Goal: Information Seeking & Learning: Learn about a topic

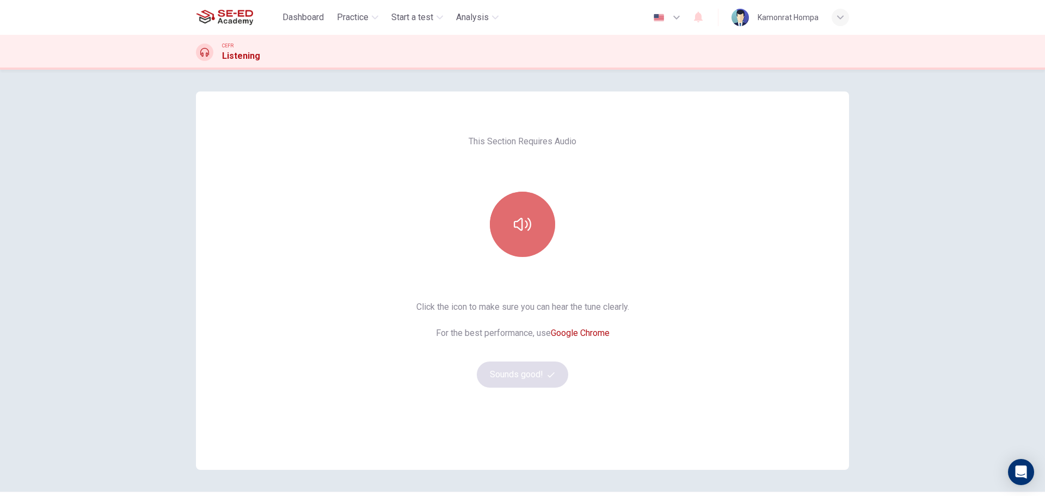
click at [532, 226] on button "button" at bounding box center [522, 224] width 65 height 65
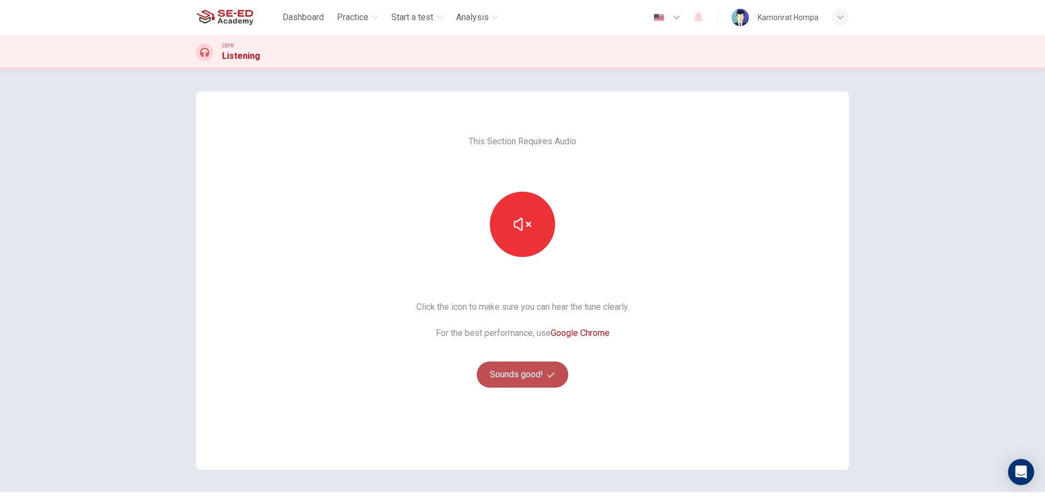
click at [557, 376] on button "Sounds good!" at bounding box center [522, 375] width 91 height 26
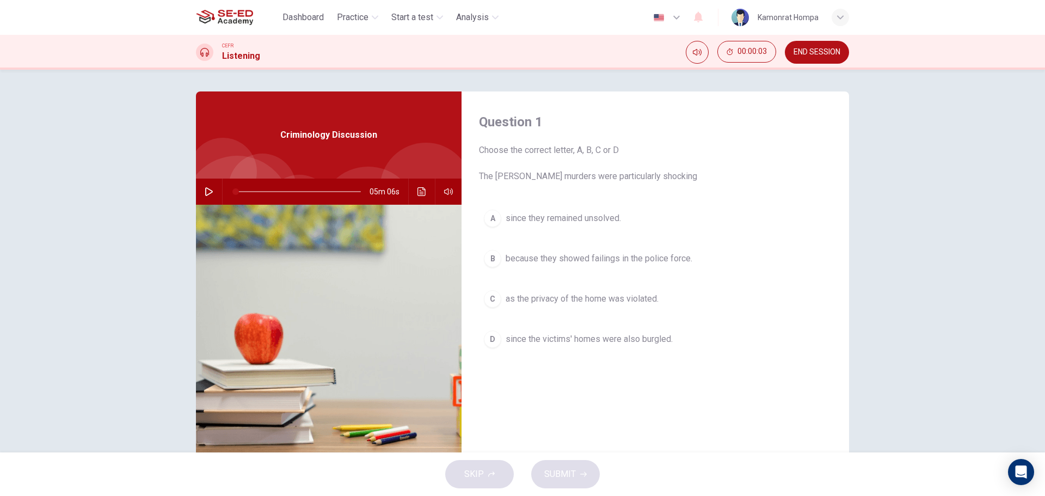
drag, startPoint x: 280, startPoint y: 134, endPoint x: 327, endPoint y: 134, distance: 46.3
click at [327, 134] on span "Criminology Discussion" at bounding box center [328, 134] width 97 height 13
click at [209, 194] on icon "button" at bounding box center [209, 191] width 9 height 9
type input "38"
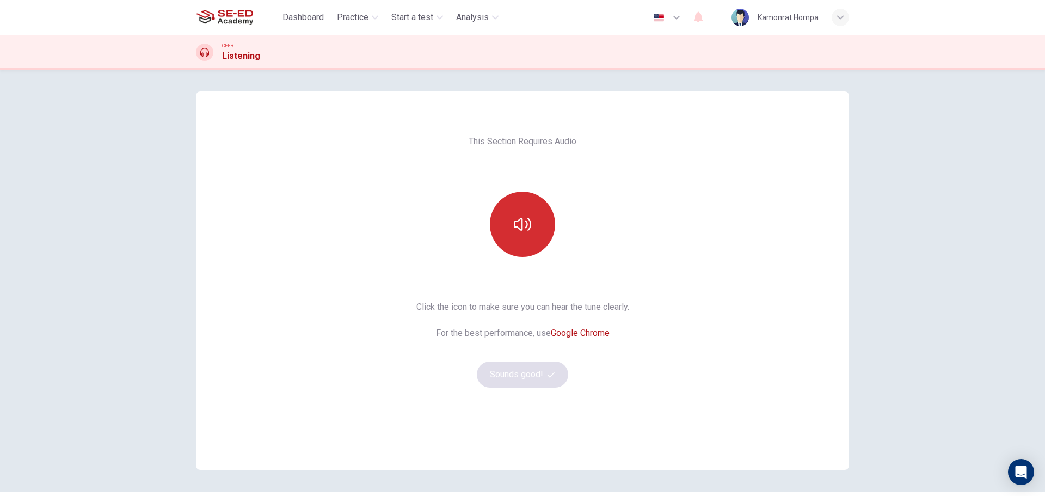
click at [497, 226] on button "button" at bounding box center [522, 224] width 65 height 65
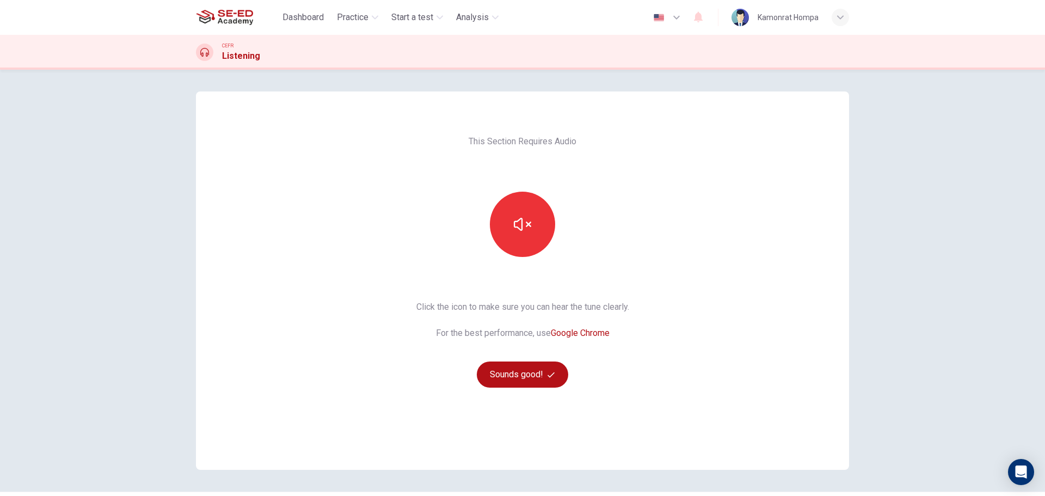
click at [529, 388] on div "This Section Requires Audio Click the icon to make sure you can hear the tune c…" at bounding box center [523, 280] width 230 height 378
click at [525, 375] on button "Sounds good!" at bounding box center [522, 375] width 91 height 26
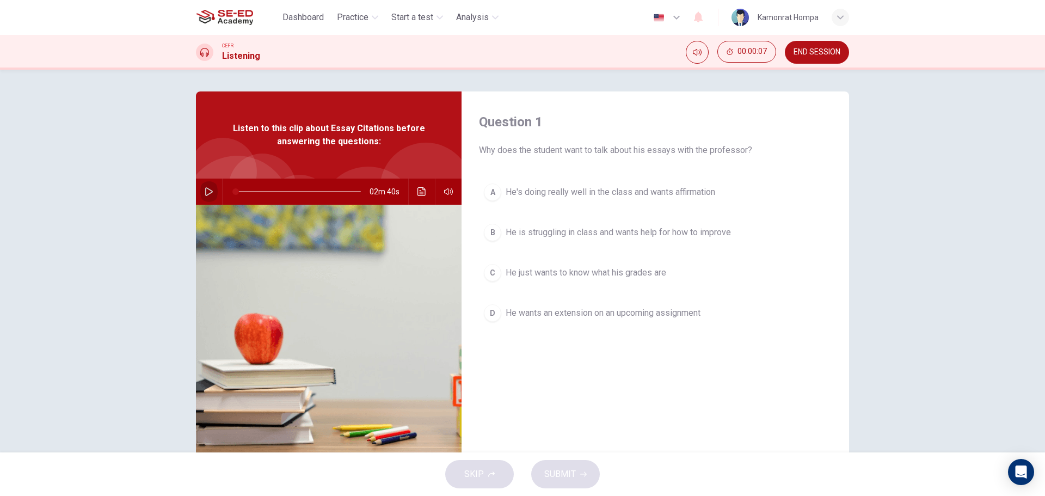
click at [201, 192] on button "button" at bounding box center [208, 192] width 17 height 26
type input "0"
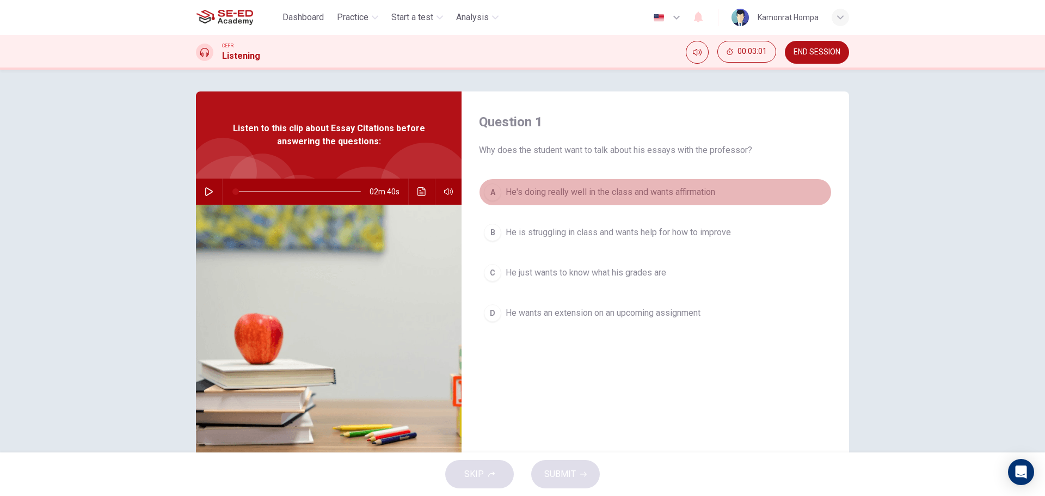
click at [577, 193] on span "He's doing really well in the class and wants affirmation" at bounding box center [611, 192] width 210 height 13
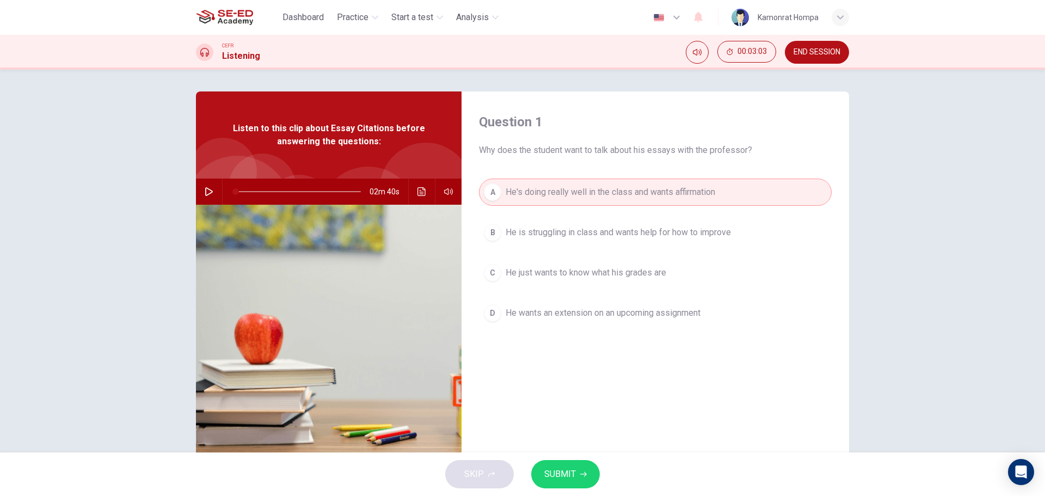
click at [582, 467] on button "SUBMIT" at bounding box center [565, 474] width 69 height 28
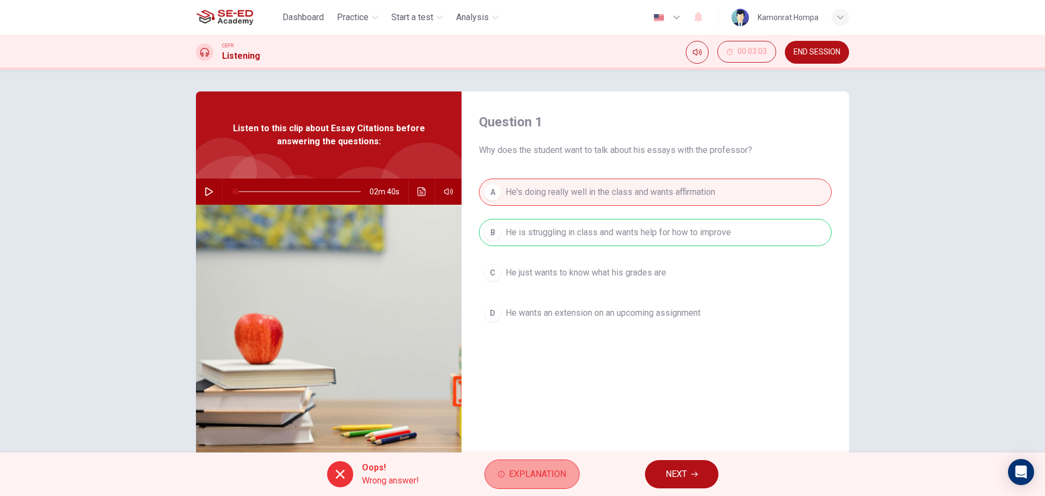
click at [550, 468] on span "Explanation" at bounding box center [537, 474] width 57 height 15
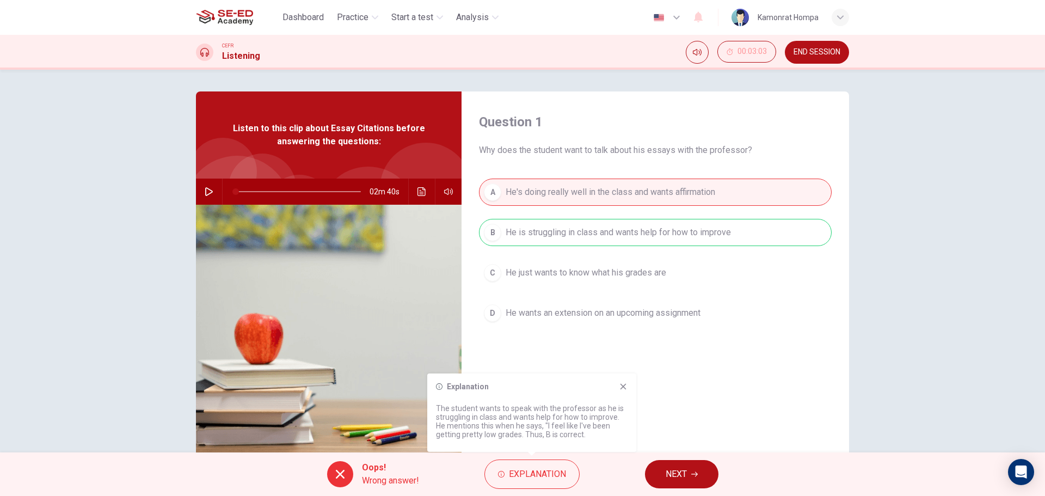
click at [624, 392] on div "Explanation The student wants to speak with the professor as he is struggling i…" at bounding box center [531, 412] width 209 height 78
click at [623, 384] on icon at bounding box center [623, 386] width 9 height 9
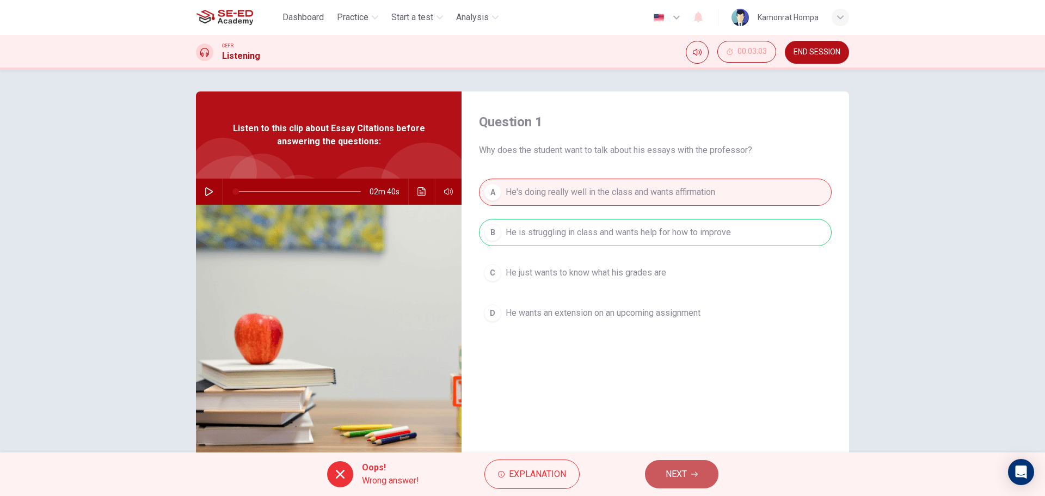
click at [679, 475] on span "NEXT" at bounding box center [676, 474] width 21 height 15
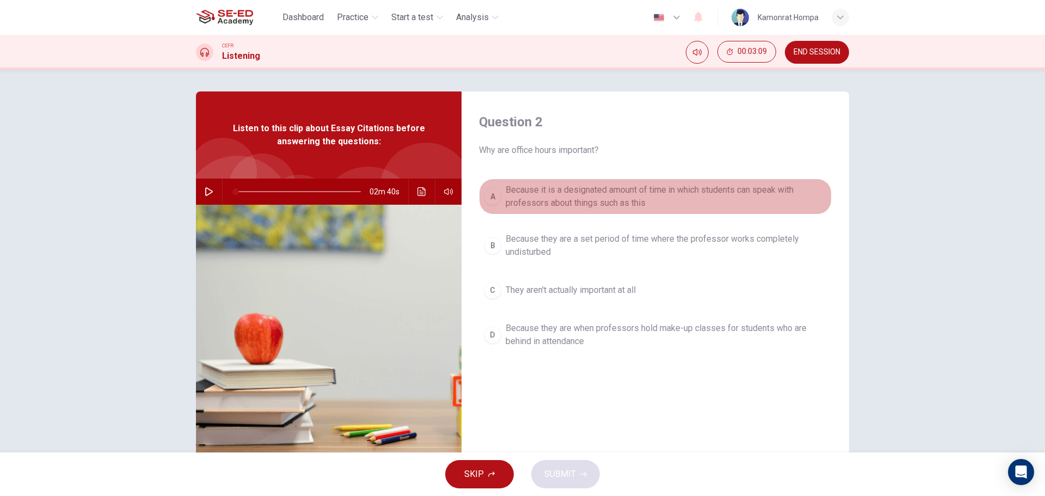
click at [598, 202] on span "Because it is a designated amount of time in which students can speak with prof…" at bounding box center [666, 196] width 321 height 26
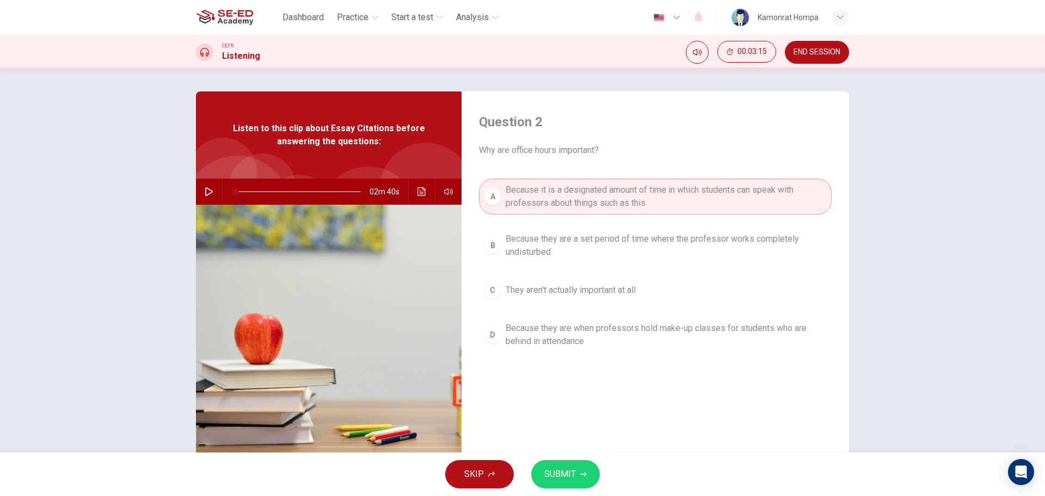
click at [579, 481] on button "SUBMIT" at bounding box center [565, 474] width 69 height 28
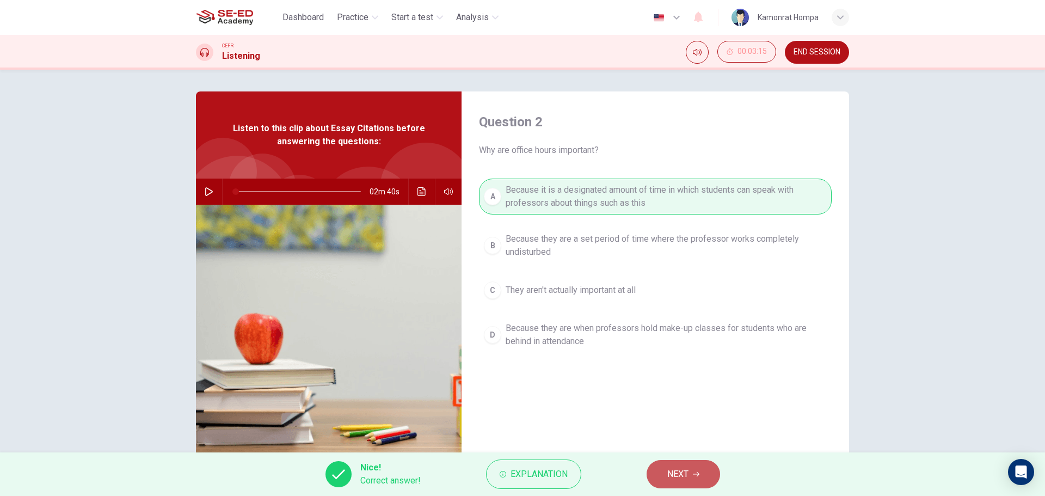
click at [682, 468] on span "NEXT" at bounding box center [678, 474] width 21 height 15
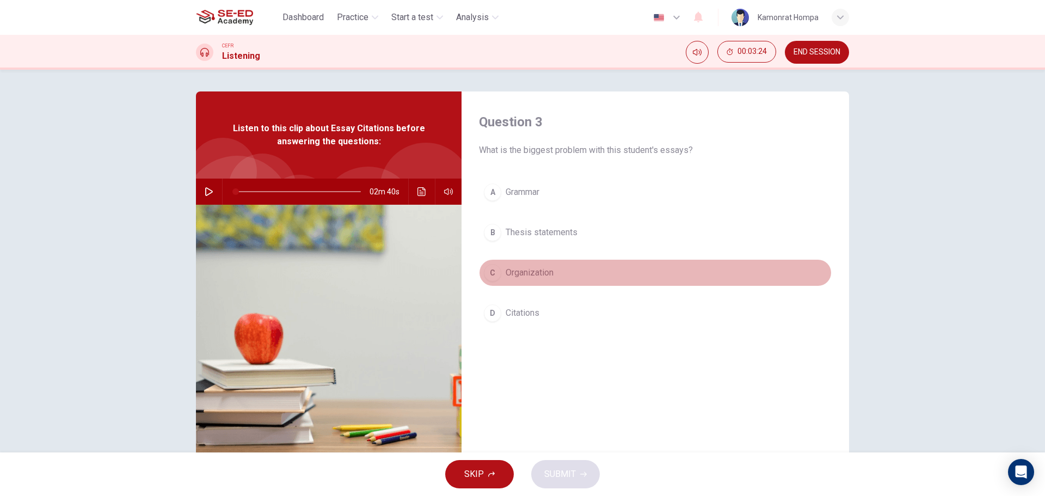
click at [525, 280] on button "C Organization" at bounding box center [655, 272] width 353 height 27
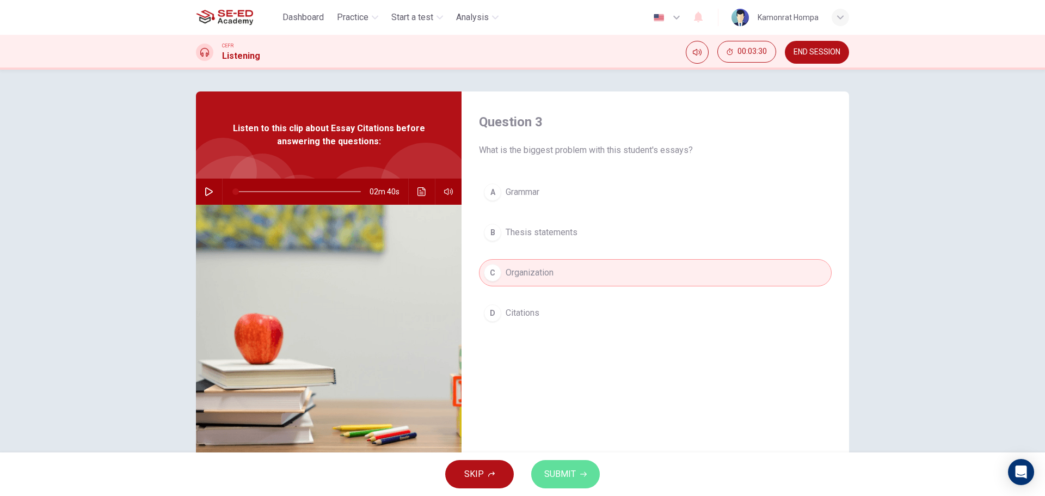
click at [579, 475] on button "SUBMIT" at bounding box center [565, 474] width 69 height 28
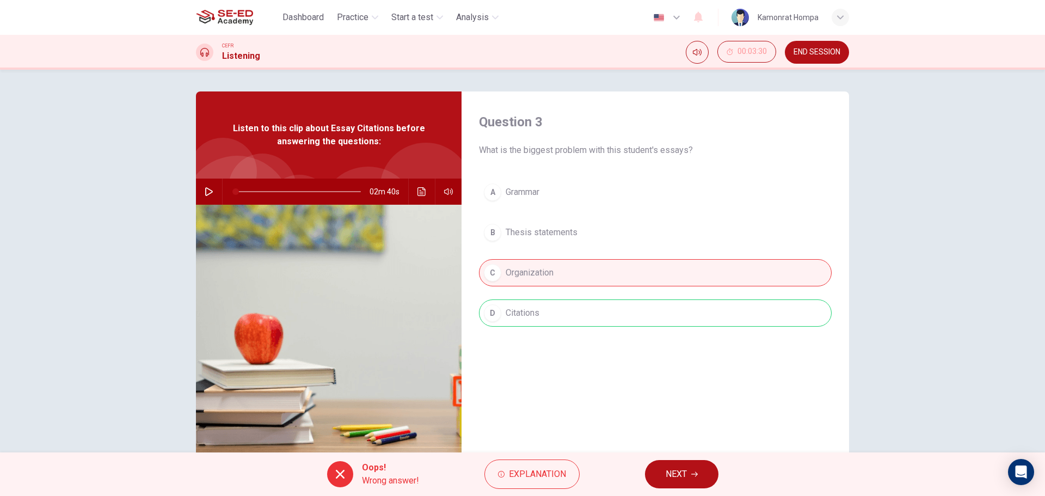
click at [683, 470] on span "NEXT" at bounding box center [676, 474] width 21 height 15
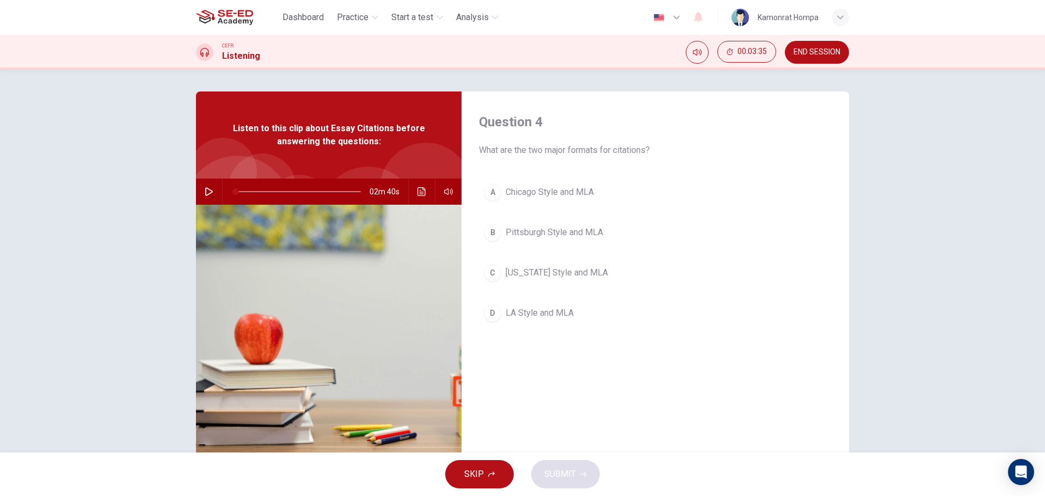
click at [589, 195] on span "Chicago Style and MLA" at bounding box center [550, 192] width 88 height 13
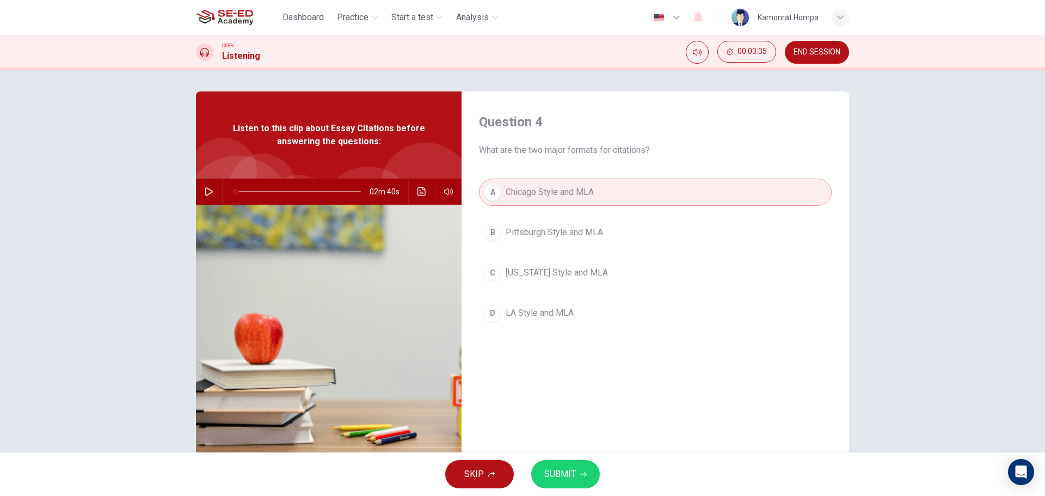
click at [568, 480] on span "SUBMIT" at bounding box center [560, 474] width 32 height 15
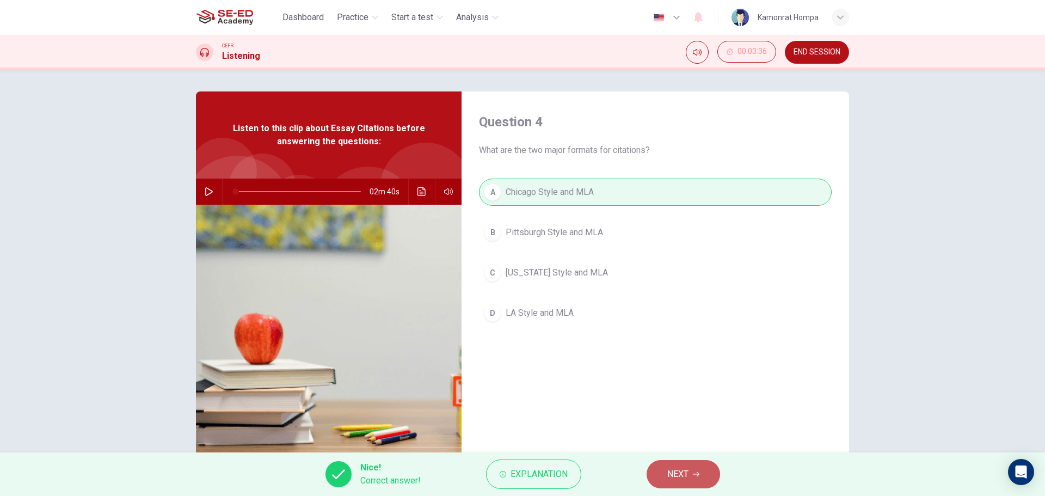
click at [685, 469] on span "NEXT" at bounding box center [678, 474] width 21 height 15
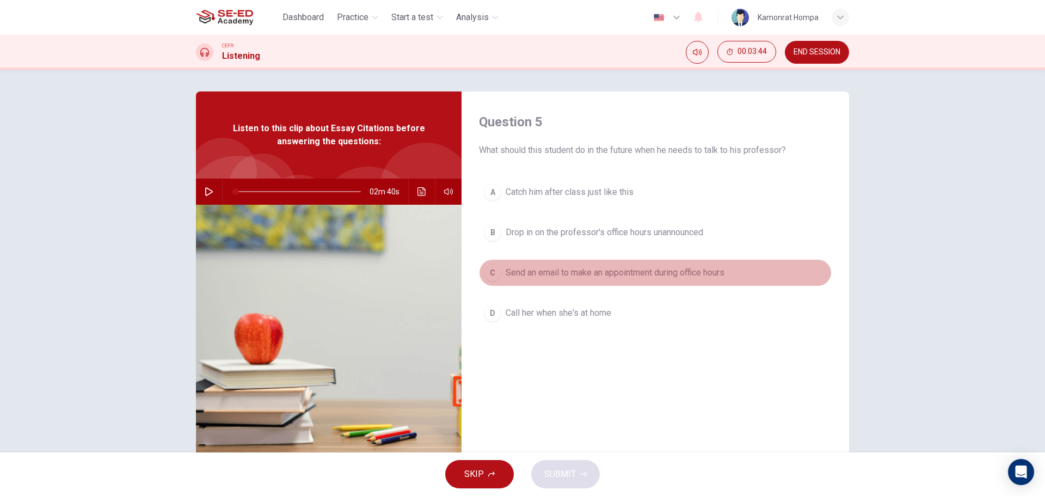
click at [604, 273] on span "Send an email to make an appointment during office hours" at bounding box center [615, 272] width 219 height 13
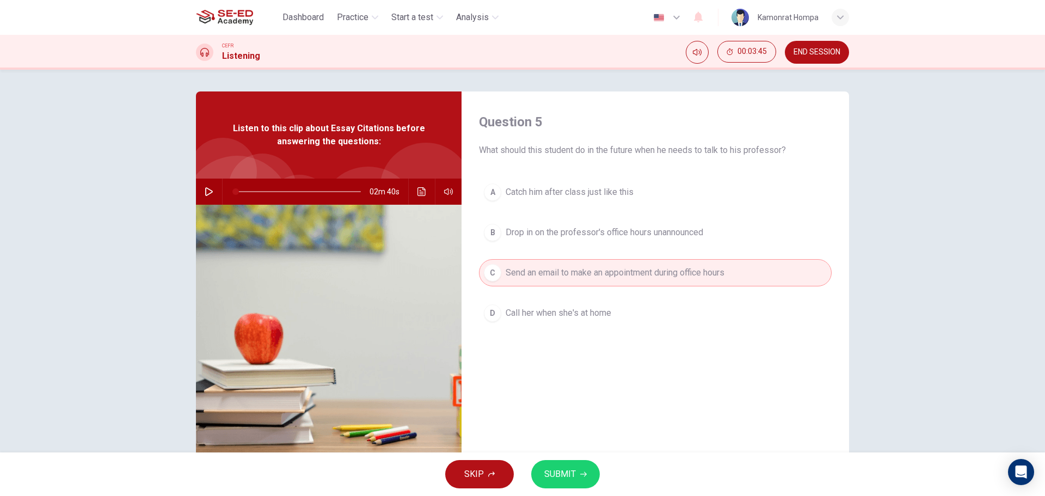
click at [566, 474] on span "SUBMIT" at bounding box center [560, 474] width 32 height 15
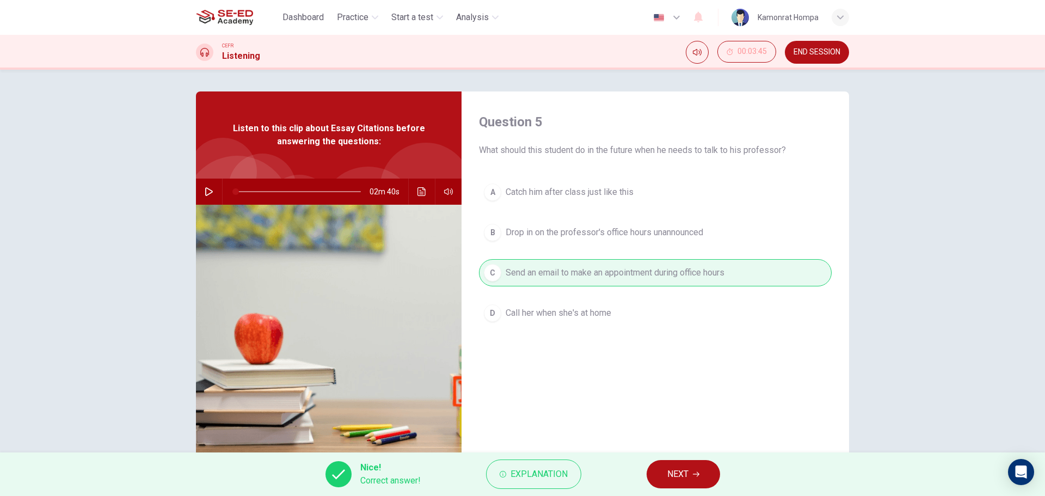
click at [678, 466] on button "NEXT" at bounding box center [684, 474] width 74 height 28
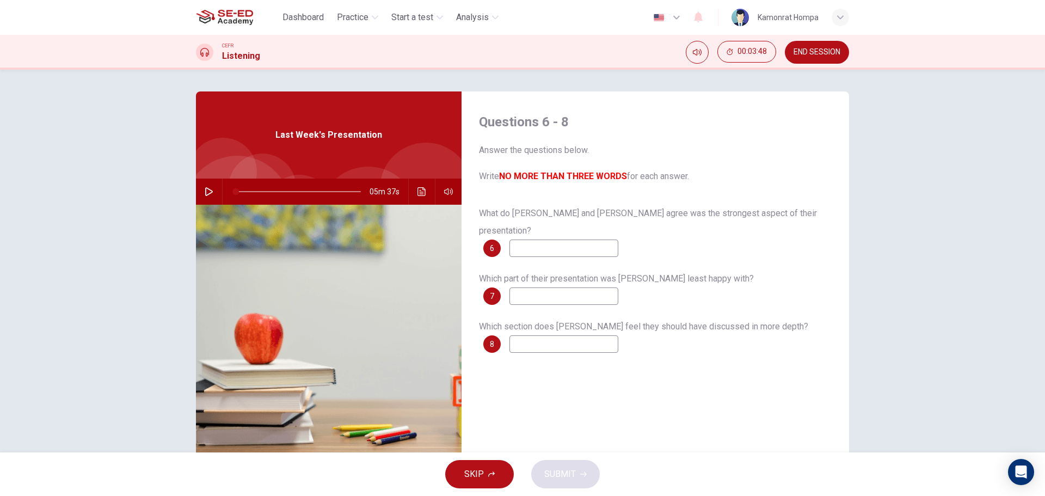
click at [504, 474] on button "SKIP" at bounding box center [479, 474] width 69 height 28
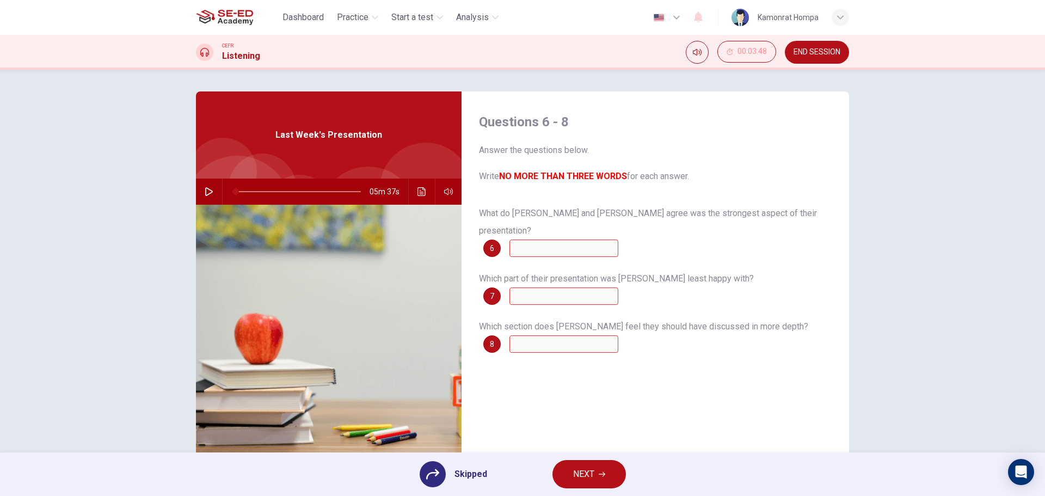
click at [571, 473] on button "NEXT" at bounding box center [590, 474] width 74 height 28
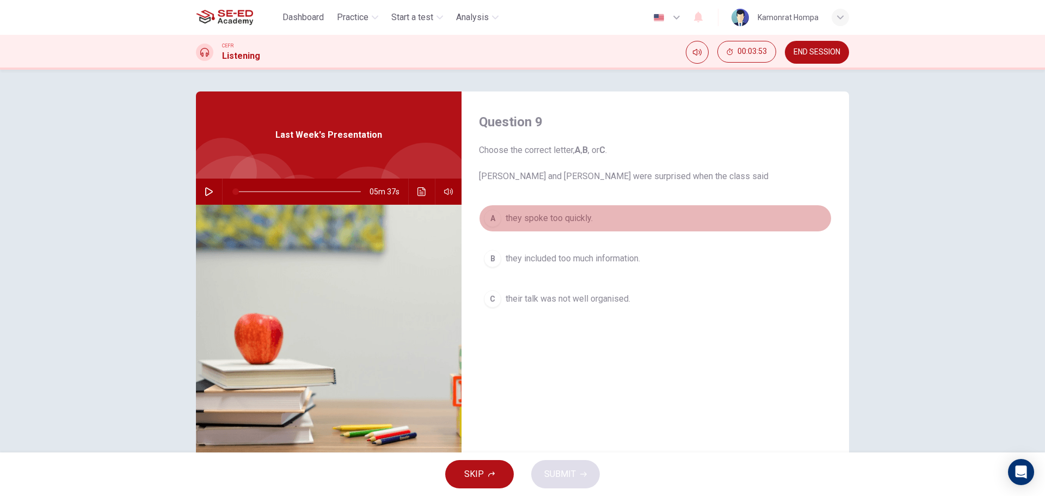
click at [573, 214] on span "they spoke too quickly." at bounding box center [549, 218] width 87 height 13
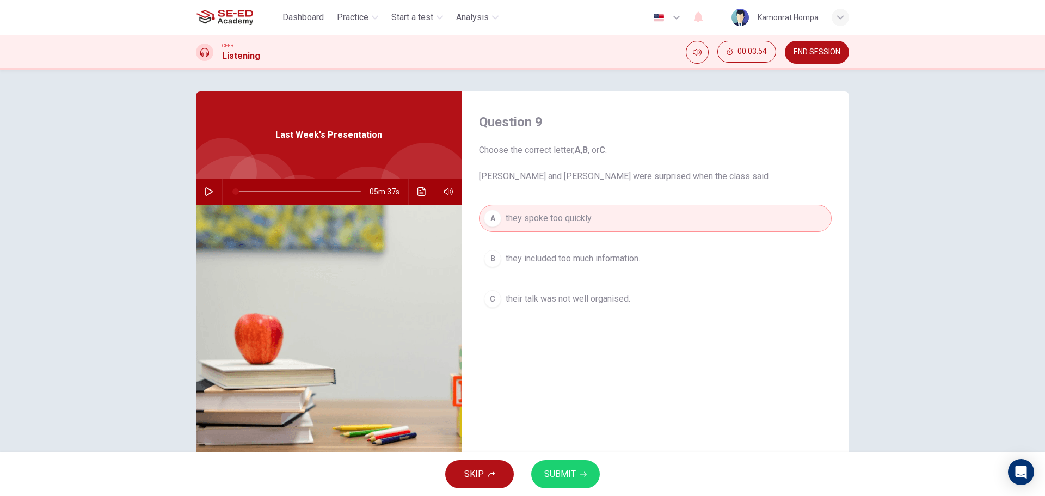
click at [571, 464] on button "SUBMIT" at bounding box center [565, 474] width 69 height 28
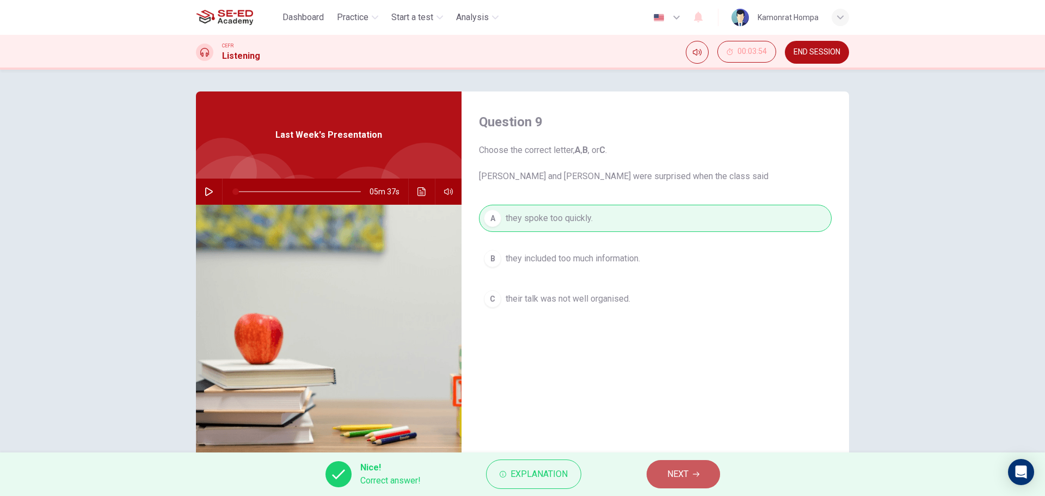
click at [692, 464] on button "NEXT" at bounding box center [684, 474] width 74 height 28
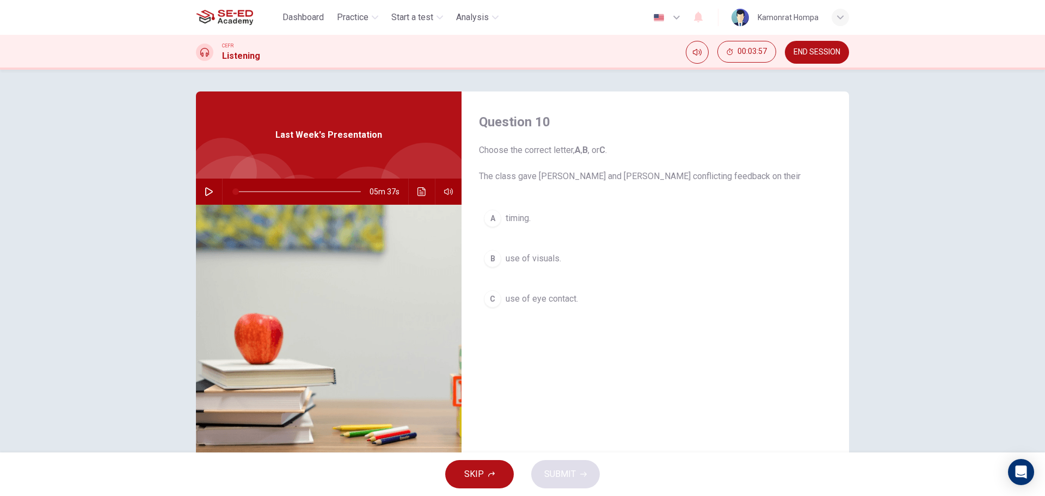
click at [545, 254] on span "use of visuals." at bounding box center [534, 258] width 56 height 13
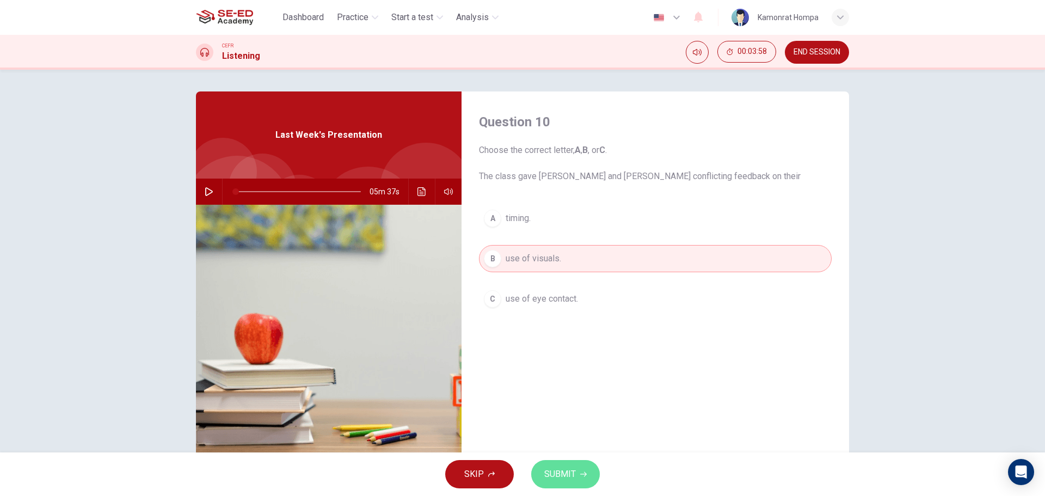
click at [565, 467] on button "SUBMIT" at bounding box center [565, 474] width 69 height 28
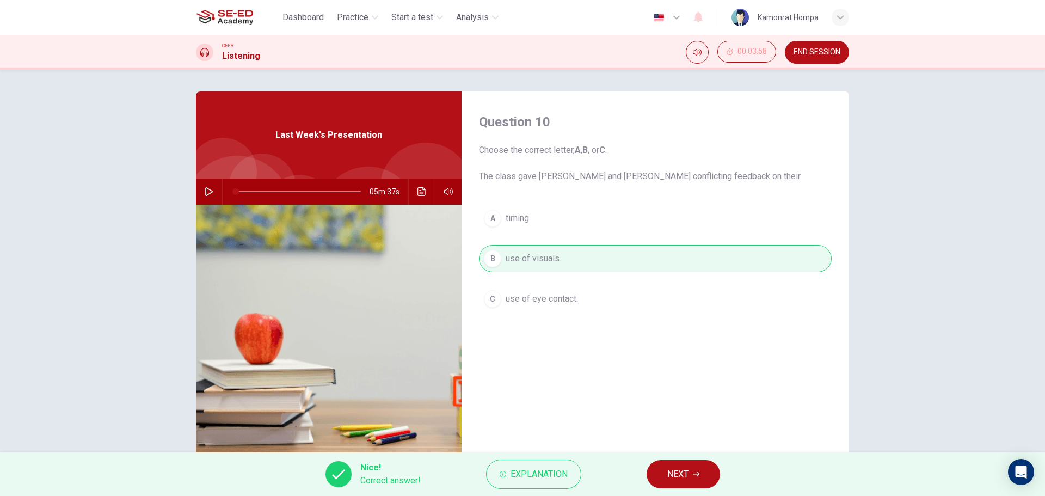
click at [676, 466] on button "NEXT" at bounding box center [684, 474] width 74 height 28
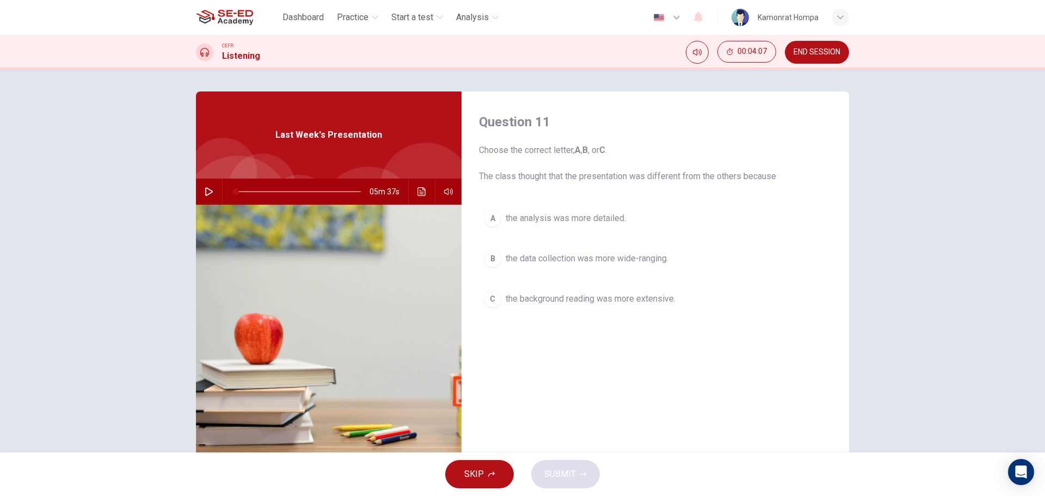
click at [631, 315] on div "A the analysis was more detailed. B the data collection was more wide-ranging. …" at bounding box center [655, 270] width 353 height 130
click at [625, 303] on span "the background reading was more extensive." at bounding box center [591, 298] width 170 height 13
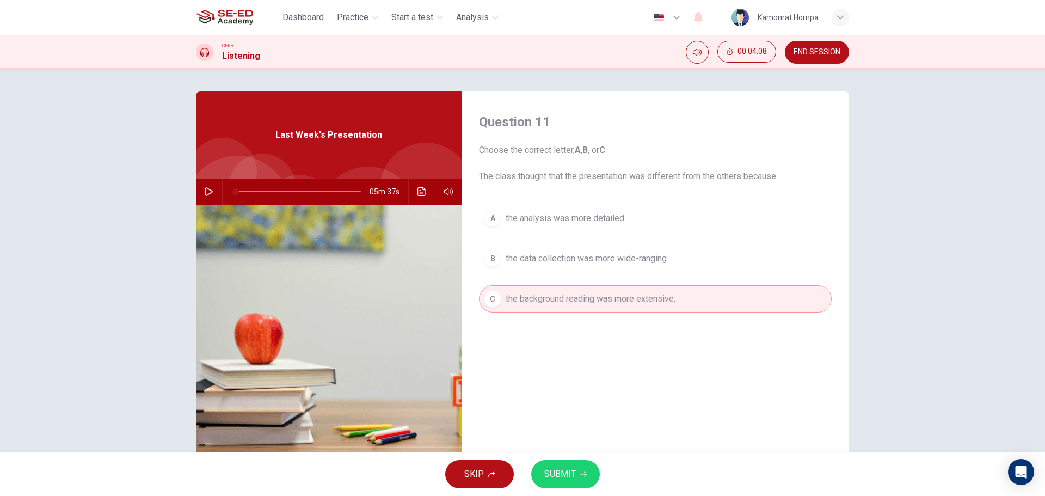
click at [579, 470] on button "SUBMIT" at bounding box center [565, 474] width 69 height 28
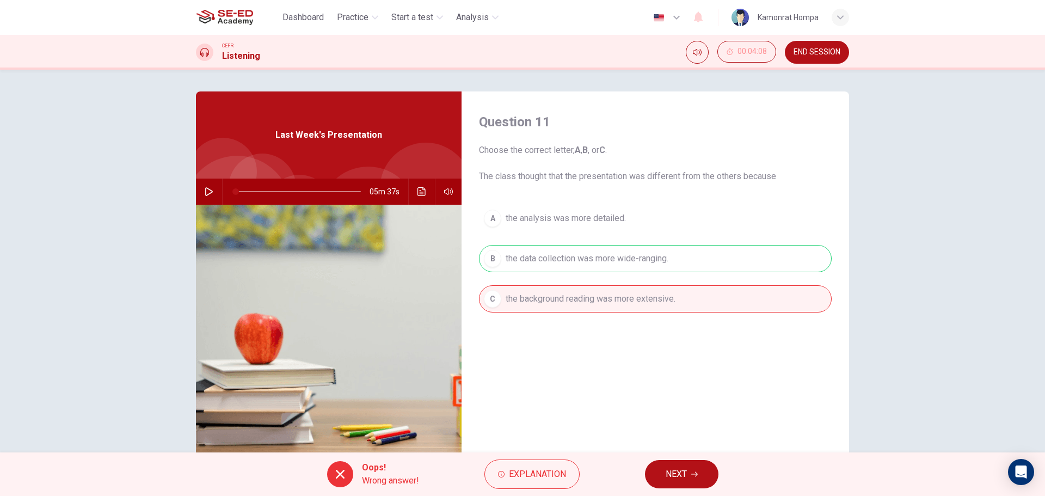
click at [670, 477] on span "NEXT" at bounding box center [676, 474] width 21 height 15
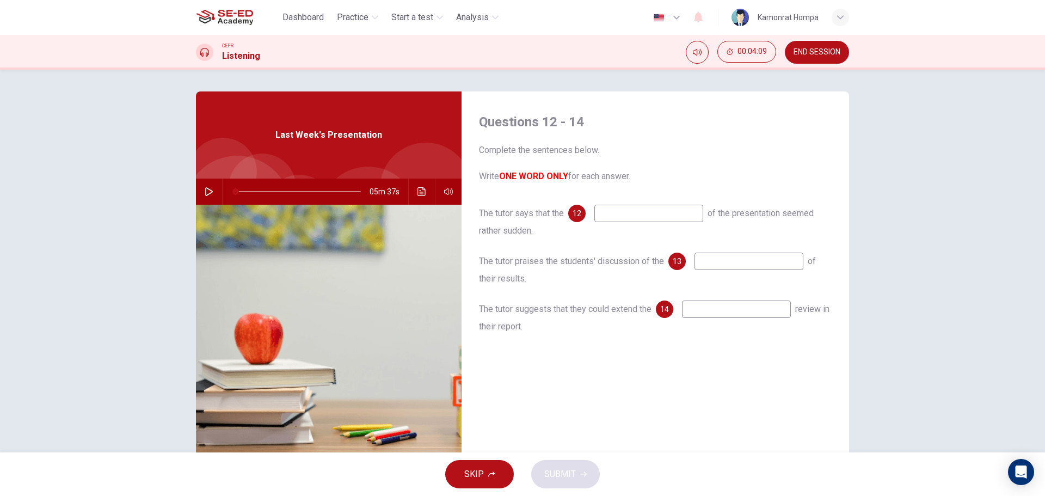
click at [490, 472] on icon "button" at bounding box center [491, 474] width 7 height 7
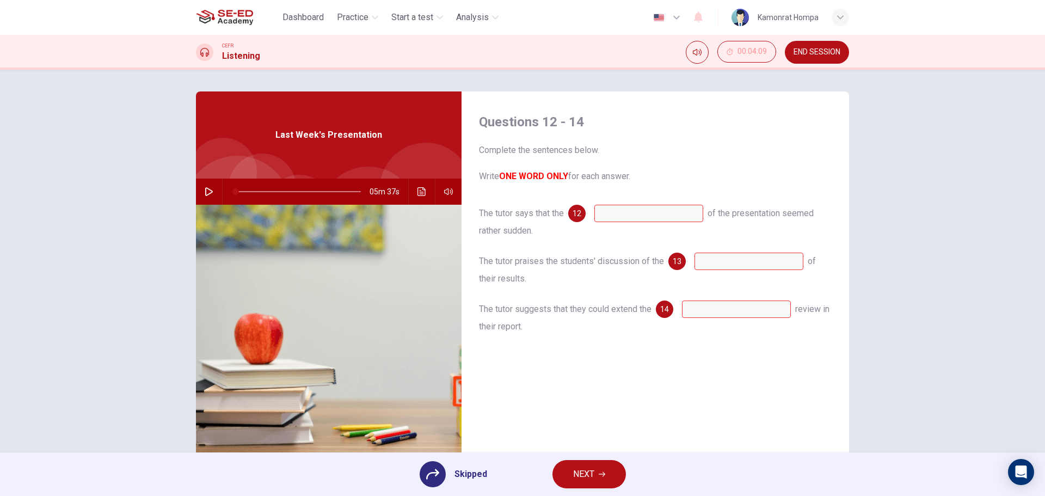
click at [575, 490] on div "Skipped NEXT" at bounding box center [522, 474] width 1045 height 44
click at [575, 474] on span "NEXT" at bounding box center [583, 474] width 21 height 15
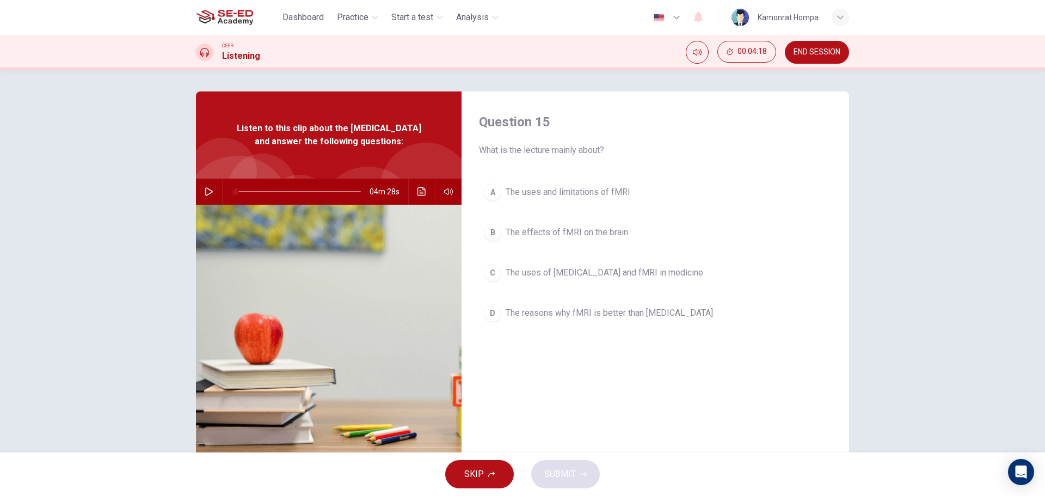
drag, startPoint x: 330, startPoint y: 127, endPoint x: 366, endPoint y: 144, distance: 39.9
click at [366, 144] on span "Listen to this clip about the [MEDICAL_DATA] and answer the following questions:" at bounding box center [328, 135] width 195 height 26
click at [205, 196] on icon "button" at bounding box center [209, 191] width 9 height 9
click at [589, 236] on span "The effects of fMRI on the brain" at bounding box center [567, 232] width 123 height 13
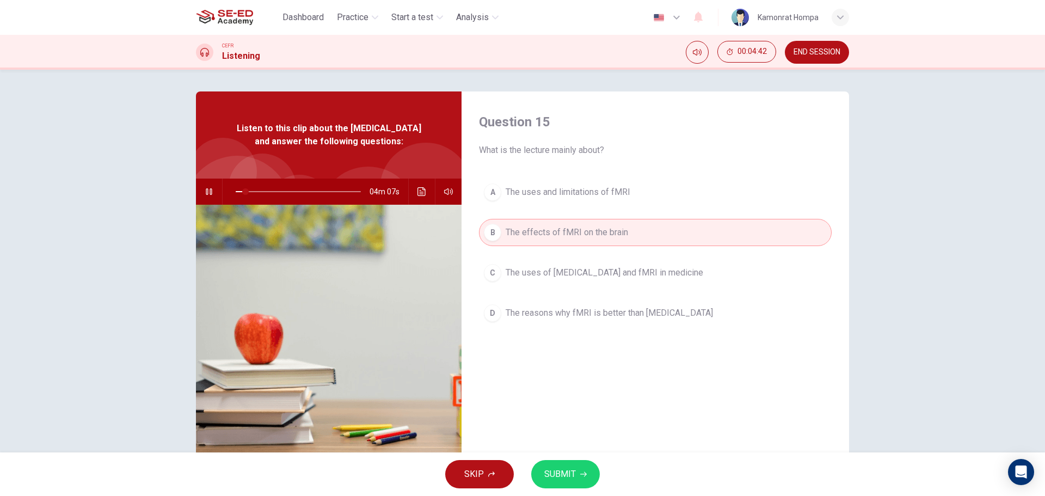
click at [584, 475] on icon "button" at bounding box center [583, 474] width 7 height 7
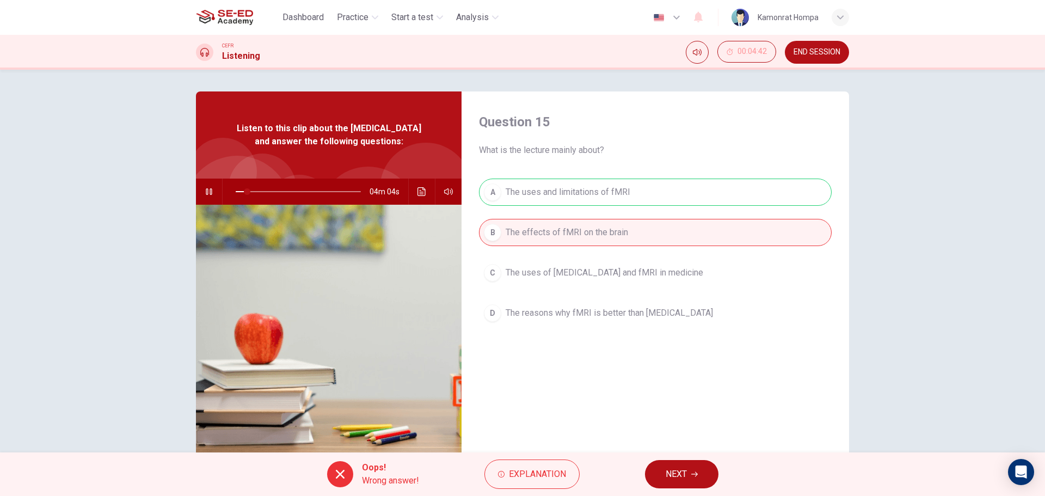
click at [697, 460] on div "Oops! Wrong answer! Explanation NEXT" at bounding box center [522, 474] width 1045 height 44
click at [695, 475] on icon "button" at bounding box center [694, 474] width 7 height 7
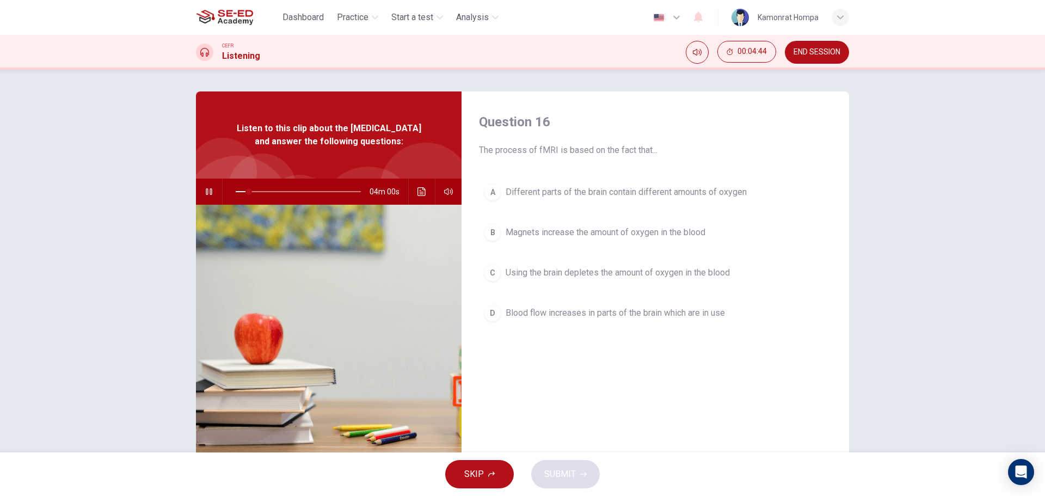
click at [459, 480] on button "SKIP" at bounding box center [479, 474] width 69 height 28
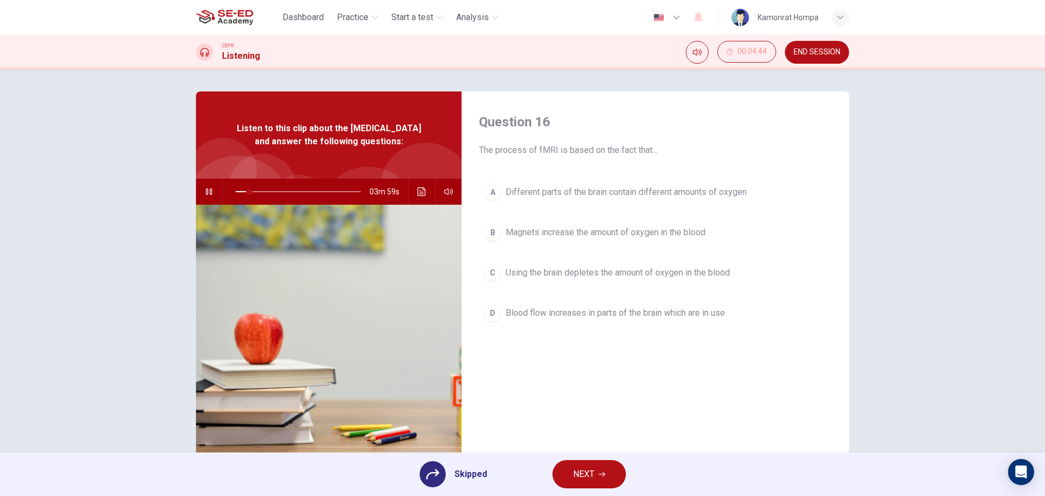
click at [602, 477] on button "NEXT" at bounding box center [590, 474] width 74 height 28
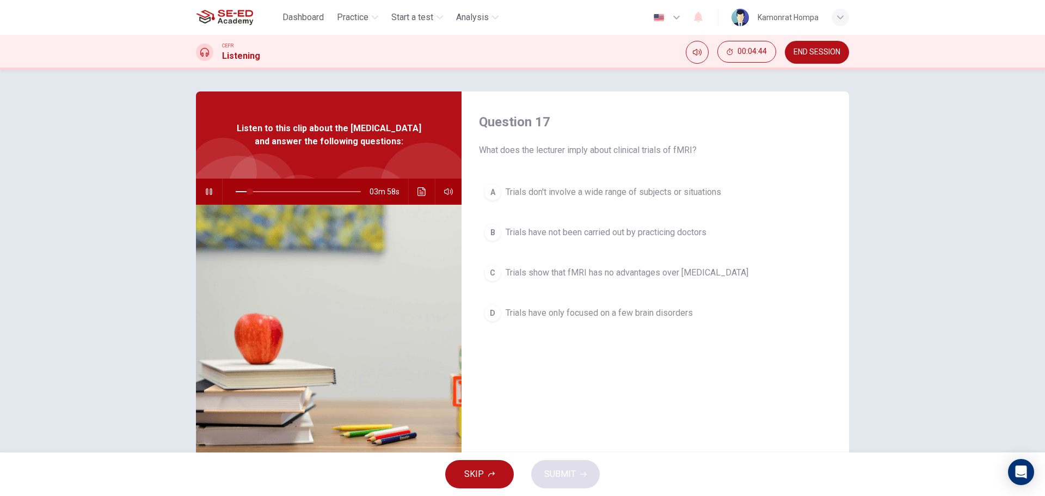
click at [492, 467] on button "SKIP" at bounding box center [479, 474] width 69 height 28
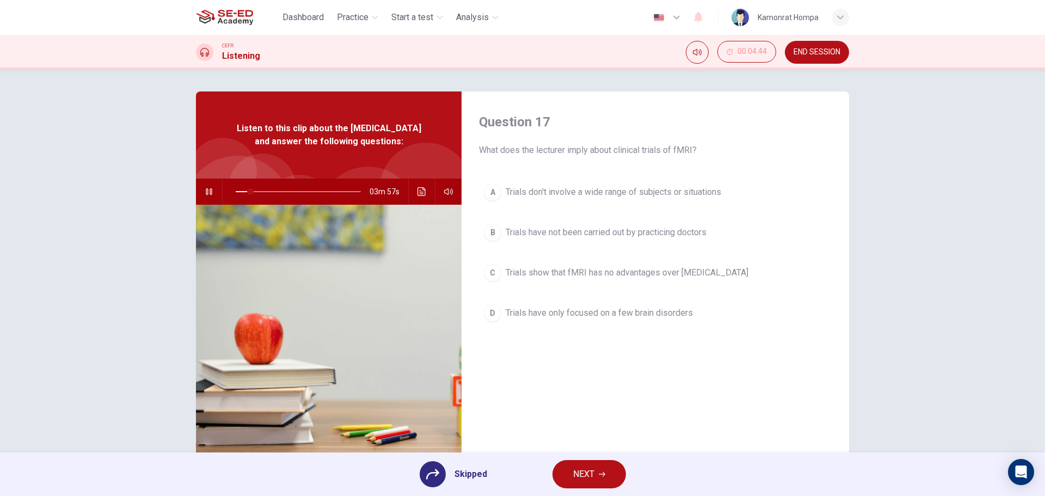
click at [570, 466] on button "NEXT" at bounding box center [590, 474] width 74 height 28
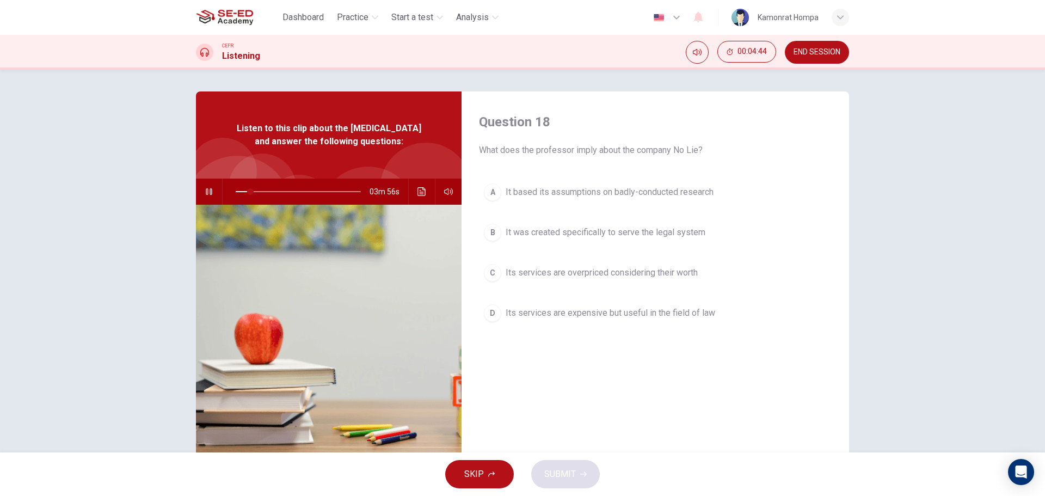
click at [489, 468] on button "SKIP" at bounding box center [479, 474] width 69 height 28
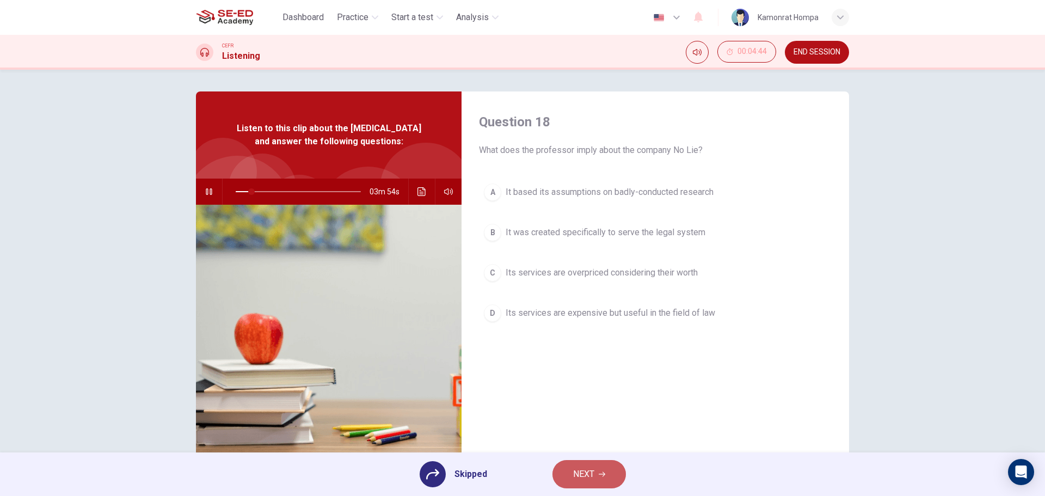
click at [613, 472] on button "NEXT" at bounding box center [590, 474] width 74 height 28
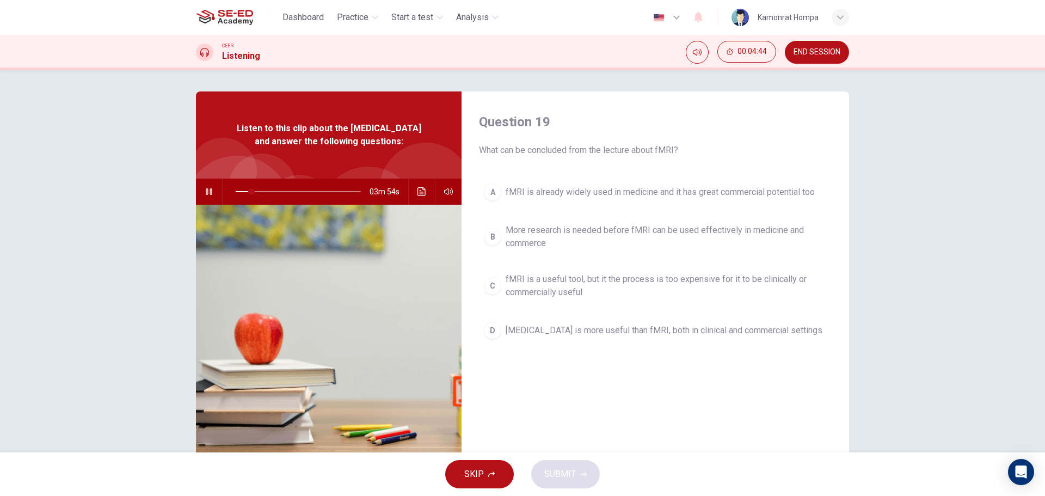
click at [477, 476] on span "SKIP" at bounding box center [474, 474] width 20 height 15
type input "13"
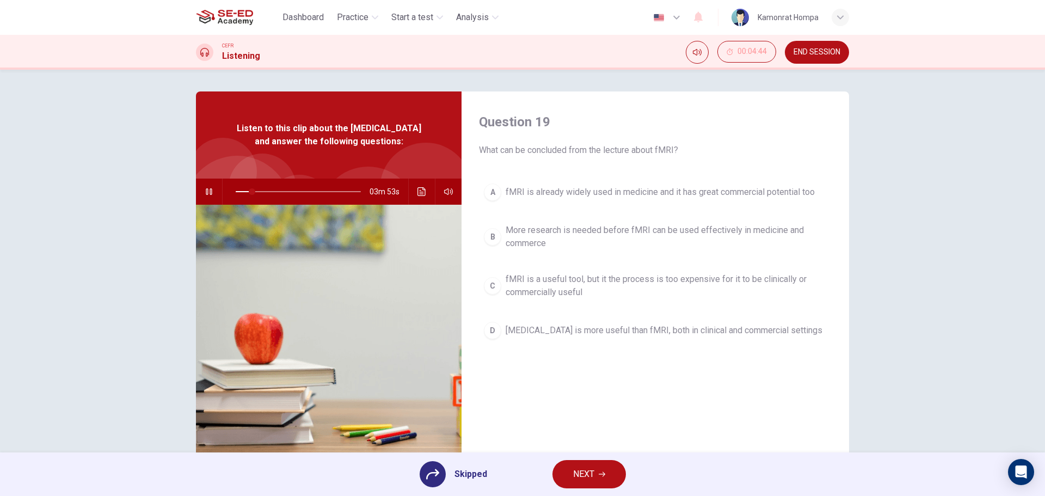
click at [607, 486] on button "NEXT" at bounding box center [590, 474] width 74 height 28
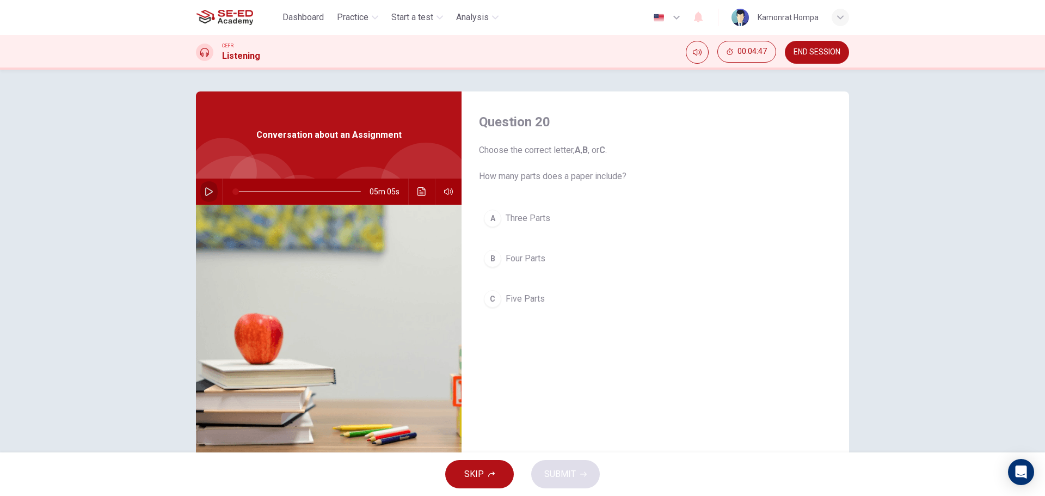
click at [207, 189] on icon "button" at bounding box center [209, 191] width 8 height 9
click at [255, 192] on span at bounding box center [298, 191] width 125 height 15
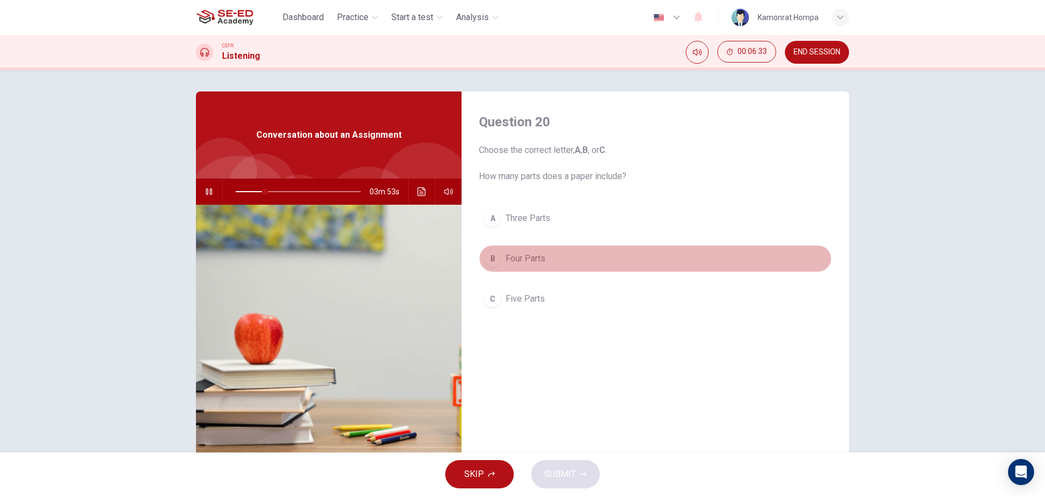
click at [527, 259] on span "Four Parts" at bounding box center [526, 258] width 40 height 13
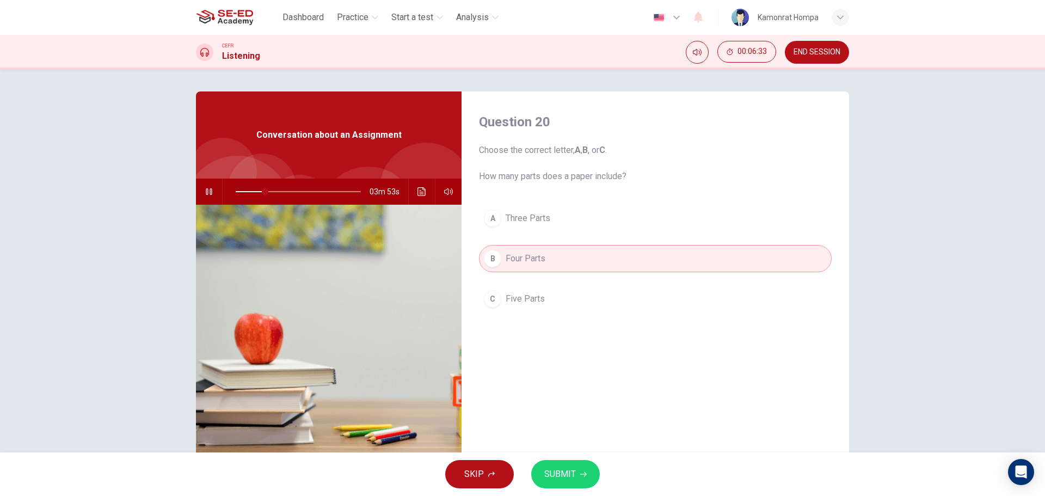
click at [547, 470] on span "SUBMIT" at bounding box center [560, 474] width 32 height 15
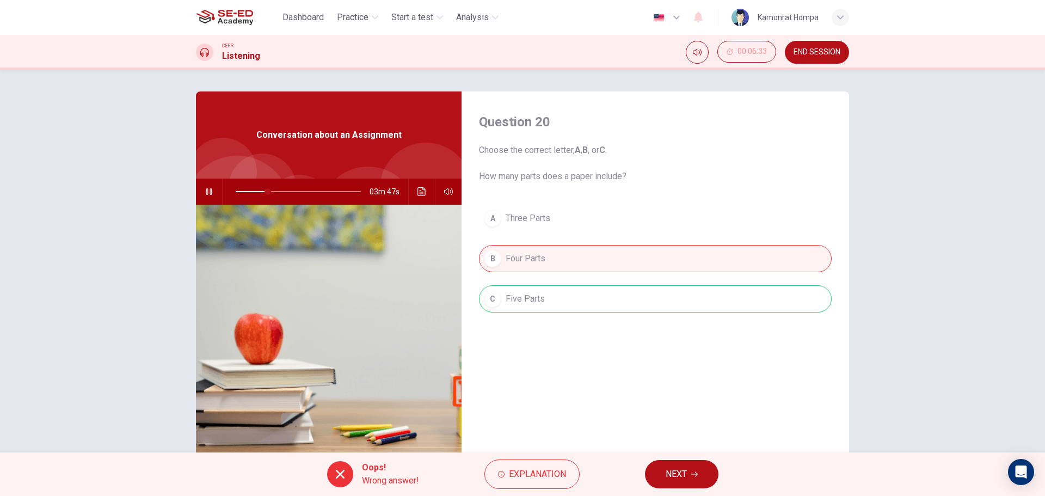
click at [570, 299] on div "A Three Parts B Four Parts C Five Parts" at bounding box center [655, 270] width 353 height 130
click at [682, 463] on button "NEXT" at bounding box center [682, 474] width 74 height 28
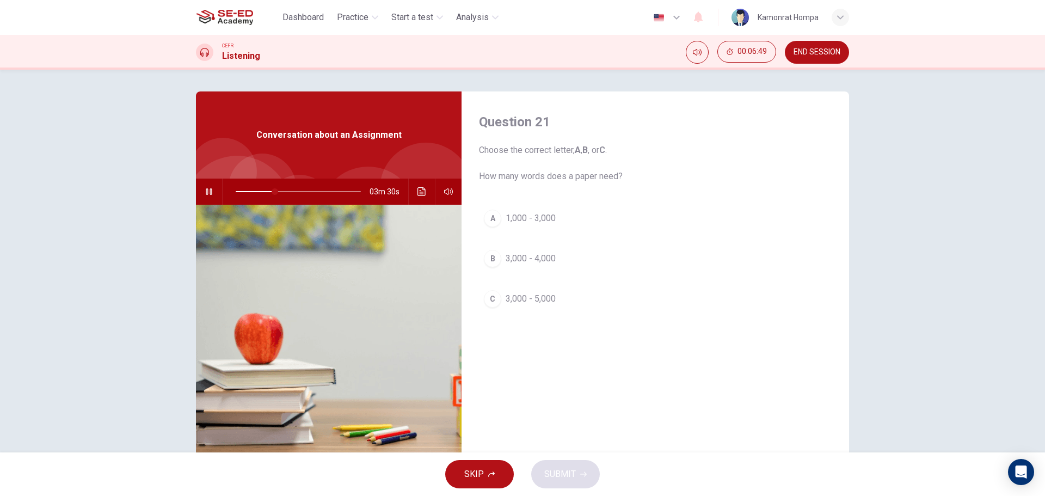
click at [549, 299] on span "3,000 - 5,000" at bounding box center [531, 298] width 50 height 13
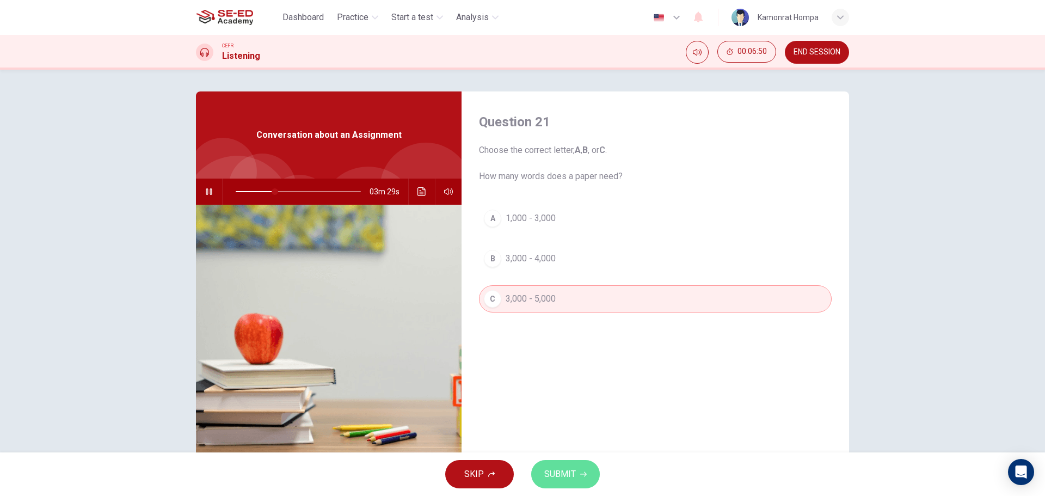
click at [577, 470] on button "SUBMIT" at bounding box center [565, 474] width 69 height 28
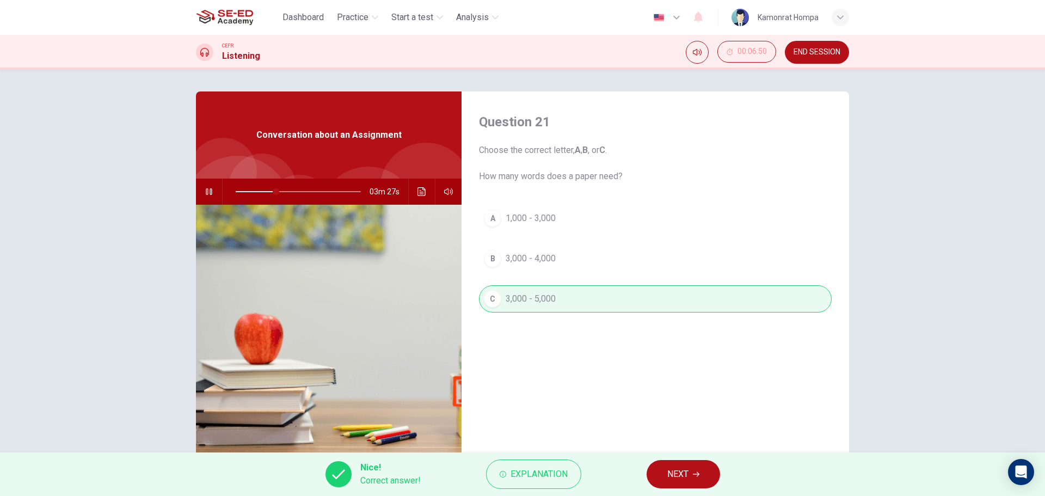
click at [688, 472] on span "NEXT" at bounding box center [678, 474] width 21 height 15
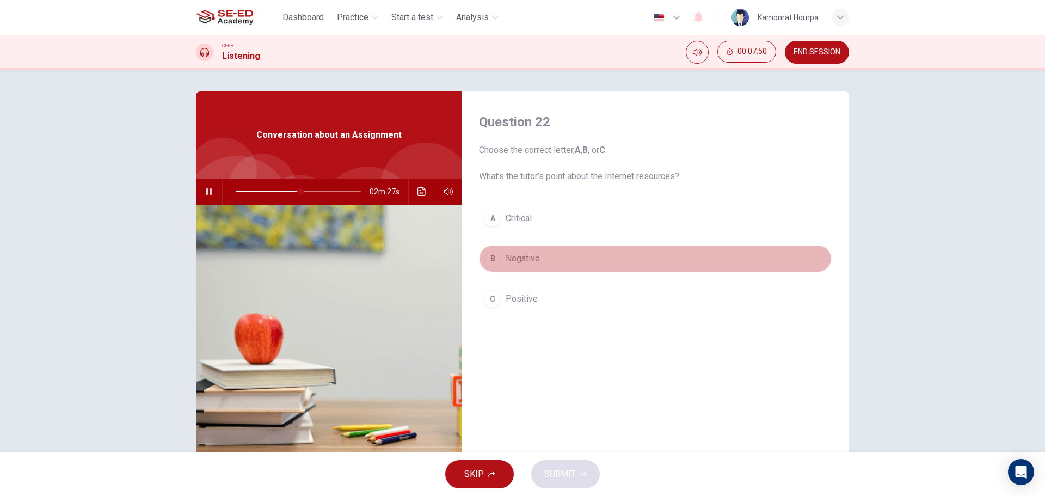
click at [528, 261] on span "Negative" at bounding box center [523, 258] width 34 height 13
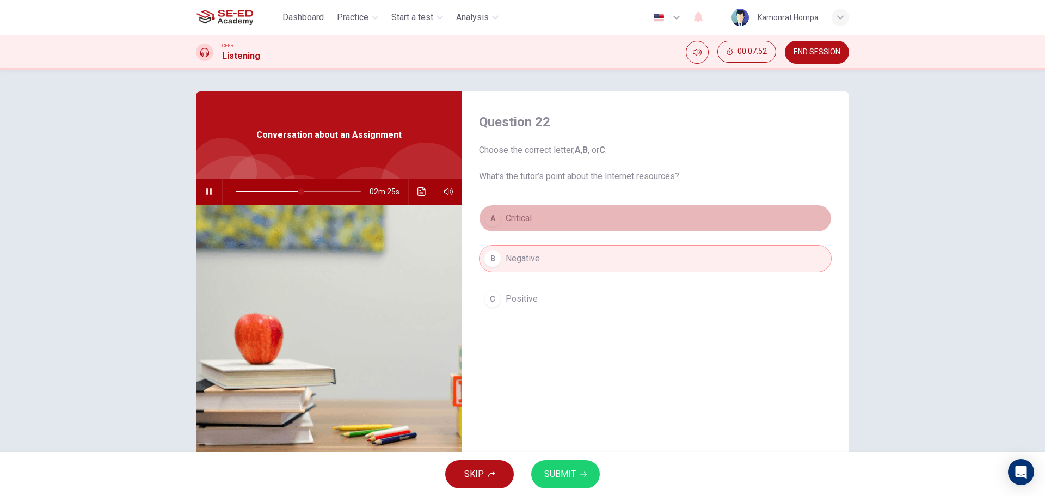
click at [501, 217] on button "A Critical" at bounding box center [655, 218] width 353 height 27
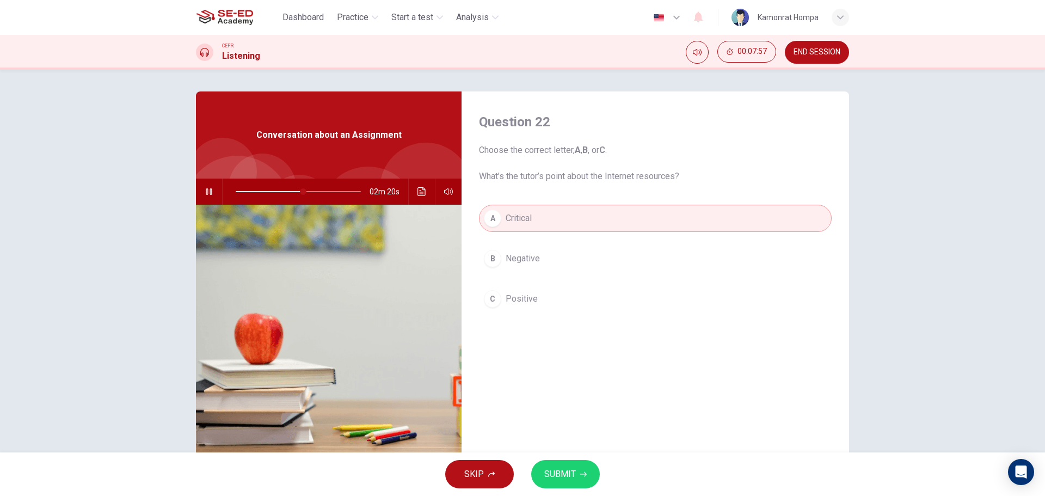
click at [207, 197] on button "button" at bounding box center [208, 192] width 17 height 26
click at [557, 464] on button "SUBMIT" at bounding box center [565, 474] width 69 height 28
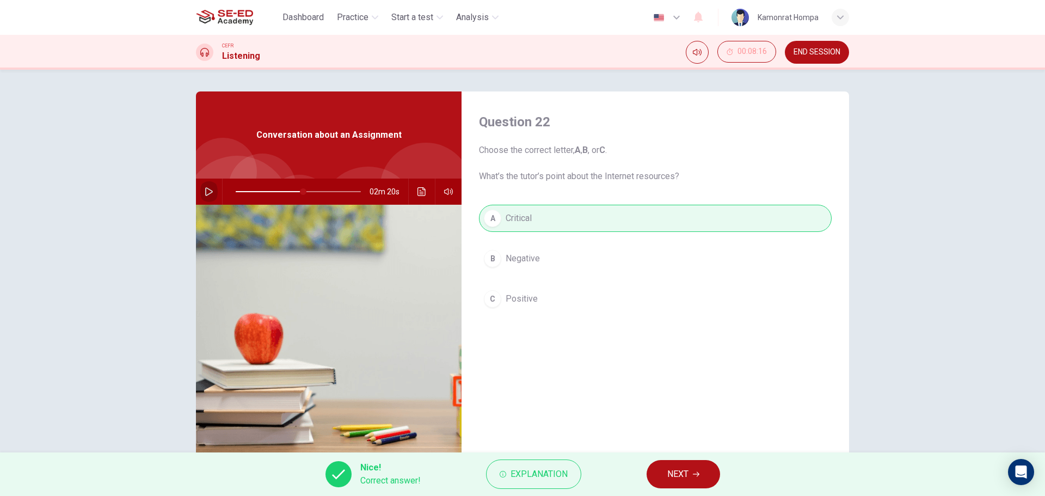
click at [206, 187] on button "button" at bounding box center [208, 192] width 17 height 26
click at [688, 480] on span "NEXT" at bounding box center [678, 474] width 21 height 15
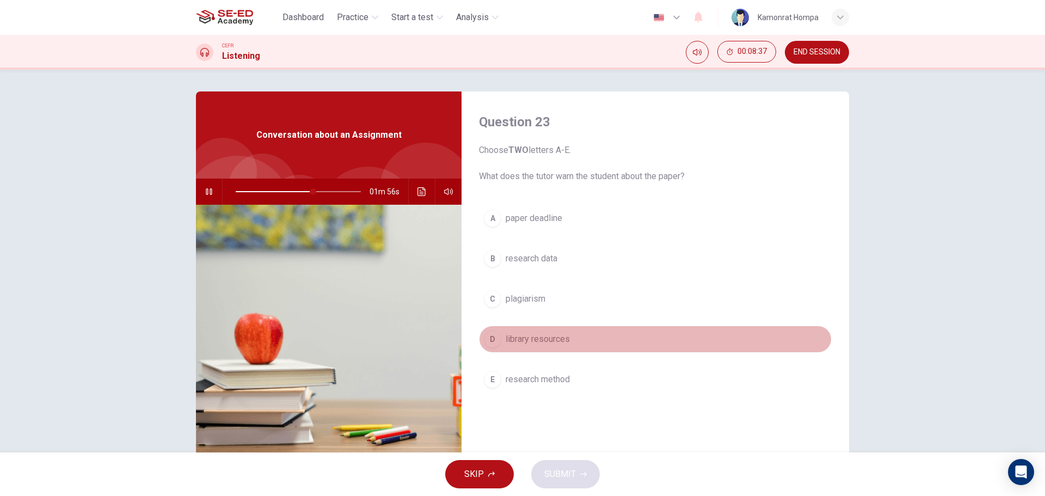
click at [562, 339] on span "library resources" at bounding box center [538, 339] width 64 height 13
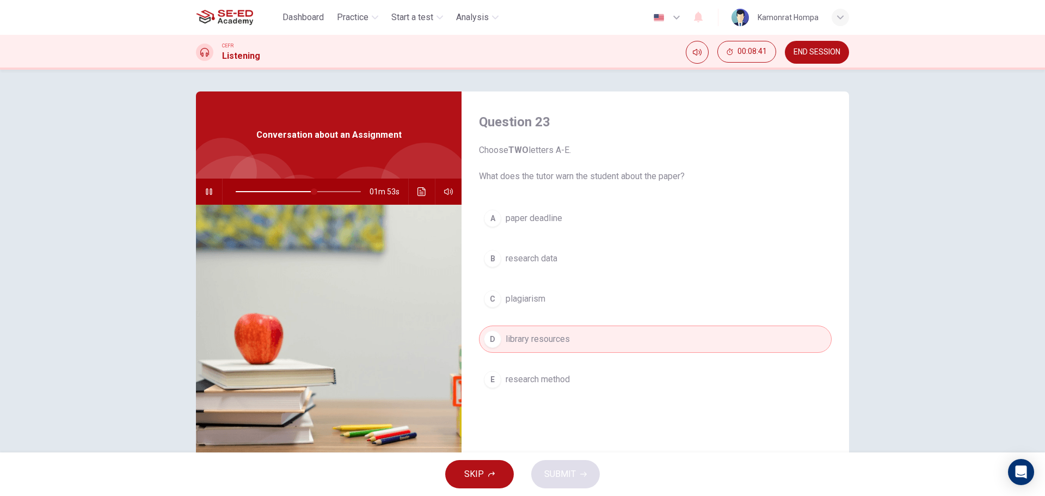
click at [513, 295] on span "plagiarism" at bounding box center [526, 298] width 40 height 13
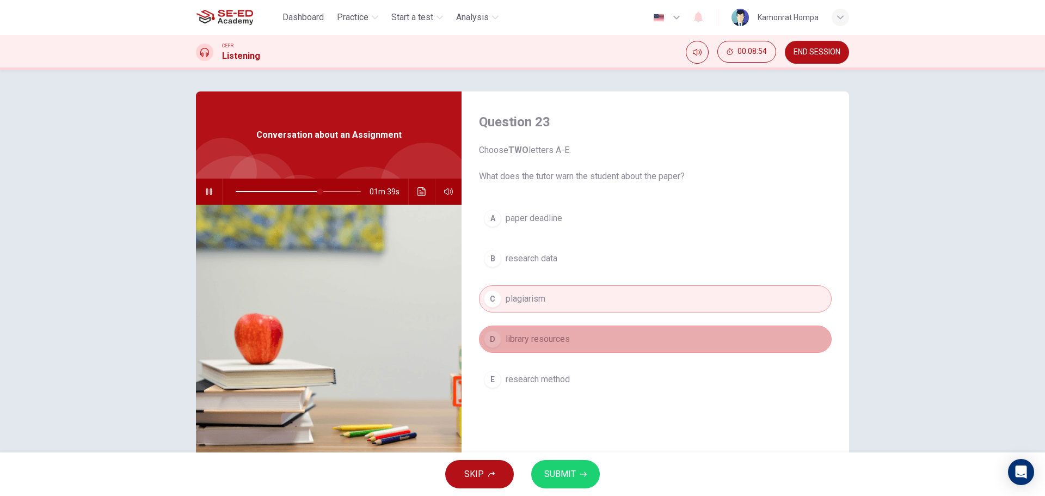
click at [578, 340] on button "D library resources" at bounding box center [655, 339] width 353 height 27
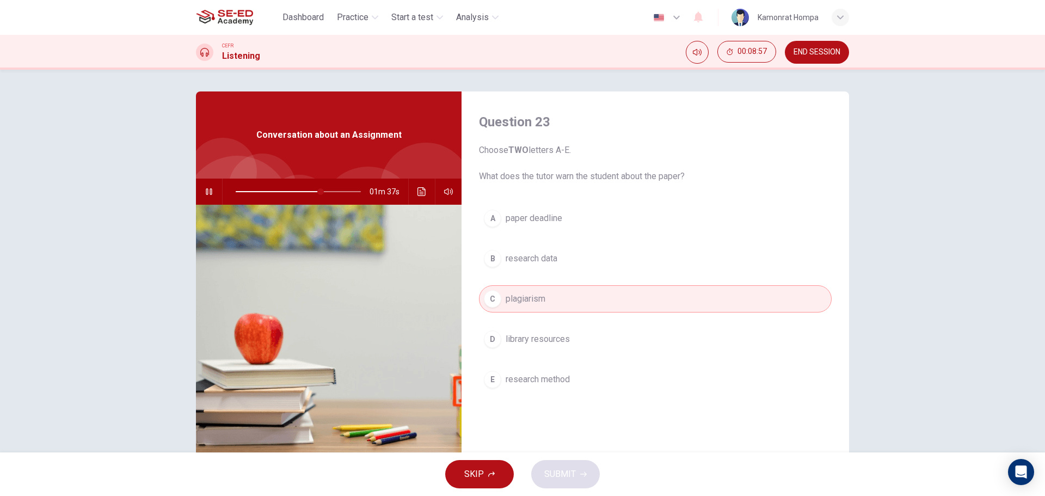
click at [611, 330] on button "D library resources" at bounding box center [655, 339] width 353 height 27
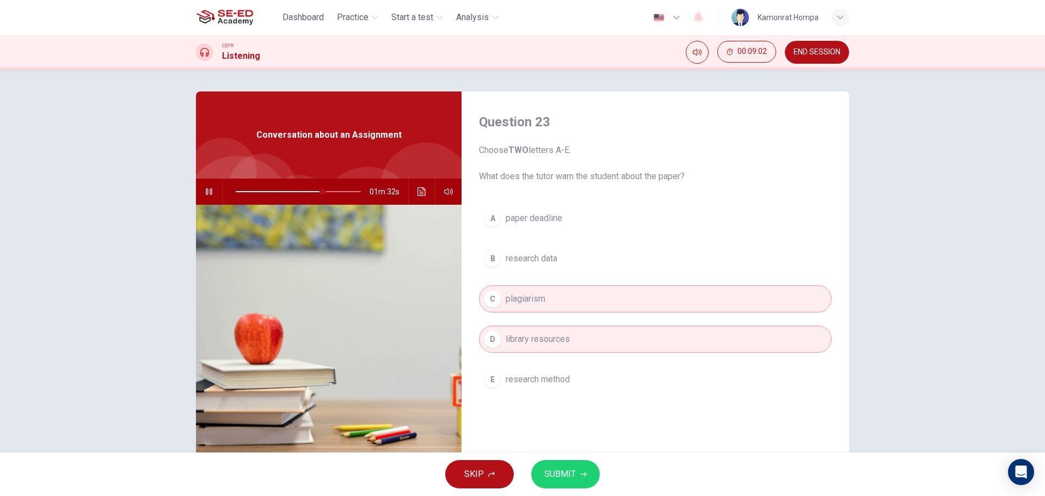
click at [597, 371] on button "E research method" at bounding box center [655, 379] width 353 height 27
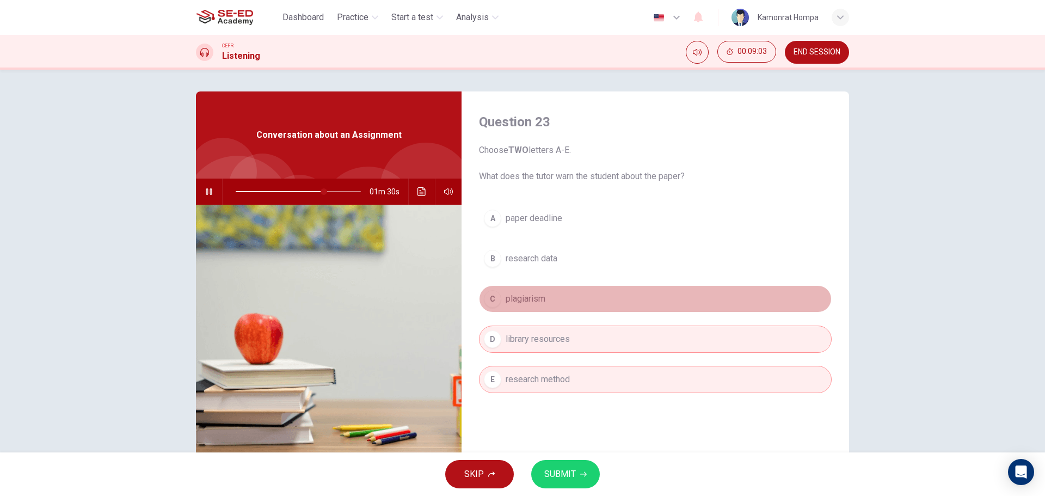
click at [587, 298] on button "C plagiarism" at bounding box center [655, 298] width 353 height 27
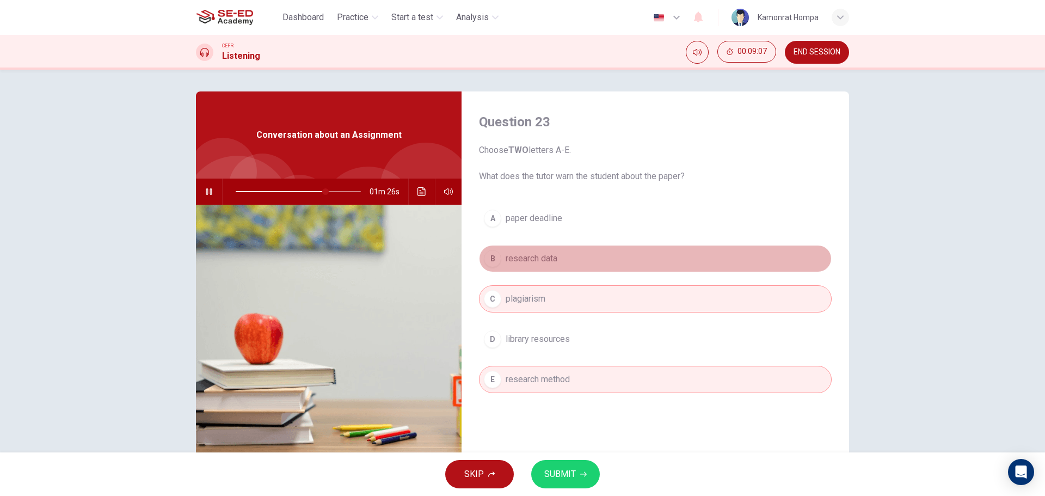
click at [570, 252] on button "B research data" at bounding box center [655, 258] width 353 height 27
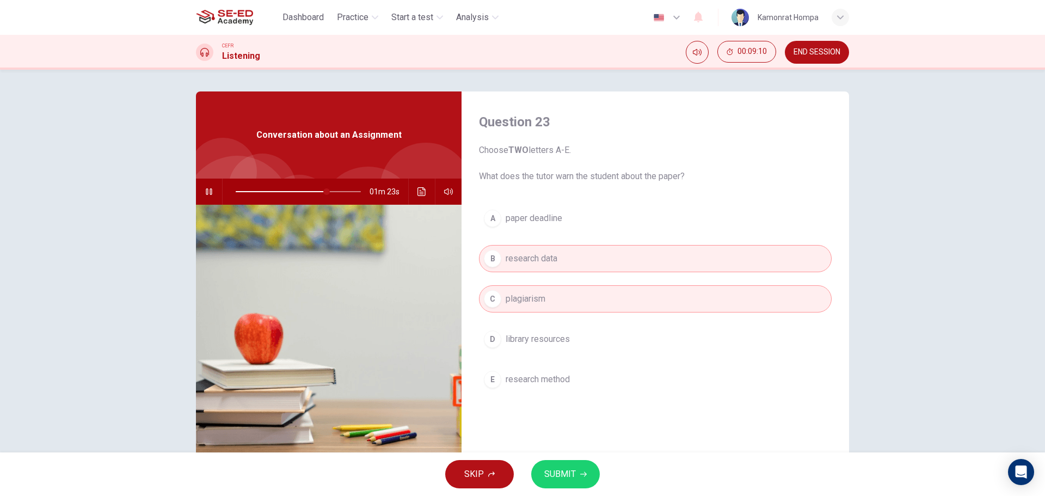
click at [572, 463] on button "SUBMIT" at bounding box center [565, 474] width 69 height 28
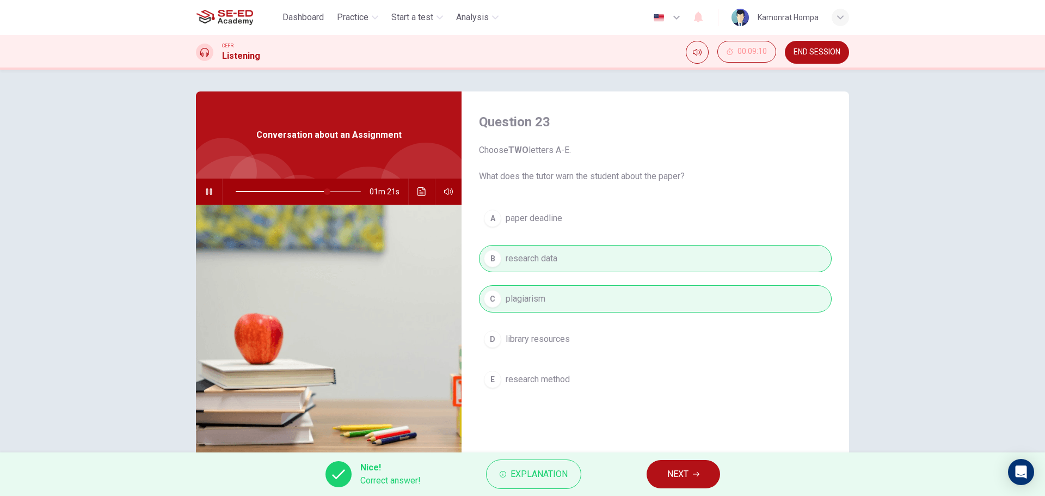
click at [682, 469] on span "NEXT" at bounding box center [678, 474] width 21 height 15
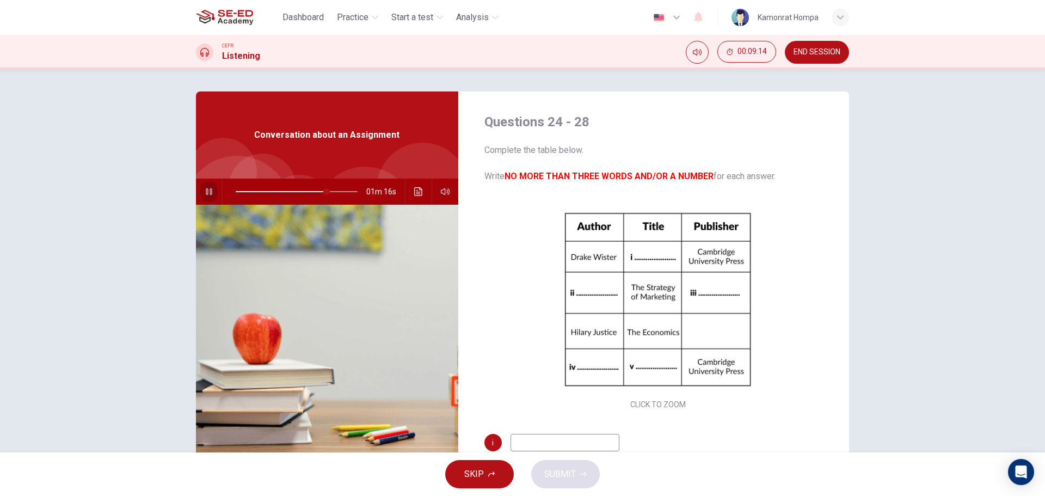
click at [203, 198] on button "button" at bounding box center [208, 192] width 17 height 26
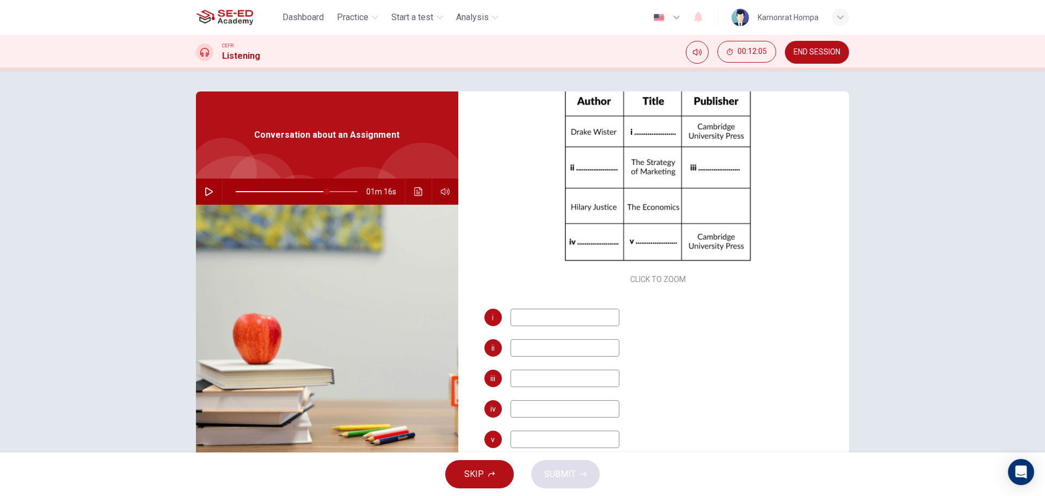
scroll to position [71, 0]
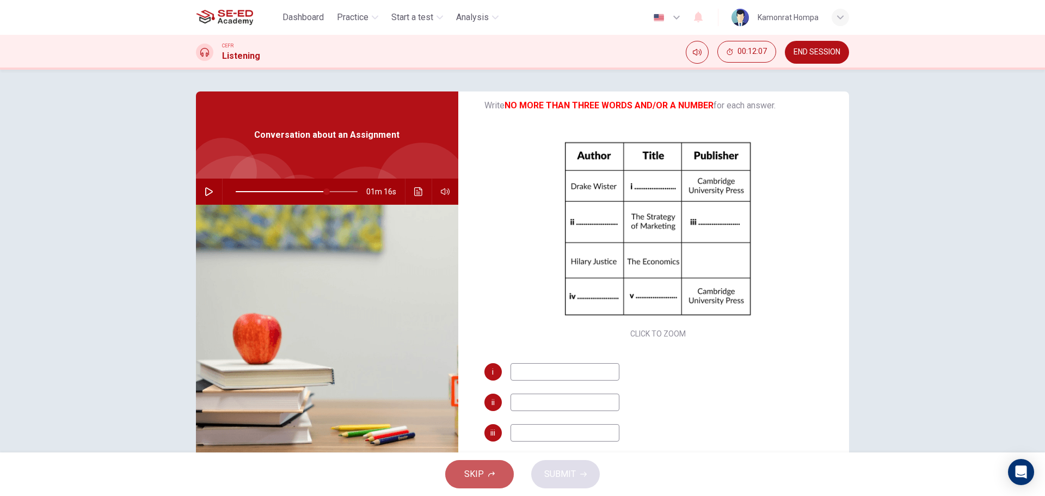
click at [480, 468] on span "SKIP" at bounding box center [474, 474] width 20 height 15
type input "75"
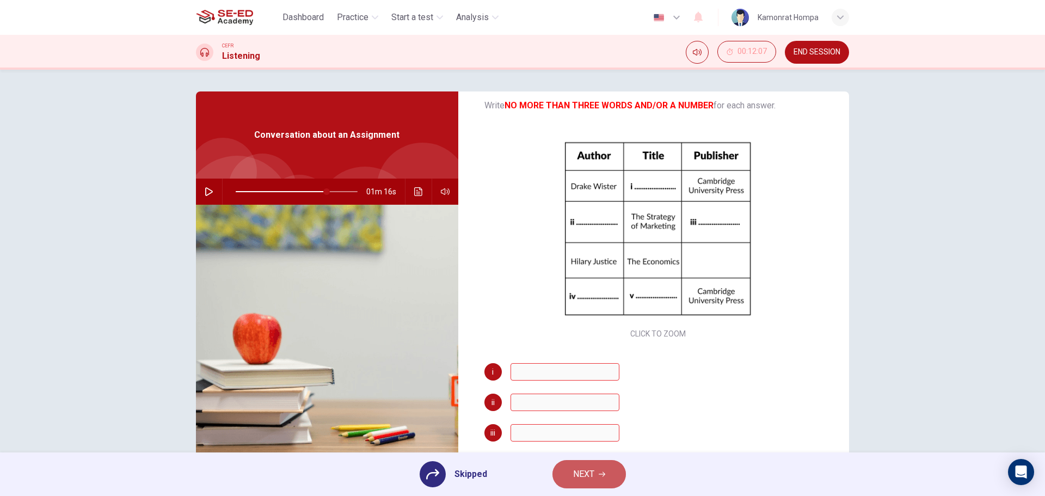
click at [603, 479] on button "NEXT" at bounding box center [590, 474] width 74 height 28
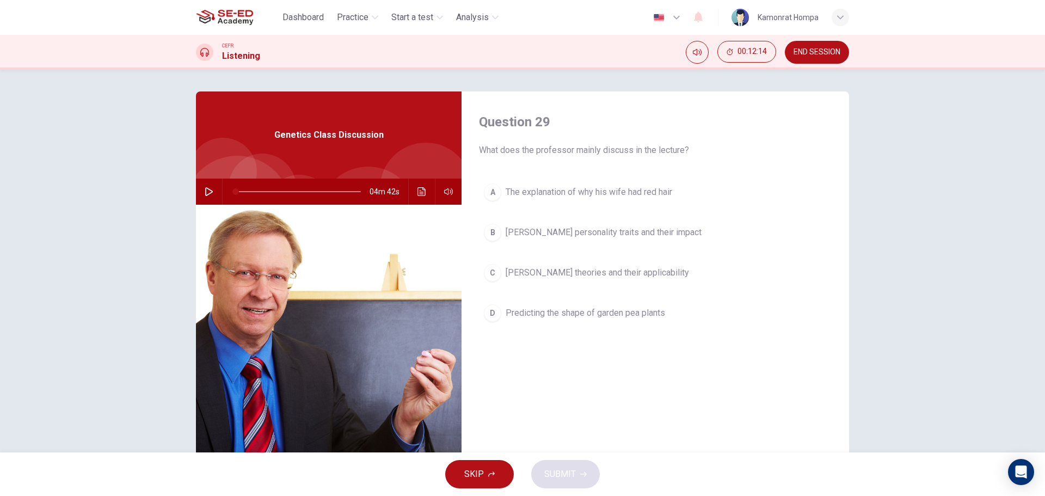
click at [208, 195] on icon "button" at bounding box center [209, 191] width 9 height 9
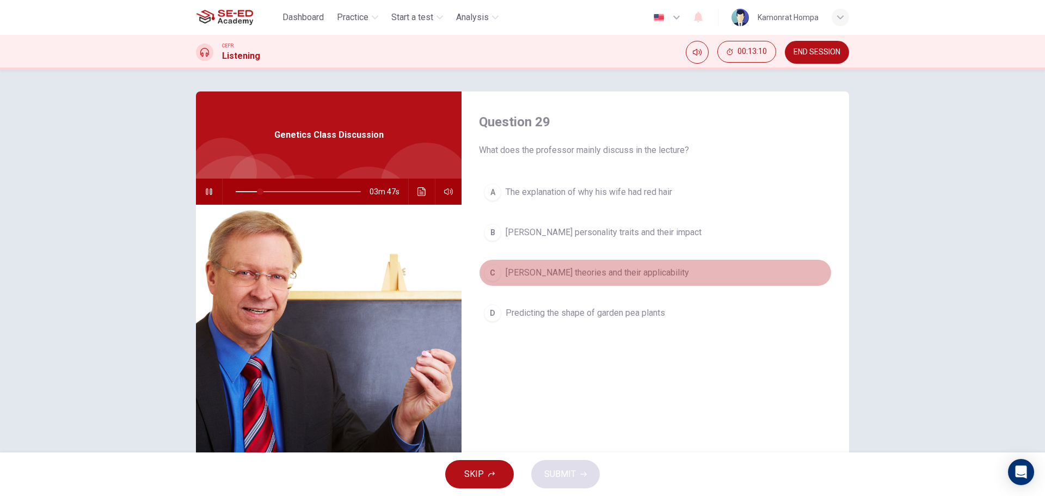
click at [633, 273] on span "[PERSON_NAME] theories and their applicability" at bounding box center [597, 272] width 183 height 13
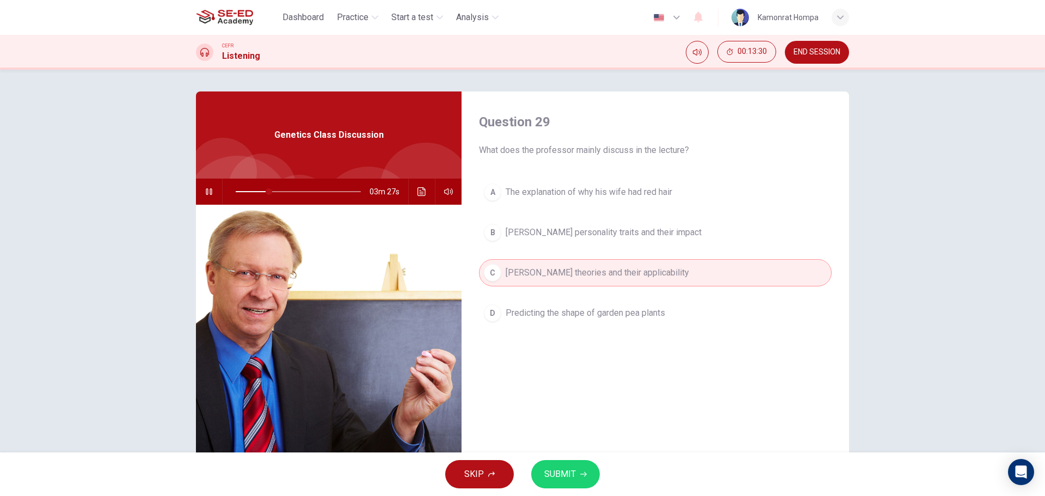
click at [584, 470] on button "SUBMIT" at bounding box center [565, 474] width 69 height 28
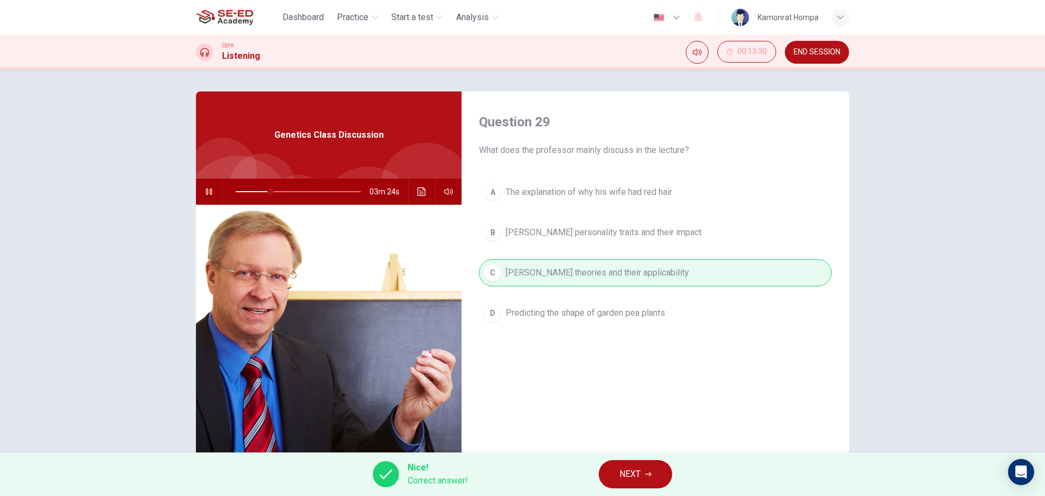
click at [633, 468] on span "NEXT" at bounding box center [630, 474] width 21 height 15
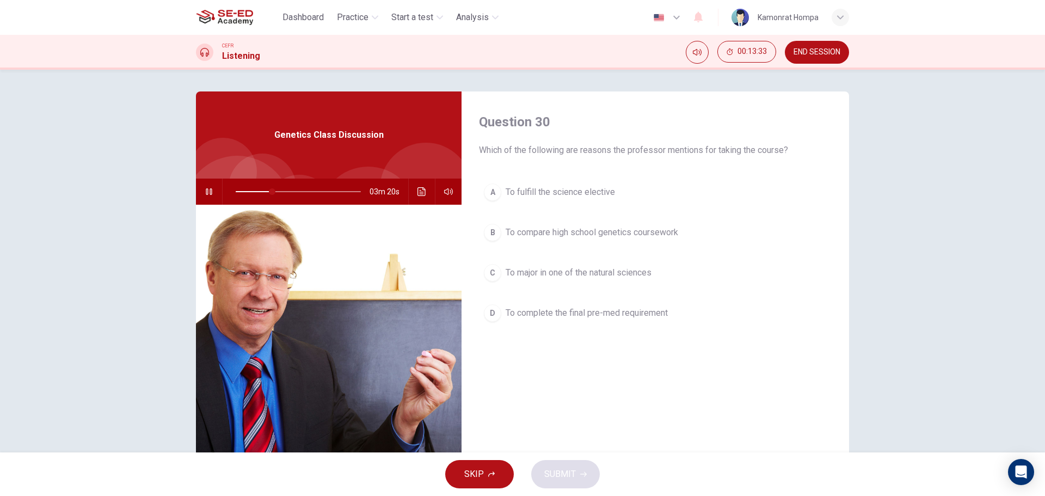
click at [596, 187] on span "To fulfill the science elective" at bounding box center [560, 192] width 109 height 13
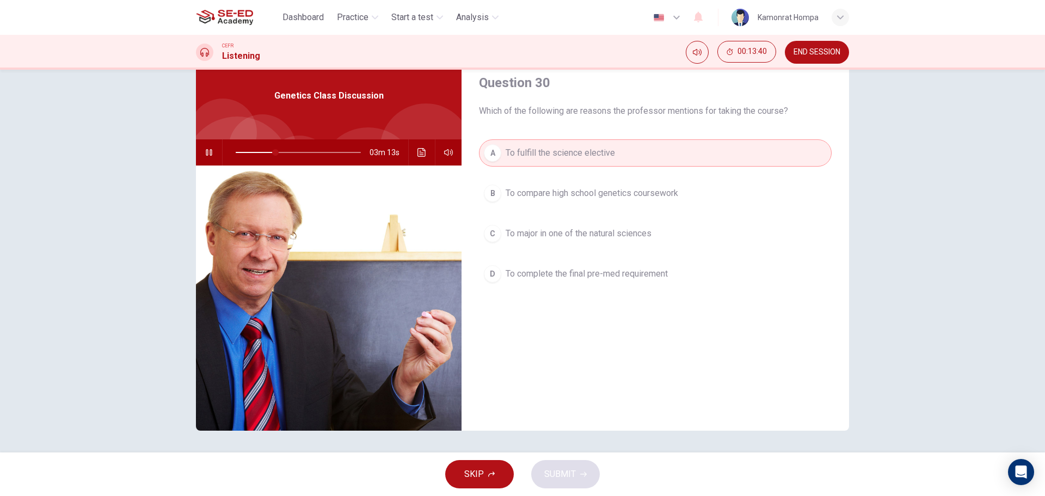
scroll to position [0, 0]
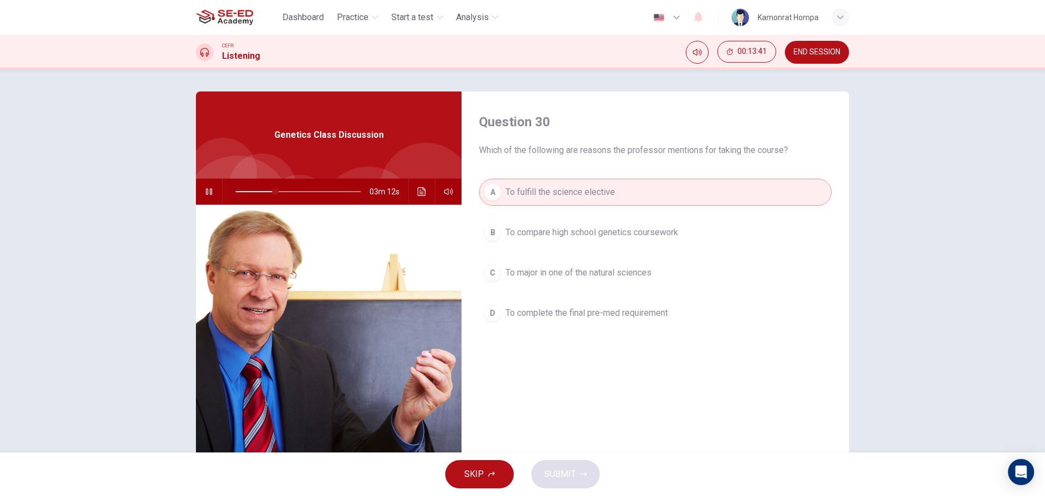
click at [577, 225] on button "B To compare high school genetics coursework" at bounding box center [655, 232] width 353 height 27
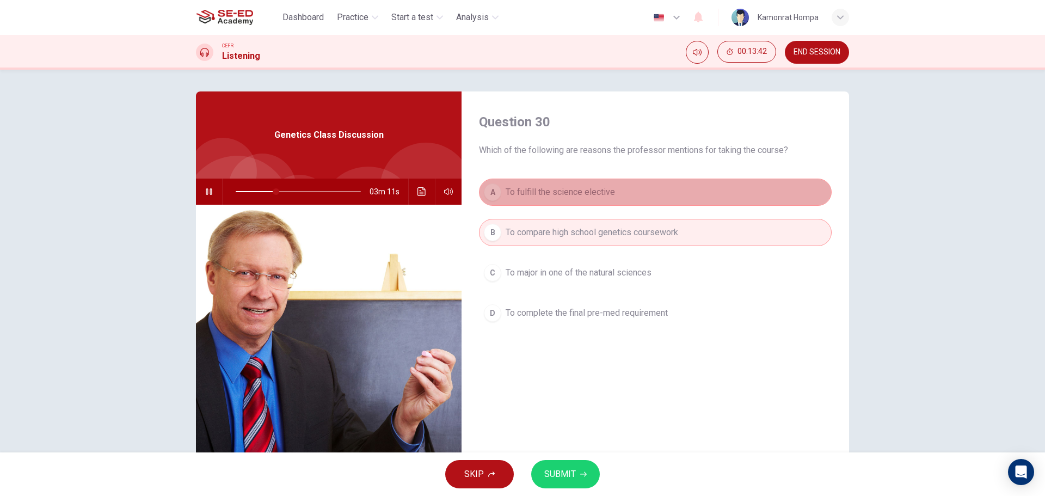
click at [571, 192] on span "To fulfill the science elective" at bounding box center [560, 192] width 109 height 13
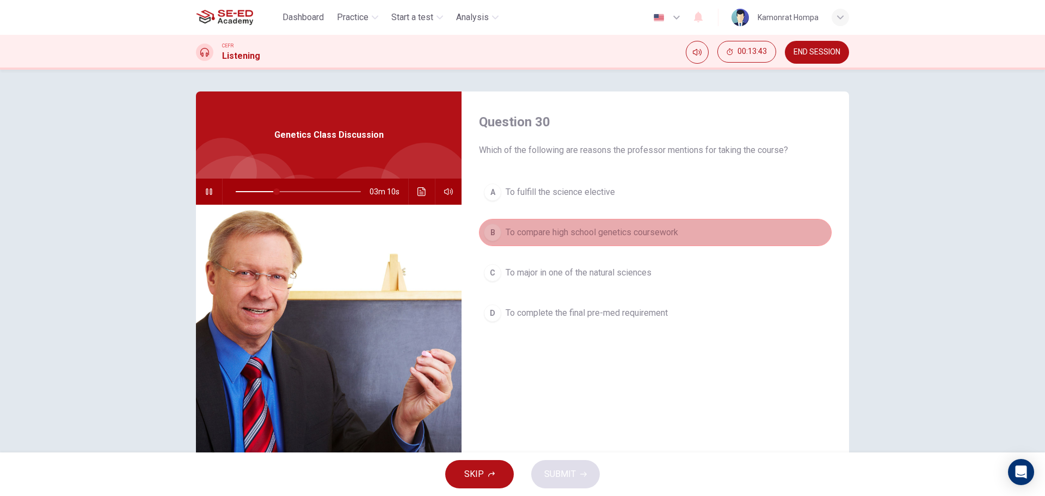
click at [596, 229] on span "To compare high school genetics coursework" at bounding box center [592, 232] width 173 height 13
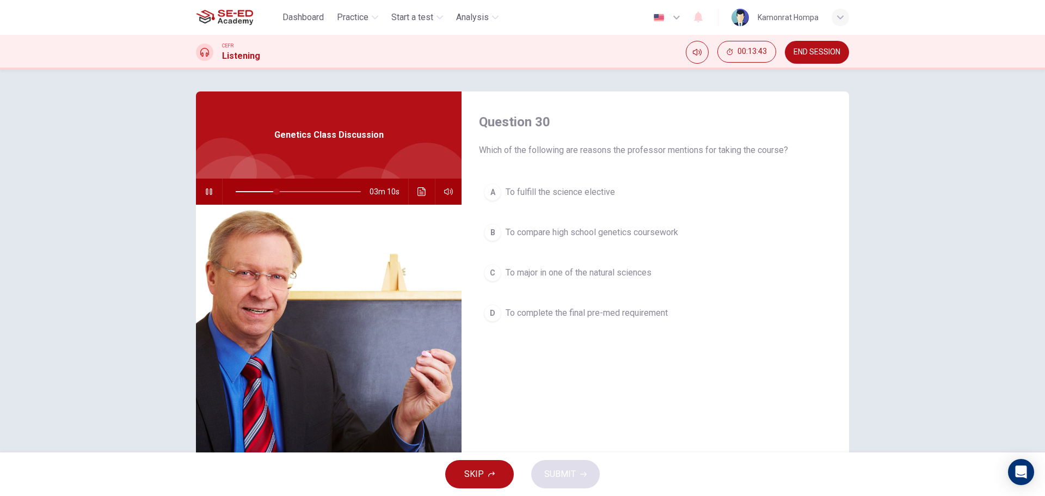
click at [591, 200] on button "A To fulfill the science elective" at bounding box center [655, 192] width 353 height 27
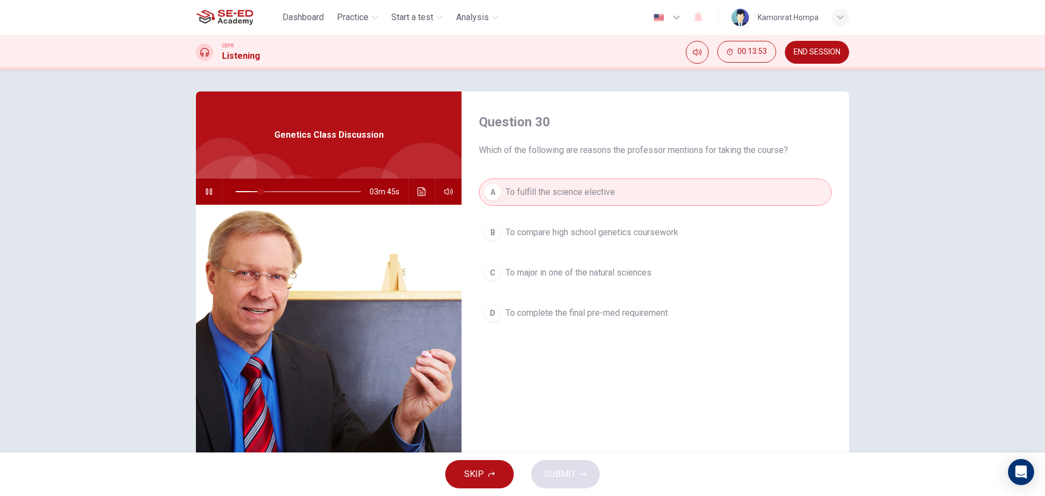
click at [258, 190] on span at bounding box center [298, 191] width 125 height 15
click at [246, 193] on span at bounding box center [298, 191] width 125 height 15
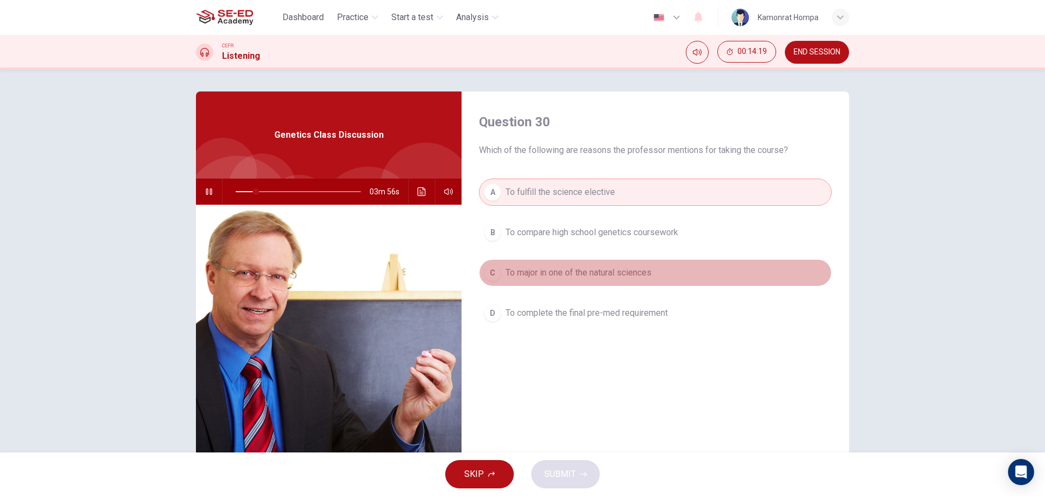
click at [639, 274] on span "To major in one of the natural sciences" at bounding box center [579, 272] width 146 height 13
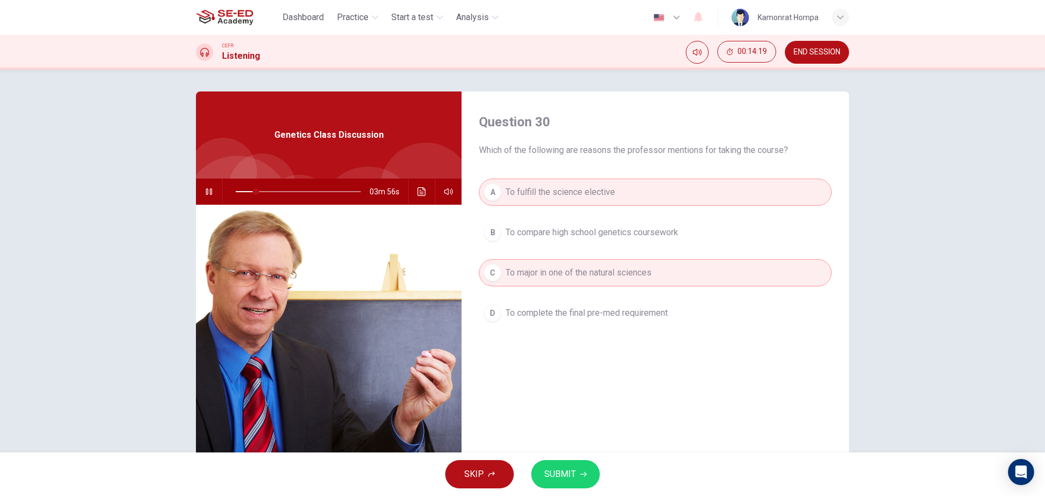
click at [581, 468] on button "SUBMIT" at bounding box center [565, 474] width 69 height 28
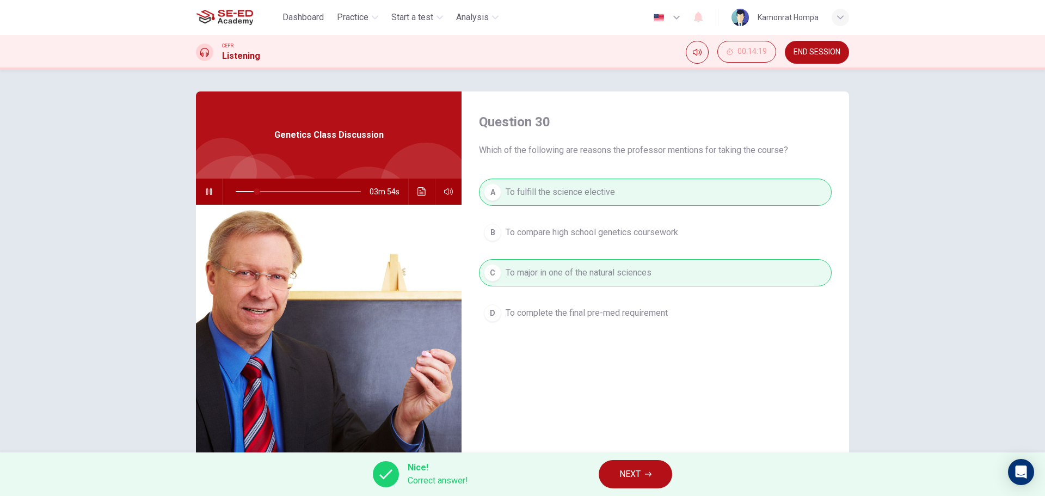
click at [641, 477] on span "NEXT" at bounding box center [630, 474] width 21 height 15
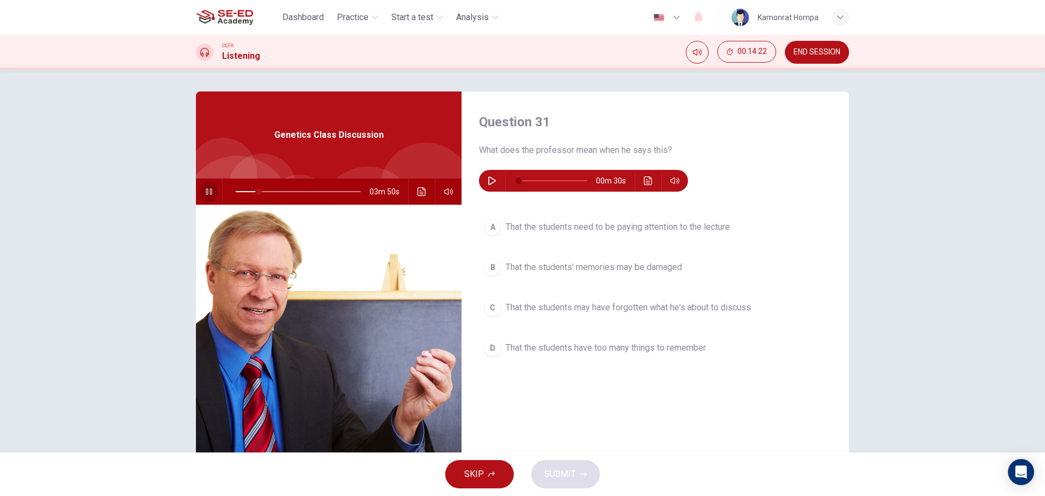
click at [207, 194] on icon "button" at bounding box center [209, 191] width 9 height 9
type input "18"
click at [488, 177] on icon "button" at bounding box center [492, 180] width 8 height 9
type input "55"
click at [741, 319] on button "C That the students may have forgotten what he's about to discuss" at bounding box center [655, 307] width 353 height 27
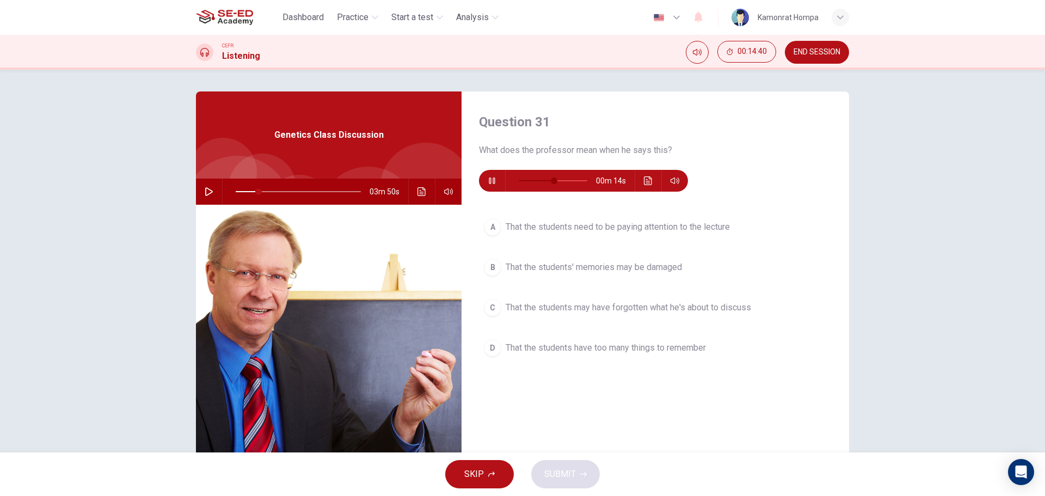
type input "18"
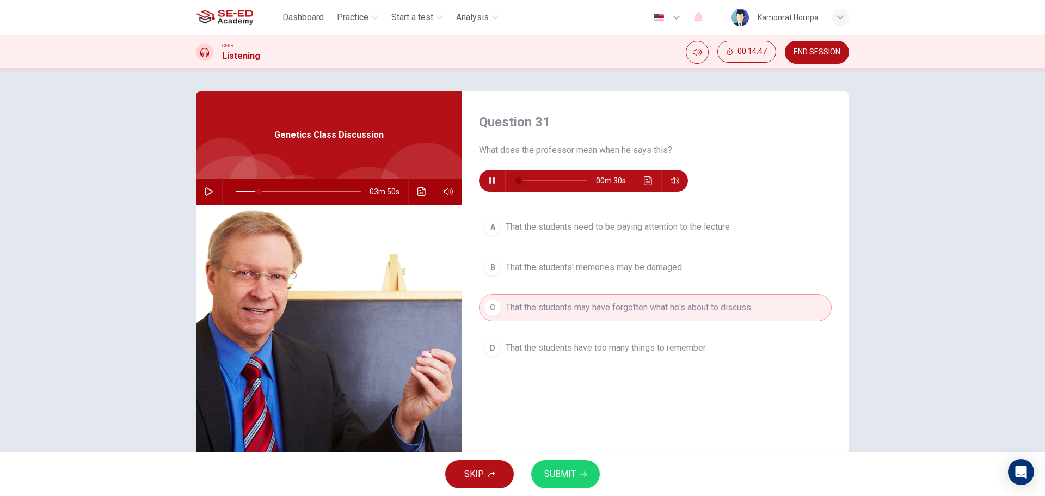
drag, startPoint x: 564, startPoint y: 187, endPoint x: 447, endPoint y: 174, distance: 117.2
click at [447, 174] on div "Question 31 What does the professor mean when he says this? 00m 30s A That the …" at bounding box center [522, 280] width 653 height 378
type input "25"
click at [577, 474] on button "SUBMIT" at bounding box center [565, 474] width 69 height 28
type input "18"
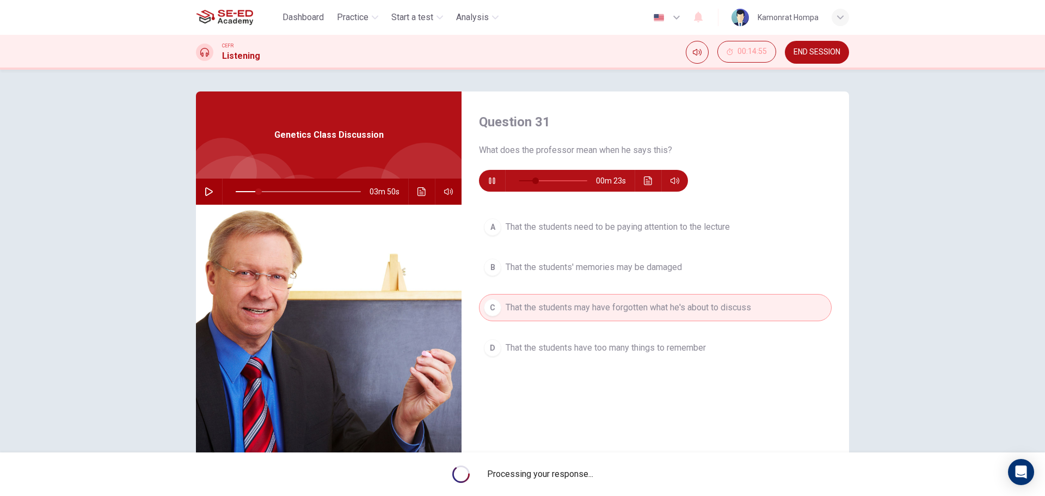
type input "28"
type input "18"
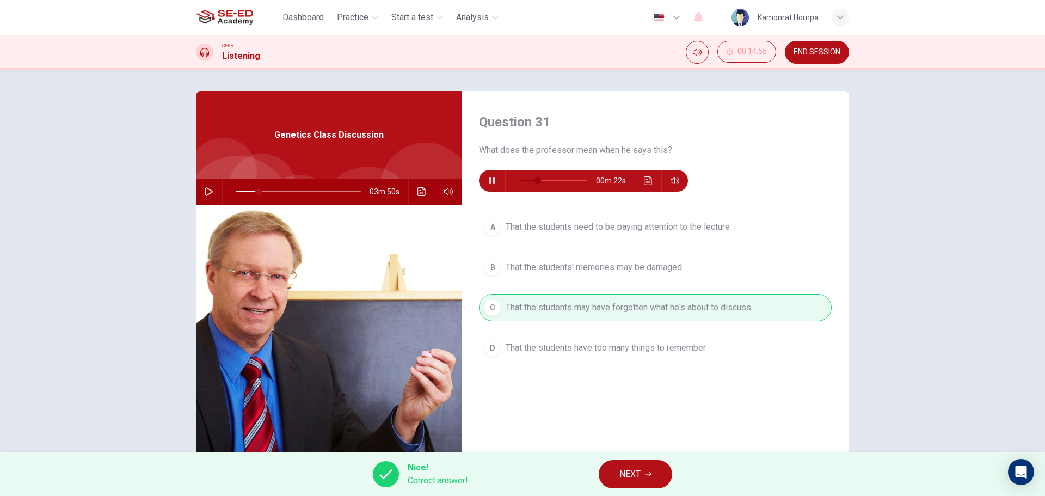
type input "31"
click at [647, 485] on button "NEXT" at bounding box center [636, 474] width 74 height 28
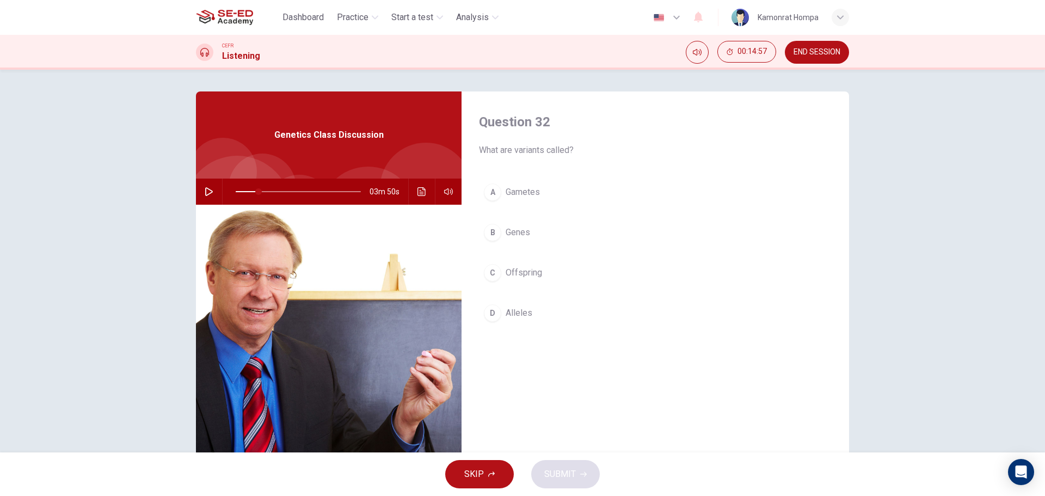
click at [206, 188] on icon "button" at bounding box center [209, 191] width 9 height 9
drag, startPoint x: 513, startPoint y: 151, endPoint x: 548, endPoint y: 151, distance: 34.8
click at [548, 151] on span "What are variants called?" at bounding box center [655, 150] width 353 height 13
click at [525, 228] on span "Genes" at bounding box center [518, 232] width 25 height 13
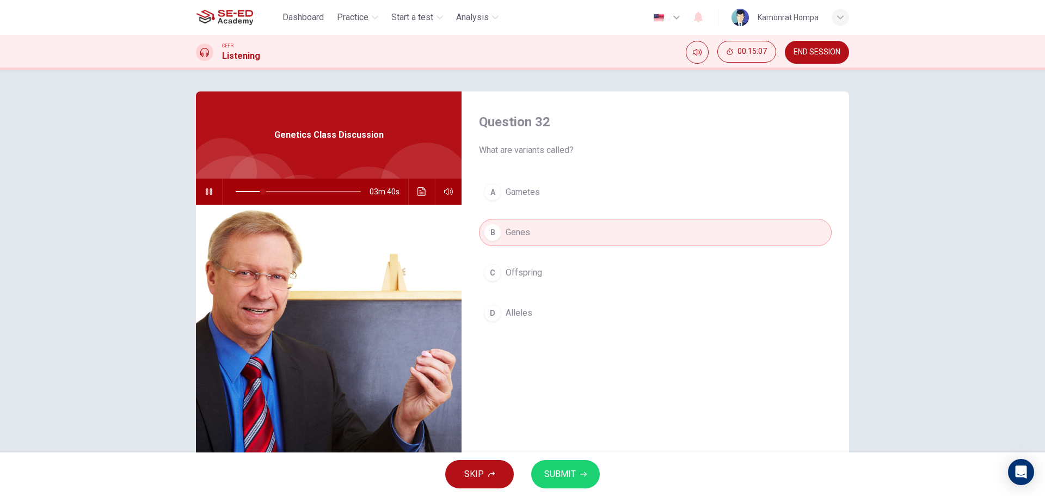
click at [585, 471] on icon "button" at bounding box center [583, 474] width 7 height 7
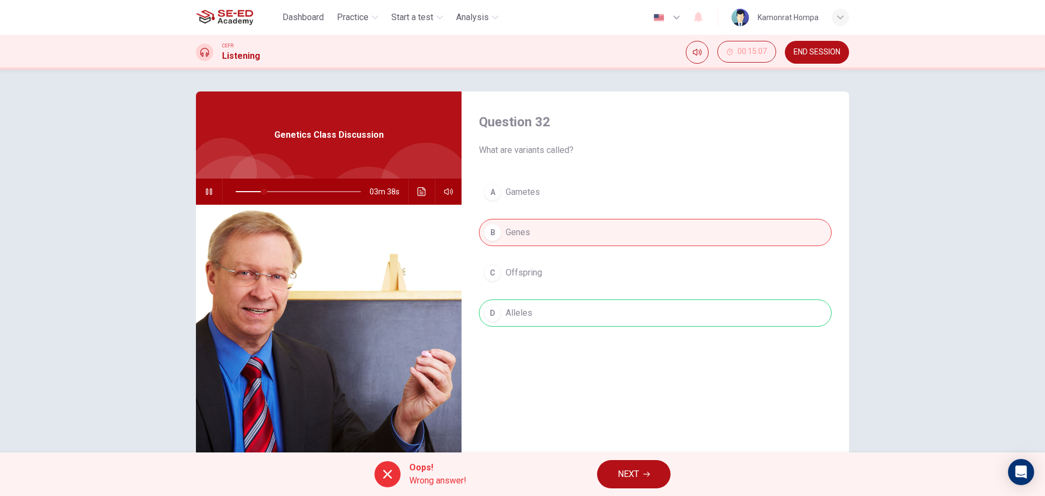
click at [644, 473] on button "NEXT" at bounding box center [634, 474] width 74 height 28
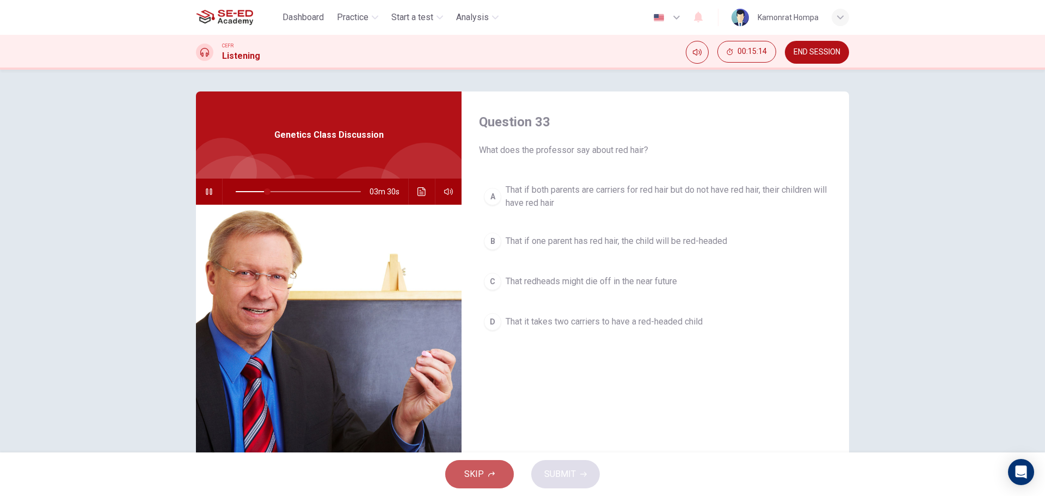
click at [489, 465] on button "SKIP" at bounding box center [479, 474] width 69 height 28
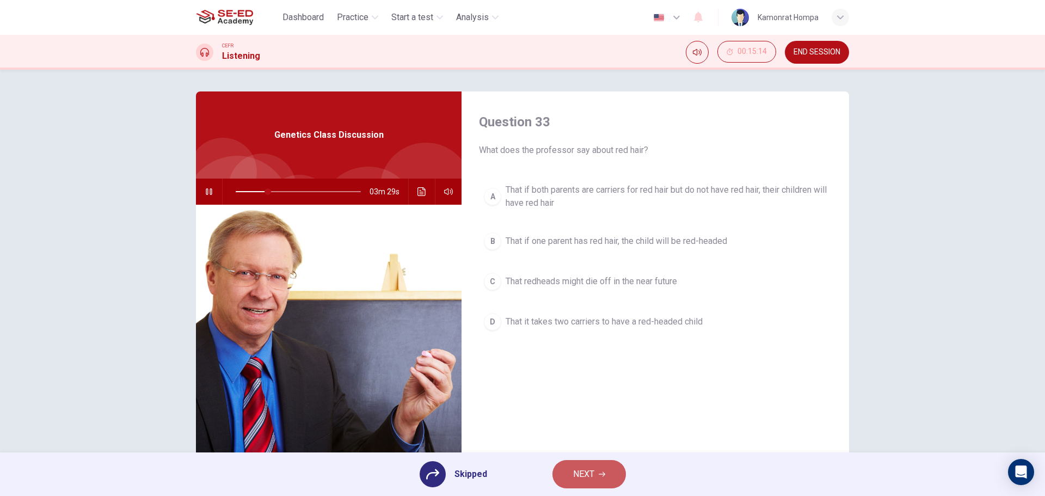
click at [590, 481] on span "NEXT" at bounding box center [583, 474] width 21 height 15
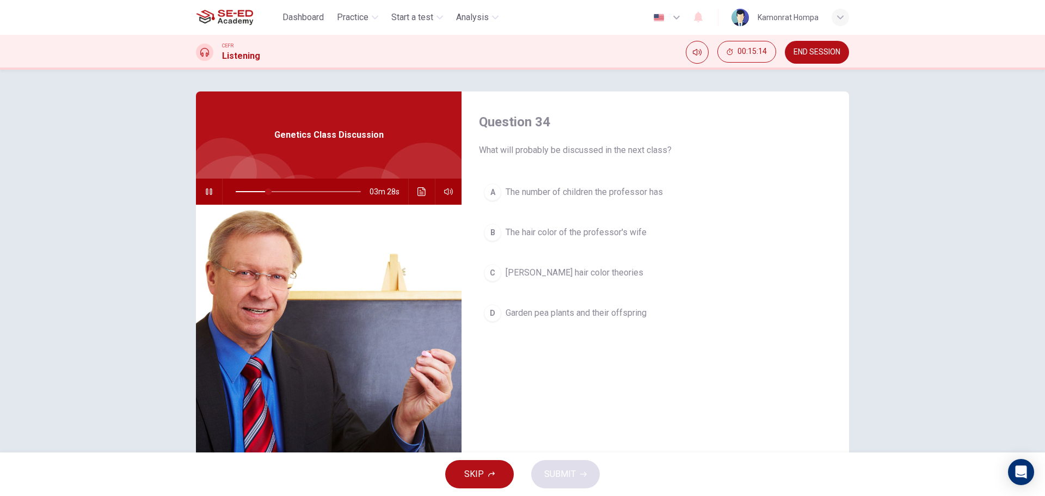
click at [504, 464] on button "SKIP" at bounding box center [479, 474] width 69 height 28
type input "26"
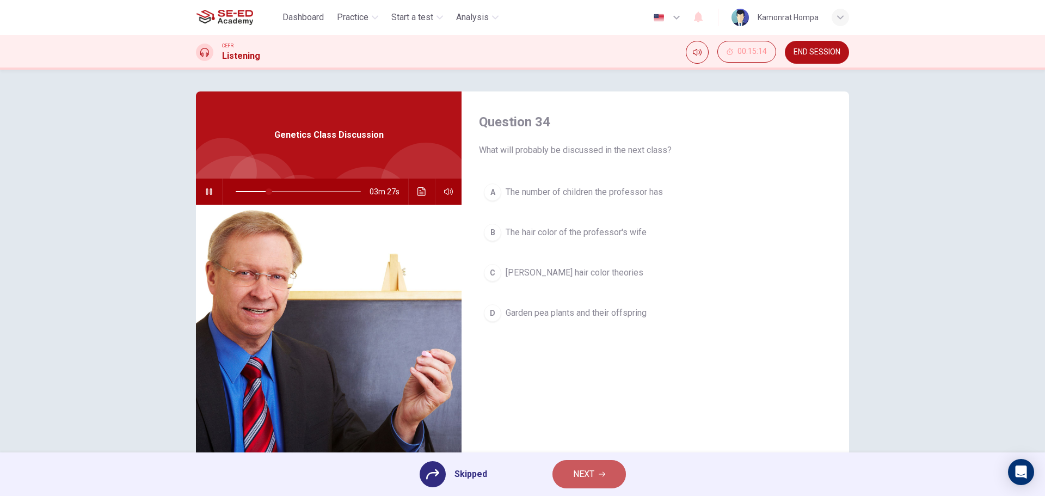
click at [586, 479] on span "NEXT" at bounding box center [583, 474] width 21 height 15
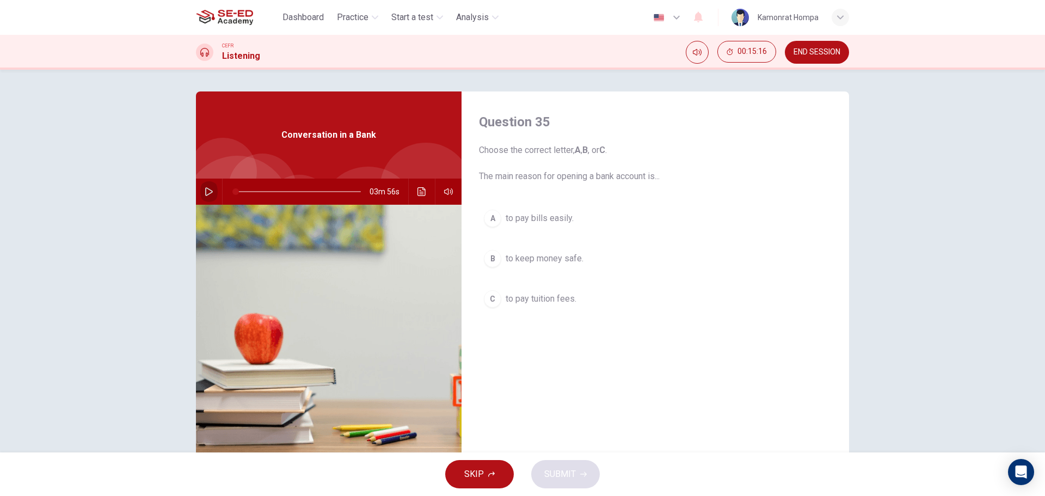
click at [205, 191] on icon "button" at bounding box center [209, 191] width 9 height 9
click at [556, 222] on span "to pay bills easily." at bounding box center [540, 218] width 68 height 13
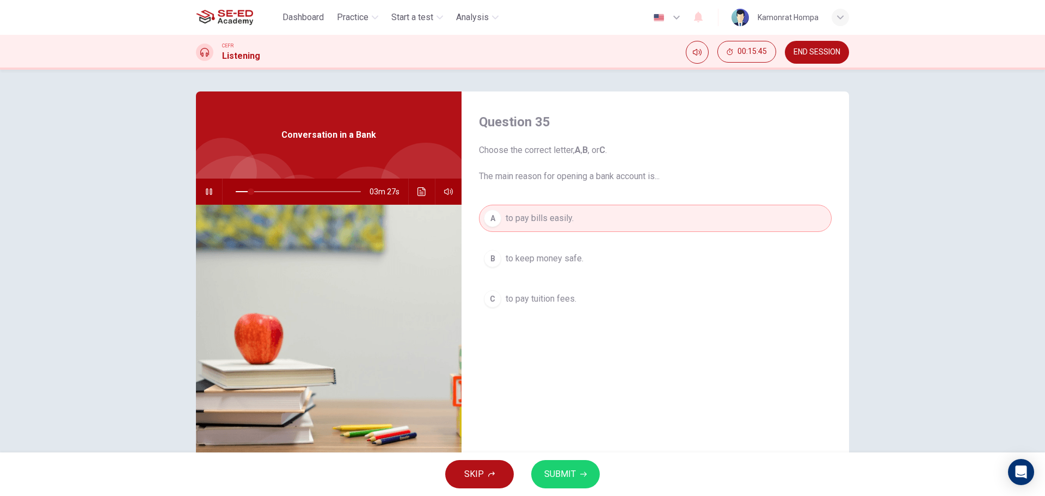
click at [571, 473] on span "SUBMIT" at bounding box center [560, 474] width 32 height 15
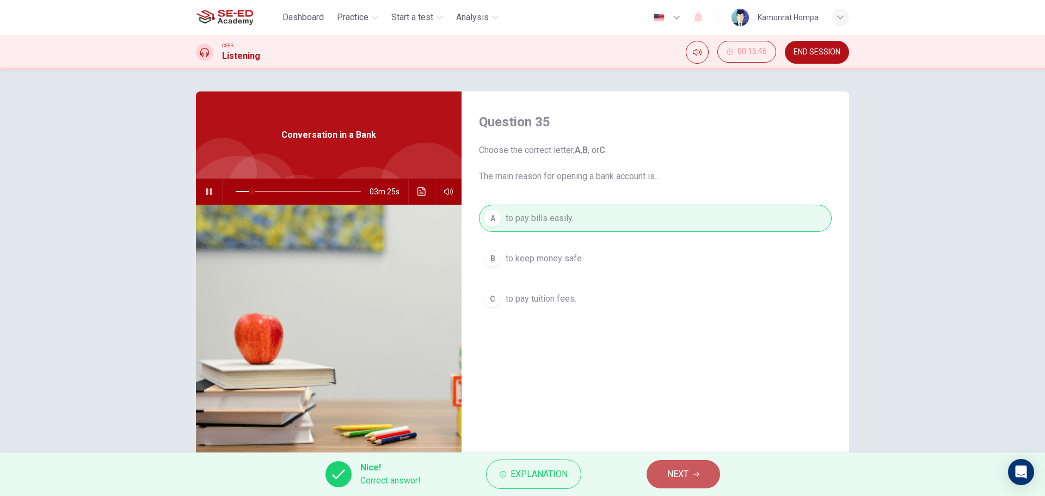
click at [657, 469] on button "NEXT" at bounding box center [684, 474] width 74 height 28
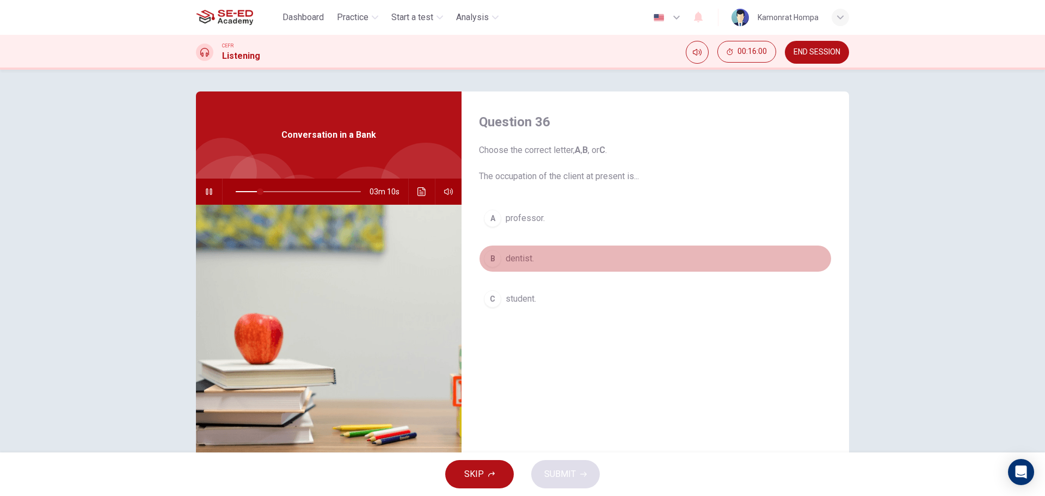
click at [513, 264] on span "dentist." at bounding box center [520, 258] width 28 height 13
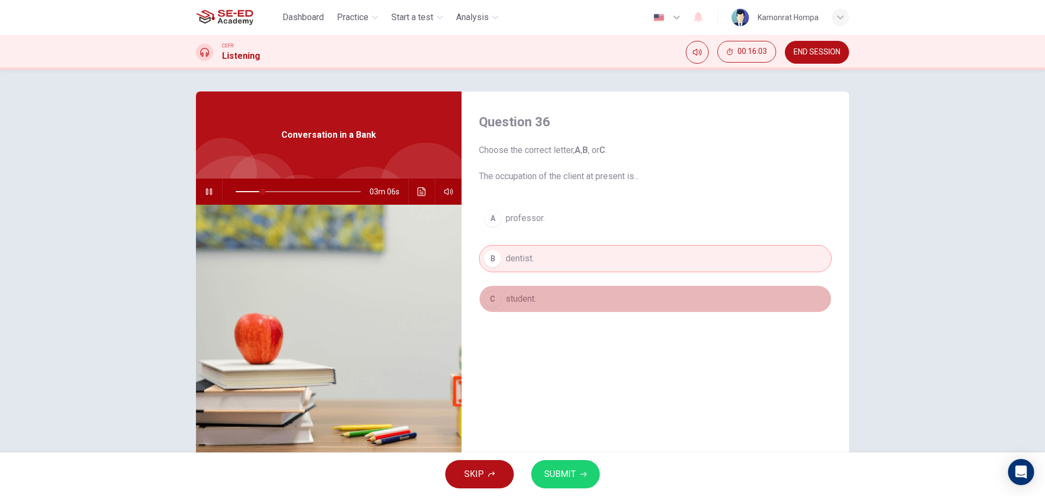
click at [523, 302] on span "student." at bounding box center [521, 298] width 30 height 13
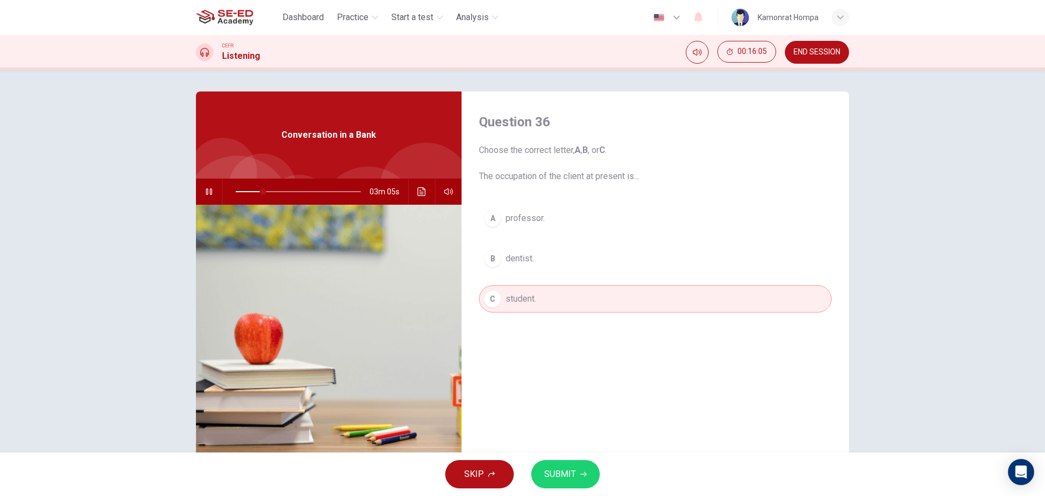
click at [574, 467] on span "SUBMIT" at bounding box center [560, 474] width 32 height 15
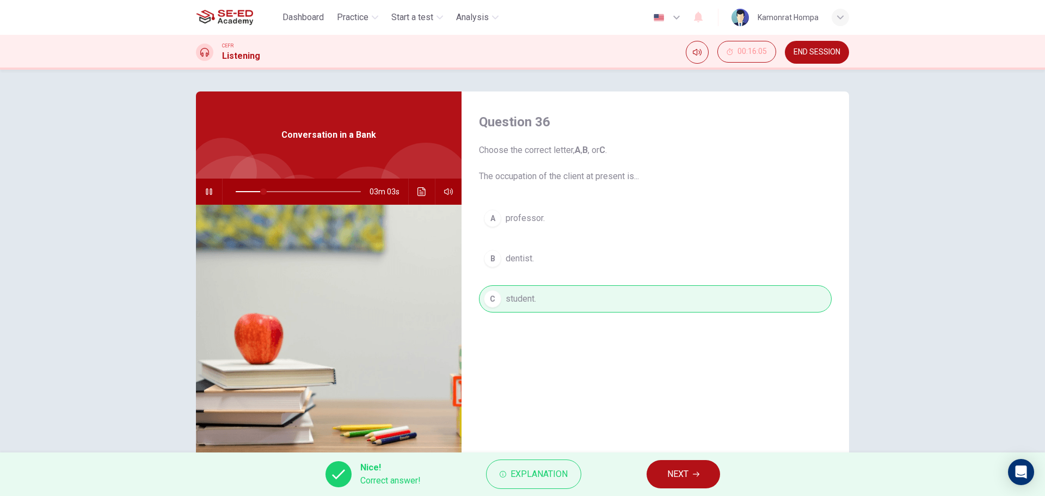
click at [668, 468] on span "NEXT" at bounding box center [678, 474] width 21 height 15
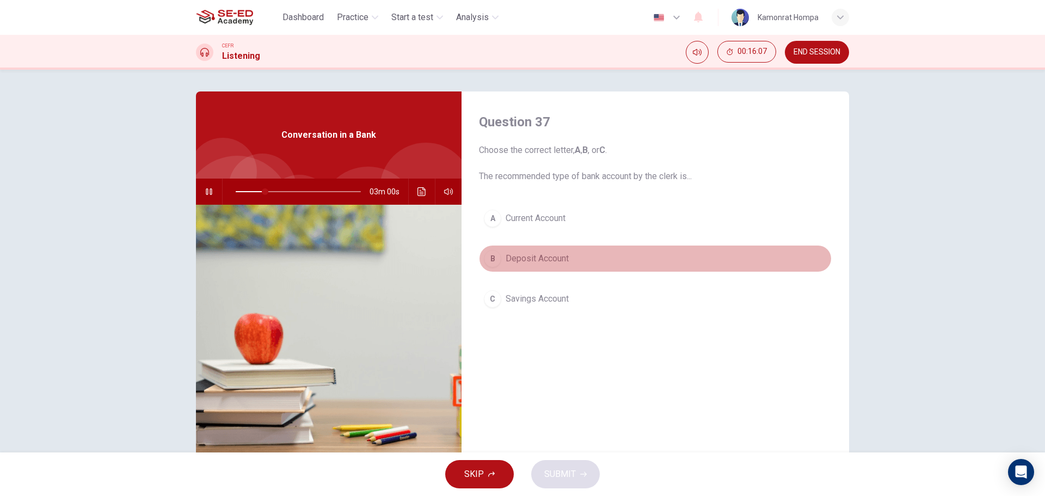
click at [554, 254] on span "Deposit Account" at bounding box center [537, 258] width 63 height 13
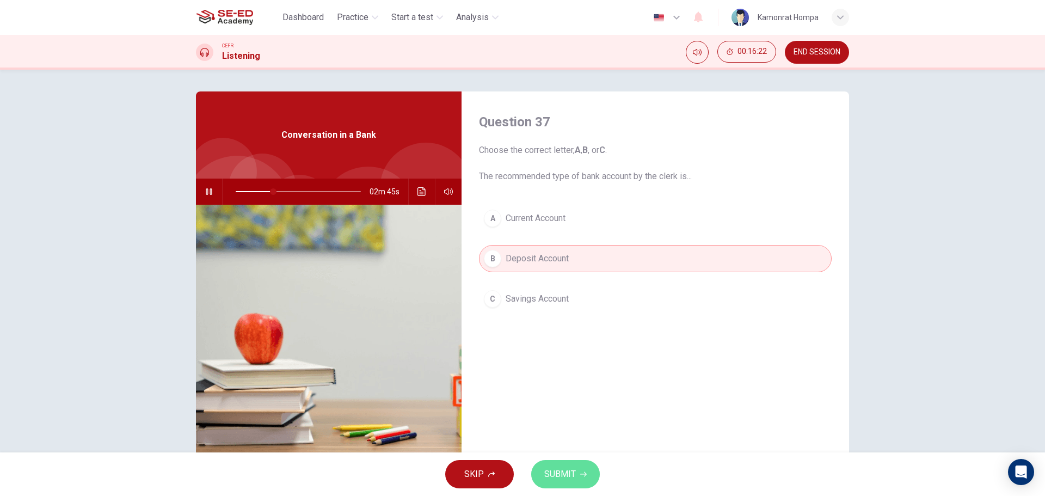
click at [560, 477] on span "SUBMIT" at bounding box center [560, 474] width 32 height 15
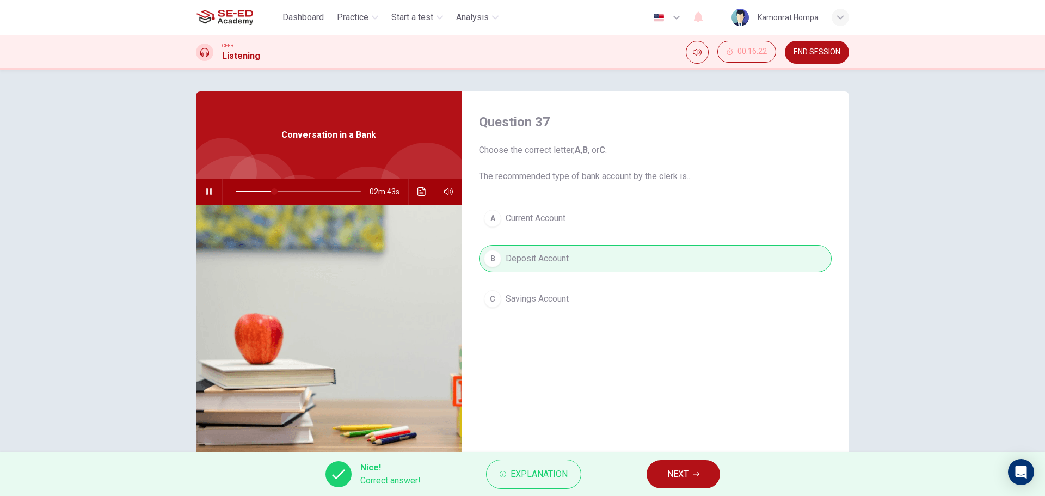
click at [688, 464] on button "NEXT" at bounding box center [684, 474] width 74 height 28
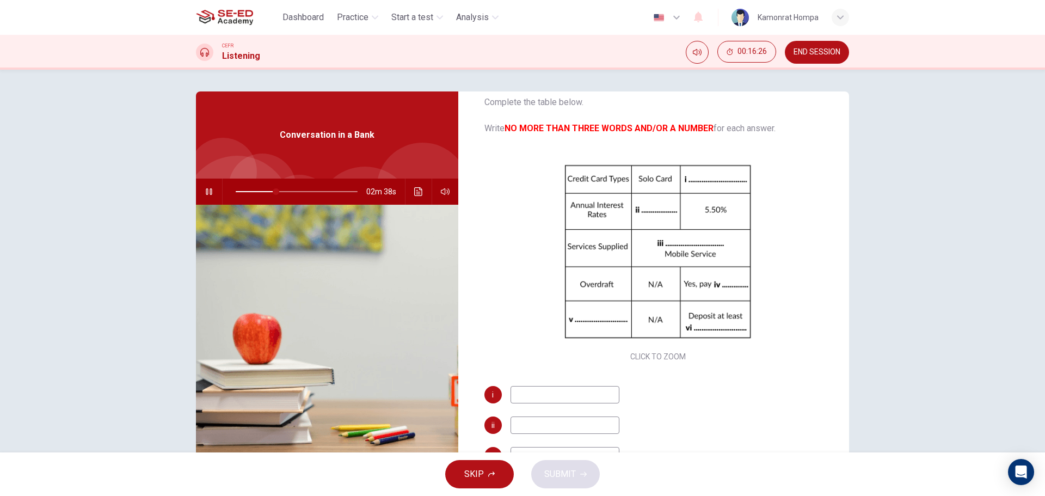
scroll to position [47, 0]
click at [584, 395] on input at bounding box center [565, 395] width 109 height 17
type input "36"
type input "mas"
type input "36"
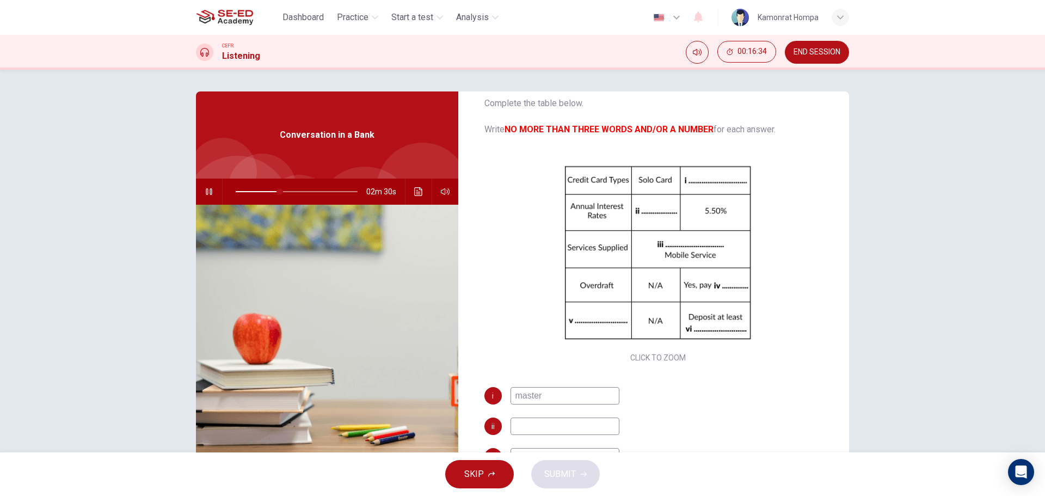
type input "master x"
type input "37"
type input "master card"
type input "37"
type input "master card"
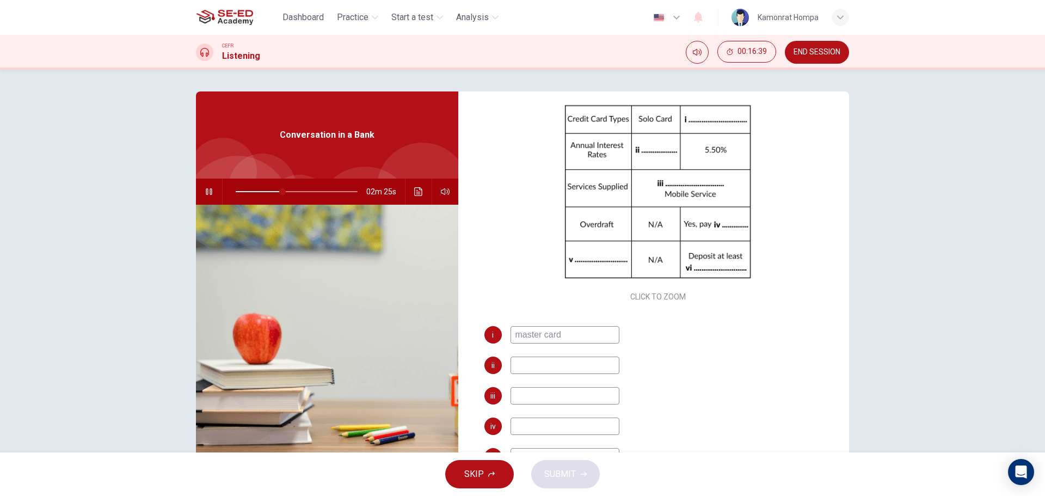
scroll to position [109, 0]
type input "39"
type input "master card"
click at [579, 380] on div "i master card ii iii iv v vi" at bounding box center [659, 421] width 348 height 192
click at [579, 366] on input at bounding box center [565, 364] width 109 height 17
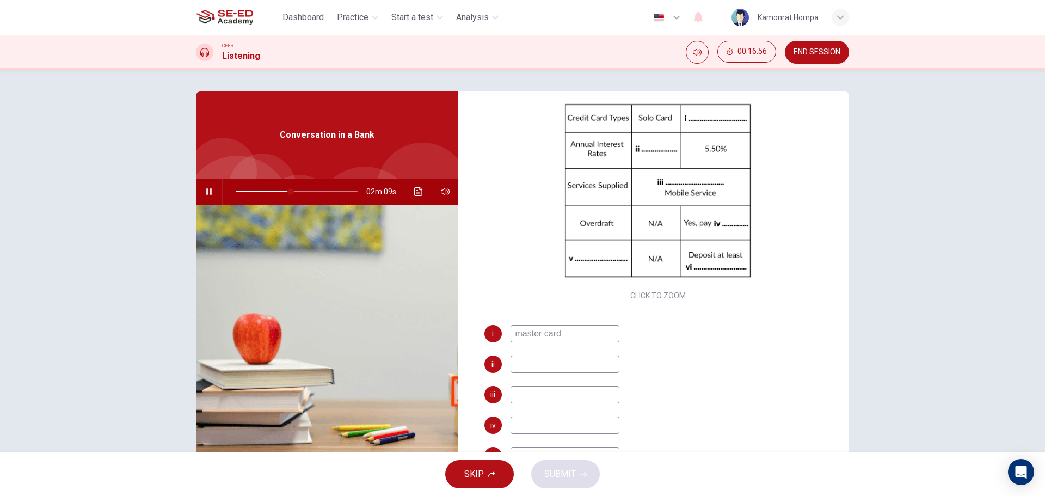
type input "46"
type input "2."
type input "46"
type input "2.5"
type input "46"
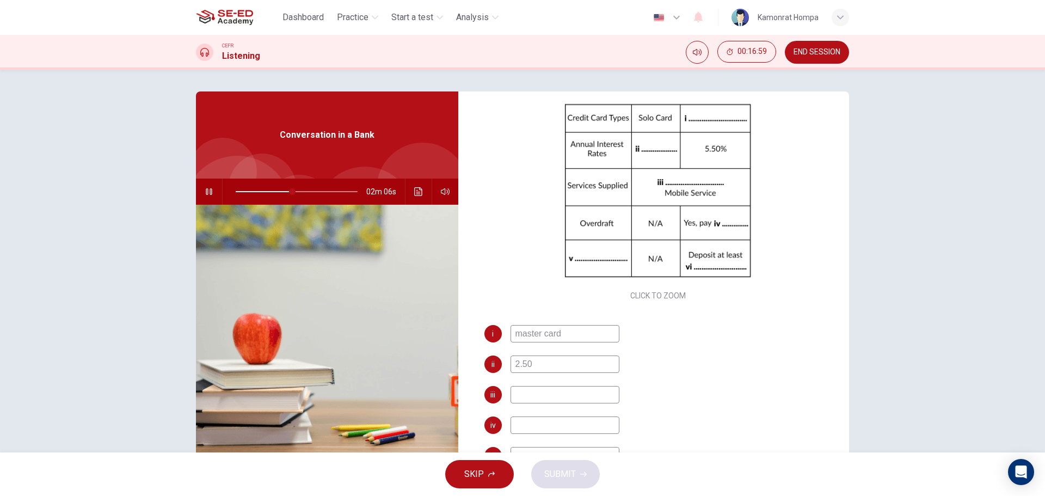
type input "2.50%"
click at [525, 366] on input "2.50%" at bounding box center [565, 364] width 109 height 17
click at [532, 364] on input "2.50%" at bounding box center [565, 364] width 109 height 17
drag, startPoint x: 527, startPoint y: 368, endPoint x: 534, endPoint y: 365, distance: 7.1
click at [533, 365] on input "2.50%" at bounding box center [565, 364] width 109 height 17
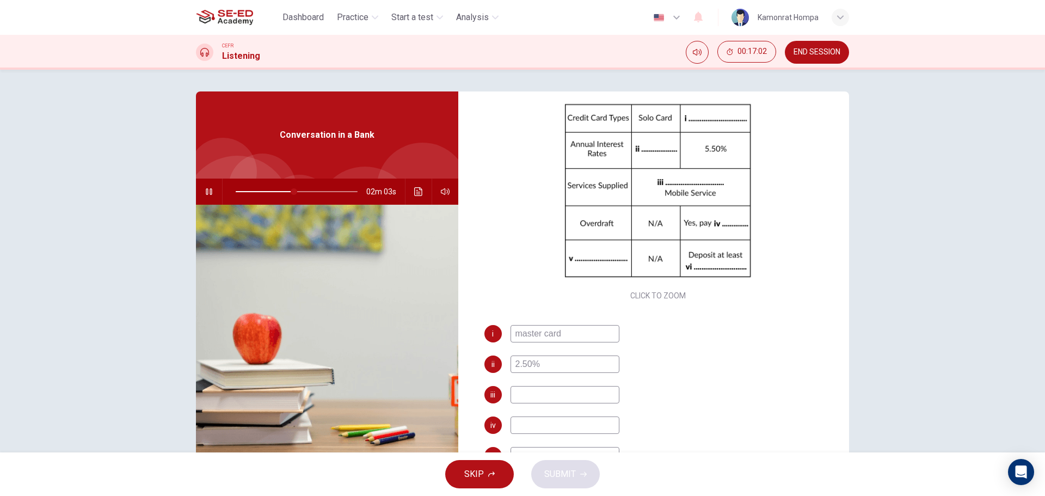
type input "48"
click at [531, 366] on input "2.50%" at bounding box center [565, 364] width 109 height 17
type input "2.5%"
click at [525, 379] on div "i master card ii 2.5% iii iv v vi" at bounding box center [659, 421] width 348 height 192
click at [529, 382] on div "i master card ii 2.5% iii iv v vi" at bounding box center [659, 421] width 348 height 192
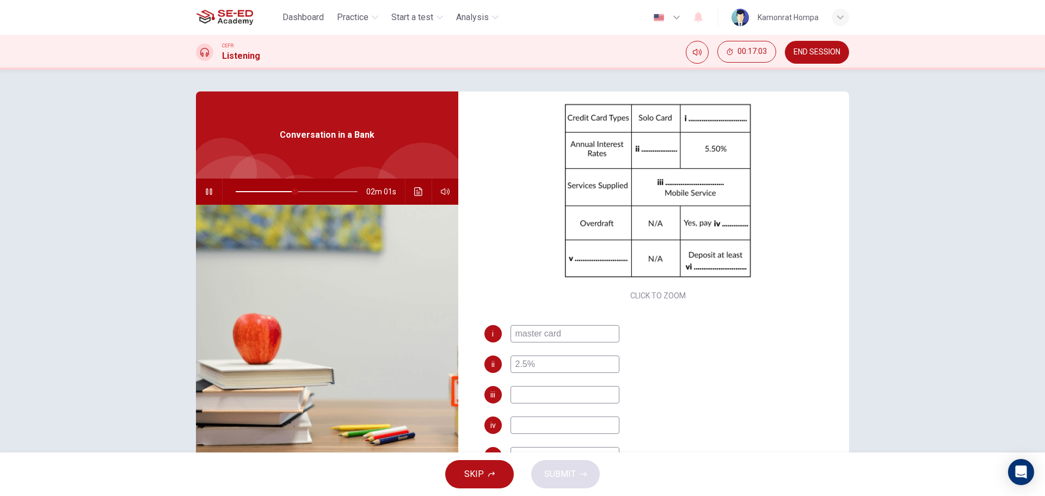
click at [532, 390] on input at bounding box center [565, 394] width 109 height 17
drag, startPoint x: 538, startPoint y: 380, endPoint x: 654, endPoint y: 389, distance: 116.3
click at [579, 395] on input at bounding box center [565, 394] width 109 height 17
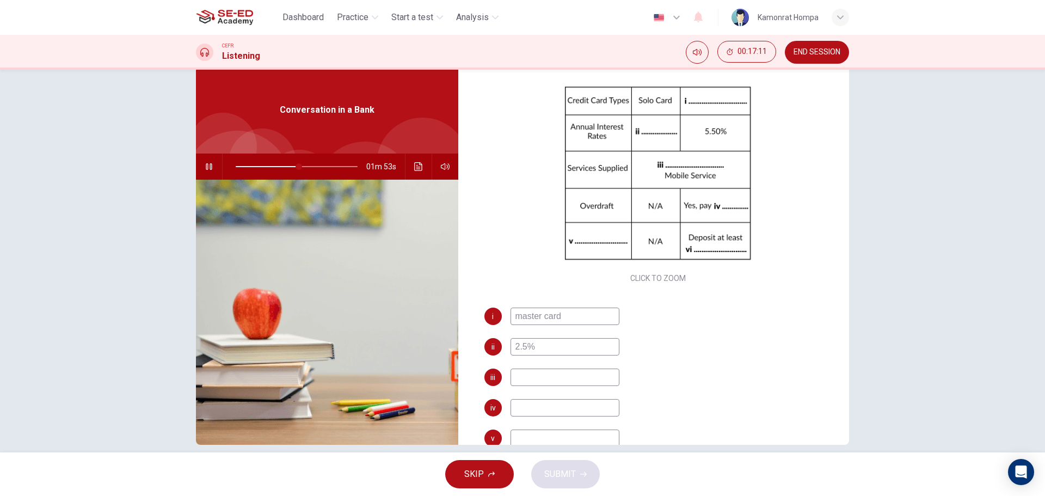
scroll to position [156, 0]
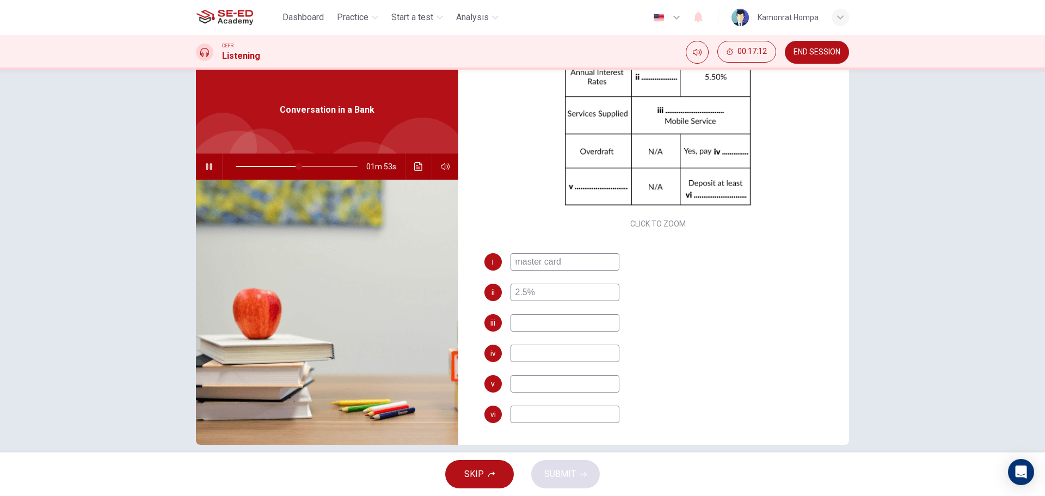
type input "52"
type input "in"
type input "53"
type input "inter"
type input "53"
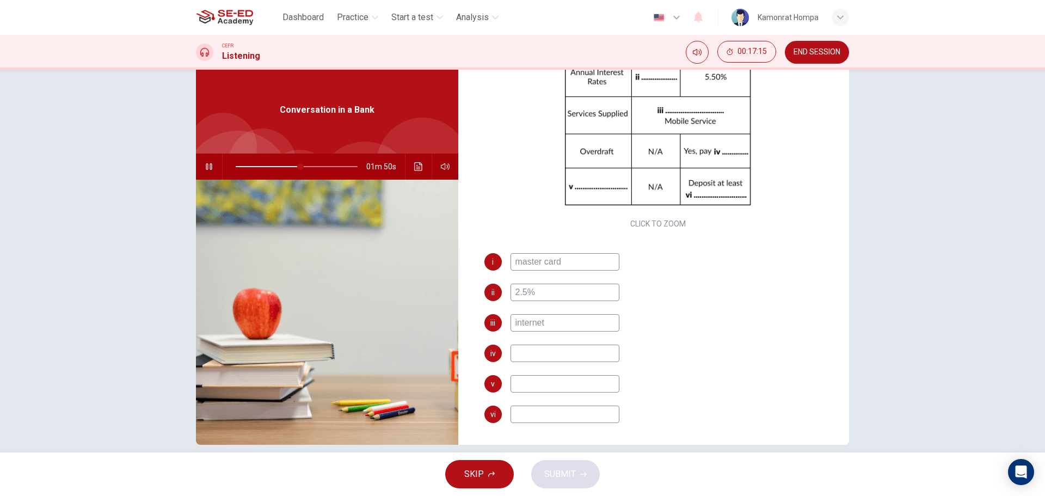
type input "internet s"
type input "54"
type input "internet serv"
type input "54"
type input "internet service"
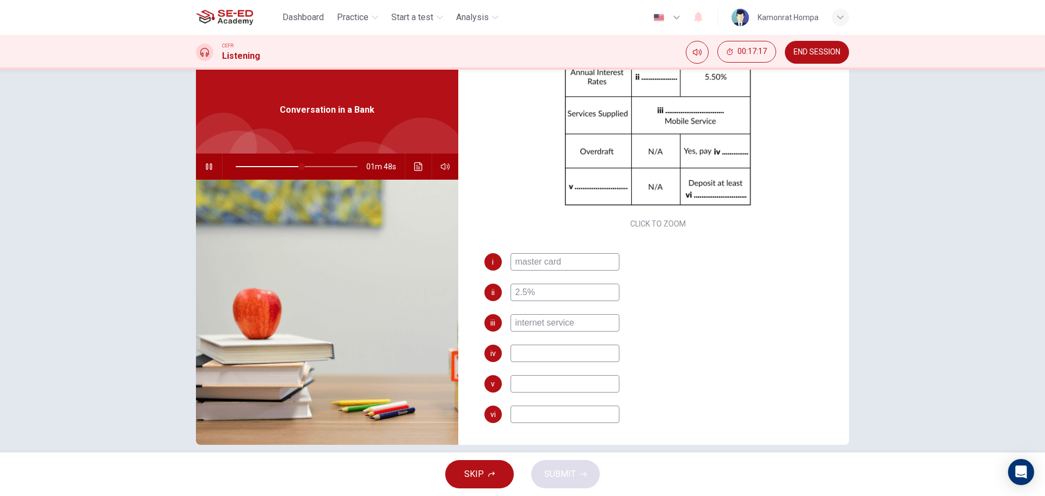
type input "54"
type input "internet service"
click at [588, 341] on div "i master card ii 2.5% iii internet service iv v vi" at bounding box center [659, 349] width 348 height 192
click at [589, 343] on div "i master card ii 2.5% iii internet service iv v vi" at bounding box center [659, 349] width 348 height 192
click at [595, 352] on input at bounding box center [565, 353] width 109 height 17
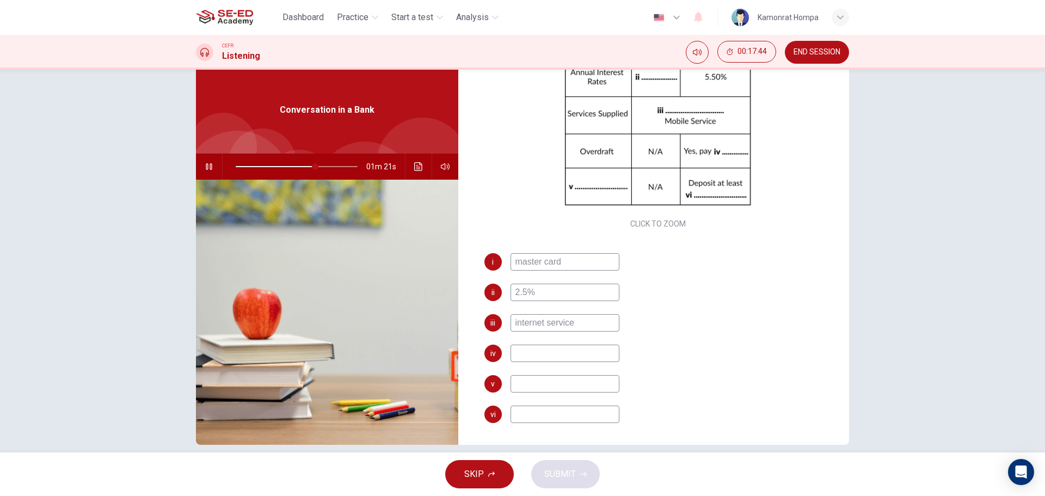
type input "66"
type input "som"
type input "66"
type input "some"
type input "66"
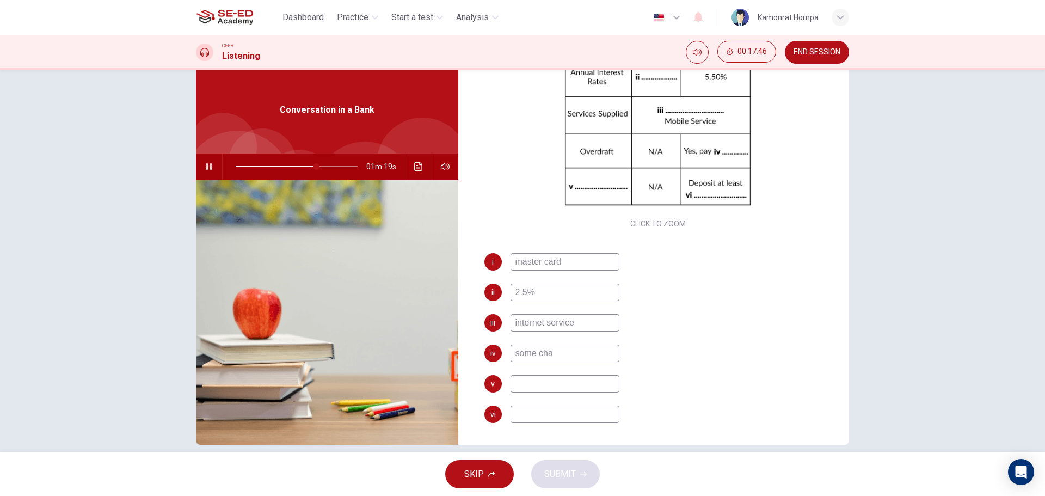
type input "some char"
type input "67"
type input "some char"
type input "67"
type input "some charge"
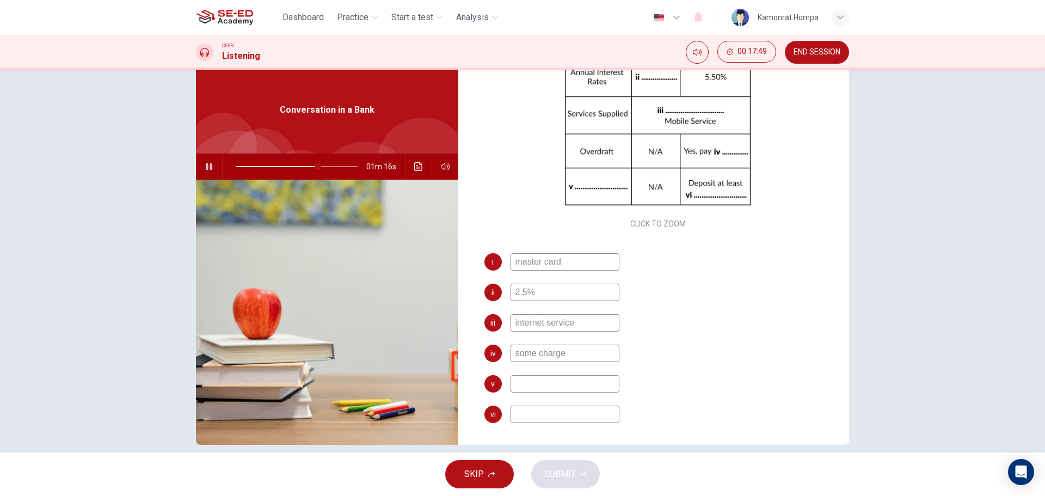
type input "68"
type input "some charge"
click at [590, 388] on input at bounding box center [565, 383] width 109 height 17
type input "73"
type input "2"
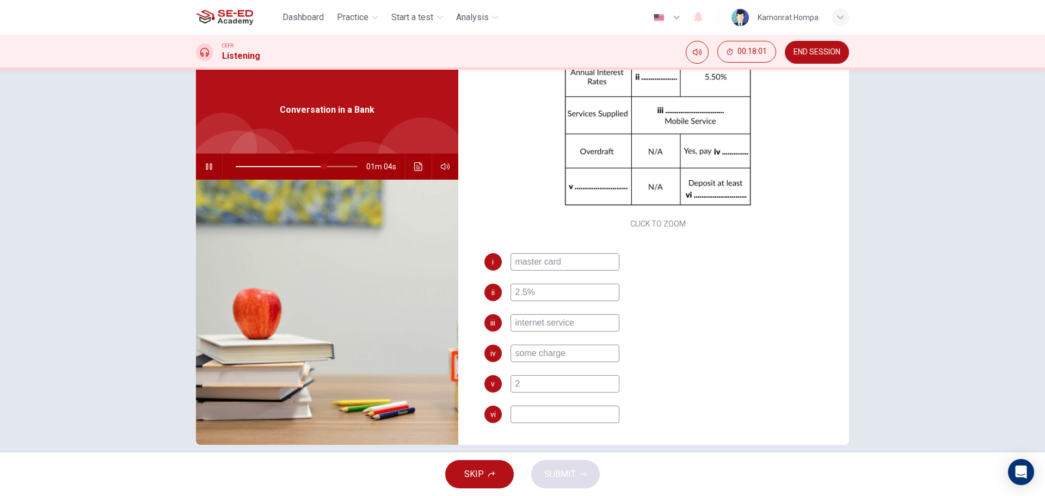
type input "73"
type input "2%"
type input "74"
type input "2%"
click at [572, 408] on input at bounding box center [565, 414] width 109 height 17
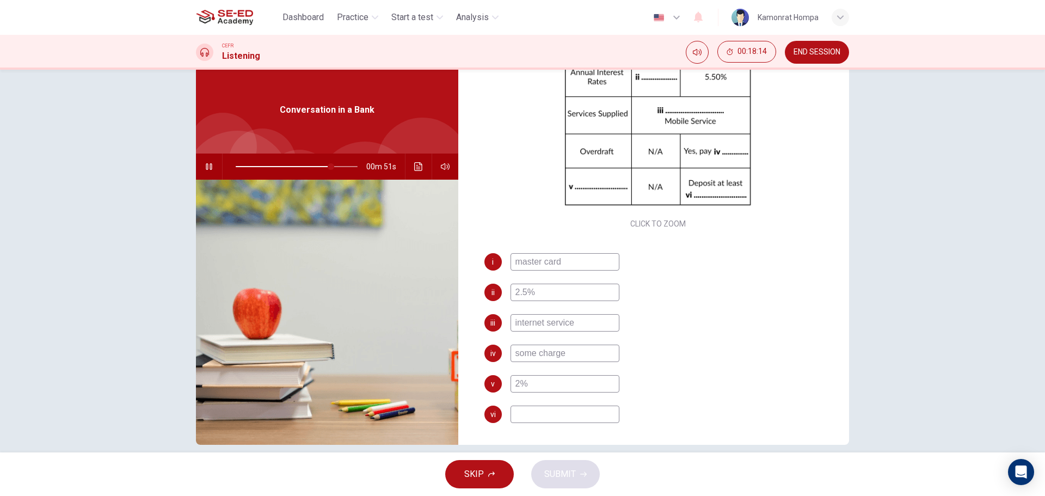
type input "78"
type input "1"
type input "79"
type input "15"
type input "79"
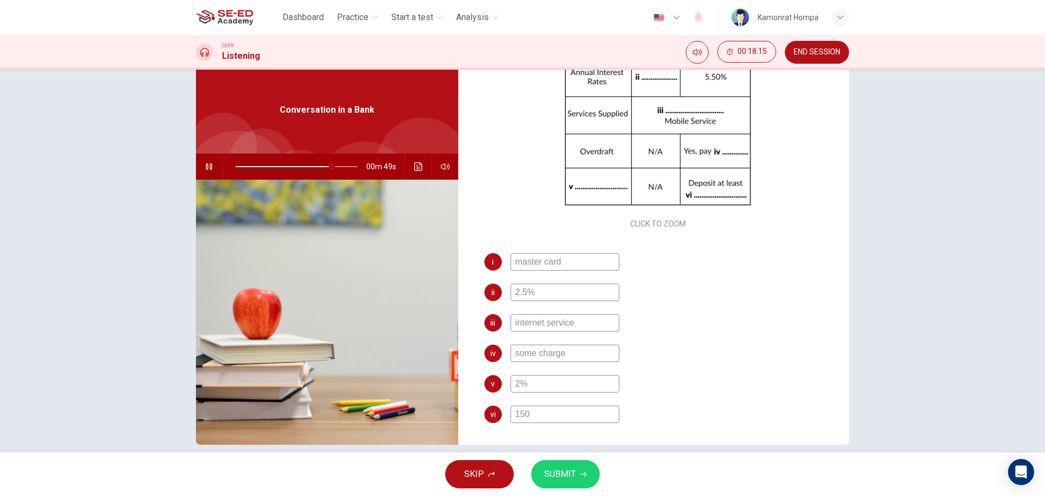
type input "1500"
type input "80"
type input "1500 p"
type input "80"
type input "1500 pou"
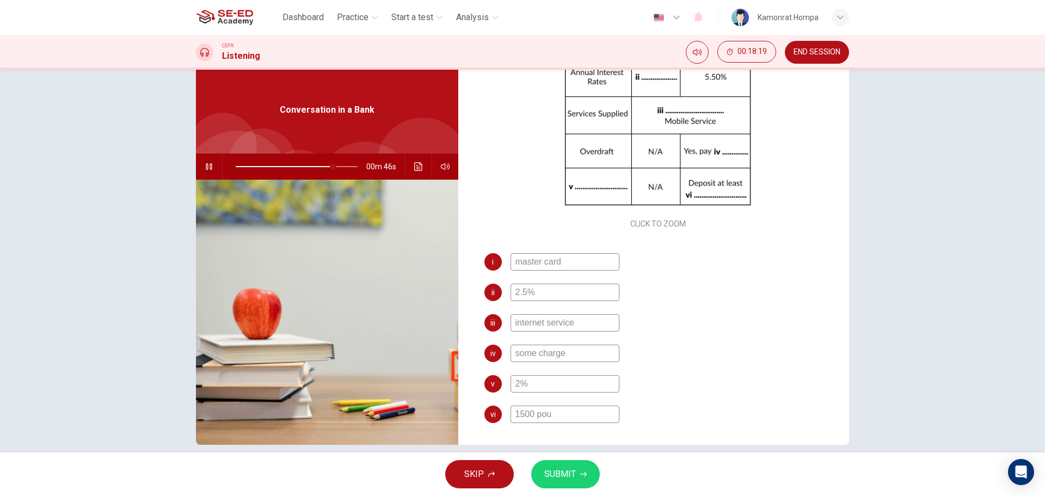
type input "81"
type input "1500 poun"
type input "81"
type input "1500 pound"
type input "81"
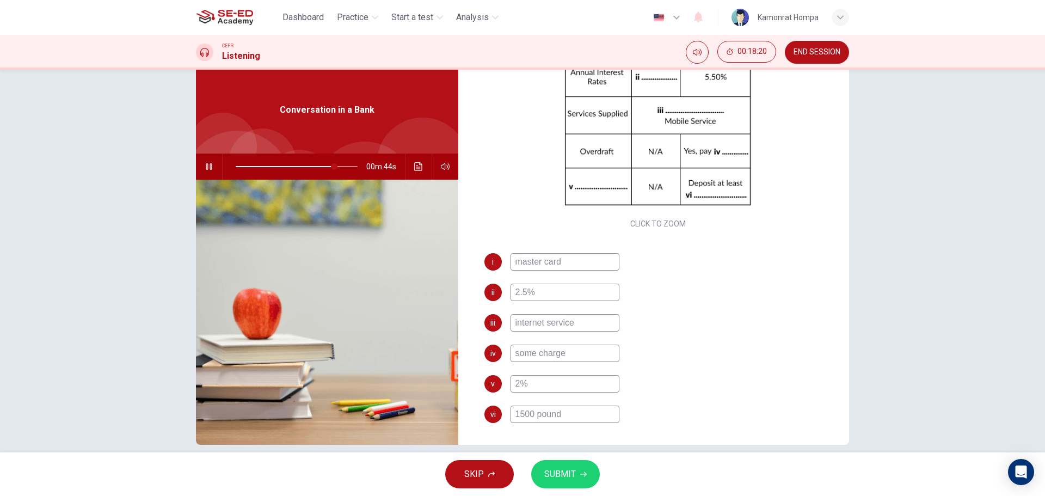
type input "1500 pound"
drag, startPoint x: 570, startPoint y: 418, endPoint x: 510, endPoint y: 420, distance: 59.9
click at [511, 420] on input "1500 pound" at bounding box center [565, 414] width 109 height 17
type input "83"
type input "1500 pound"
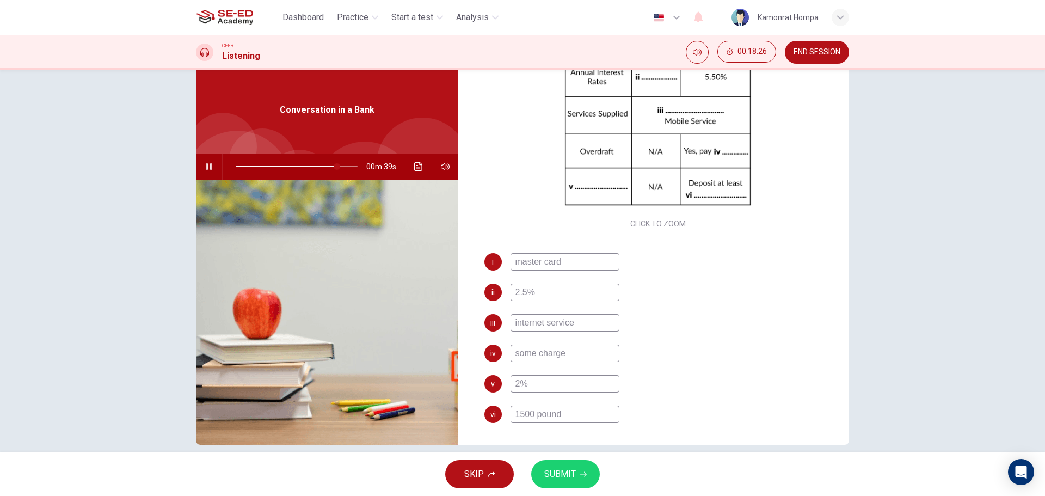
click at [896, 321] on div "Questions 38 - 43 Complete the table below. Write NO MORE THAN THREE WORDS AND/…" at bounding box center [522, 261] width 1045 height 383
drag, startPoint x: 847, startPoint y: 342, endPoint x: 852, endPoint y: 314, distance: 28.2
click at [852, 314] on div "Questions 38 - 43 Complete the table below. Write NO MORE THAN THREE WORDS AND/…" at bounding box center [523, 255] width 688 height 378
click at [584, 472] on icon "button" at bounding box center [583, 474] width 7 height 5
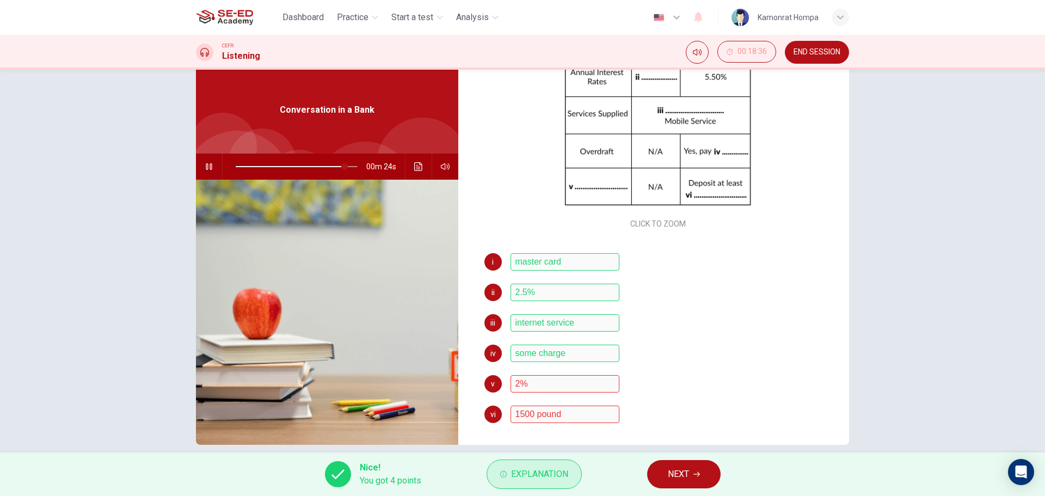
click at [548, 467] on span "Explanation" at bounding box center [539, 474] width 57 height 15
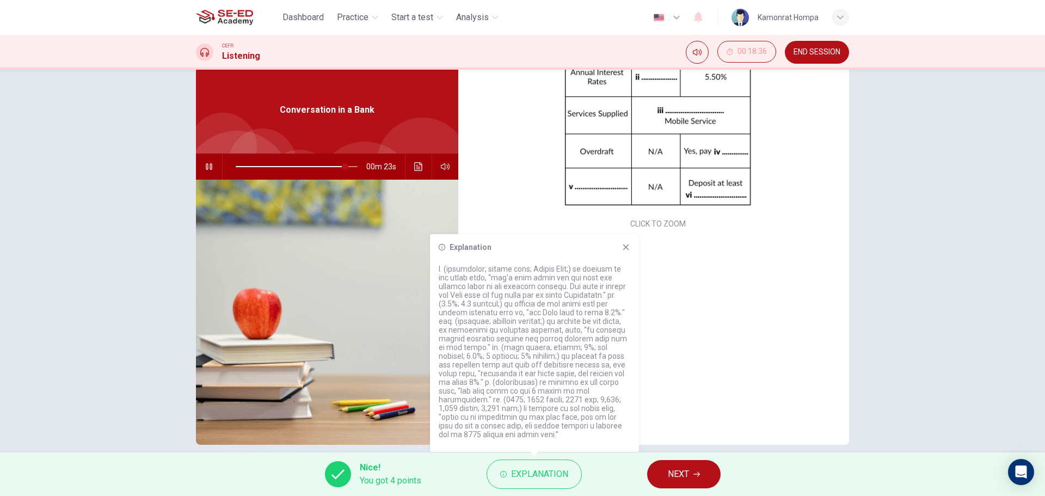
click at [685, 314] on div "i master card ii 2.5% iii internet service iv some charge v 2% vi 1500 pound" at bounding box center [659, 349] width 348 height 192
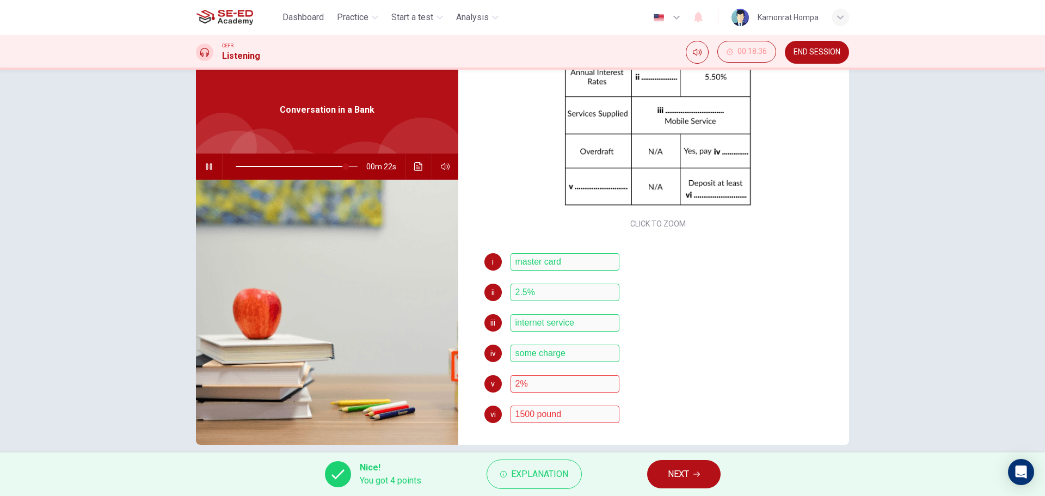
click at [700, 472] on icon "button" at bounding box center [697, 474] width 7 height 7
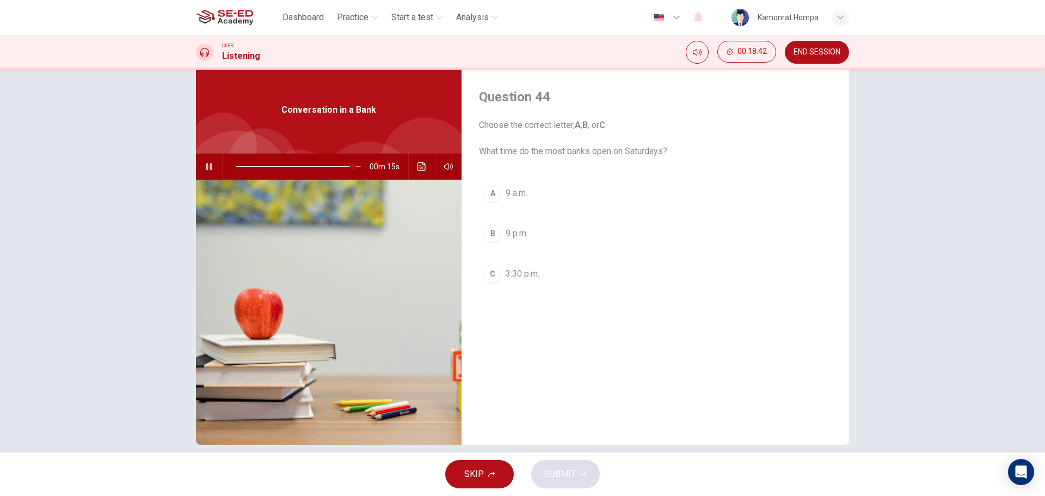
click at [517, 197] on span "9 a.m." at bounding box center [517, 193] width 22 height 13
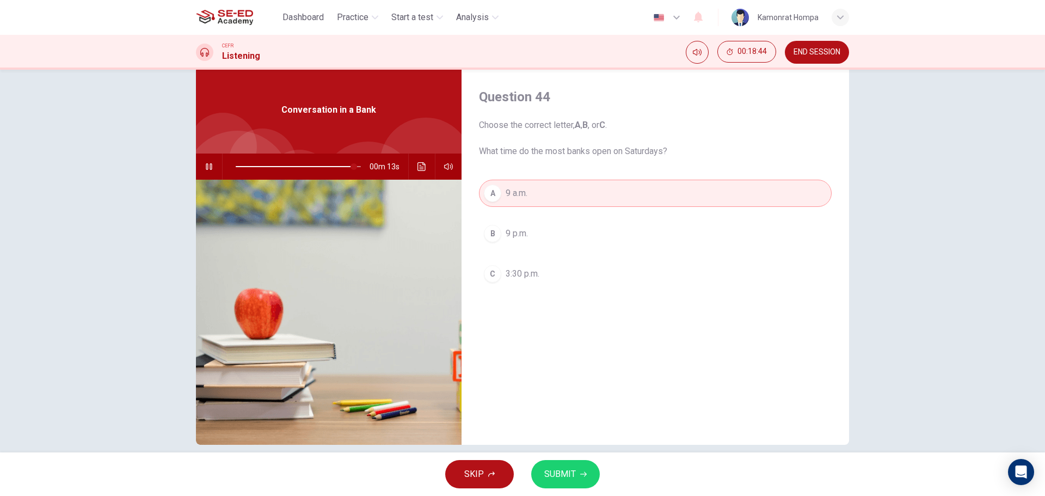
click at [585, 470] on button "SUBMIT" at bounding box center [565, 474] width 69 height 28
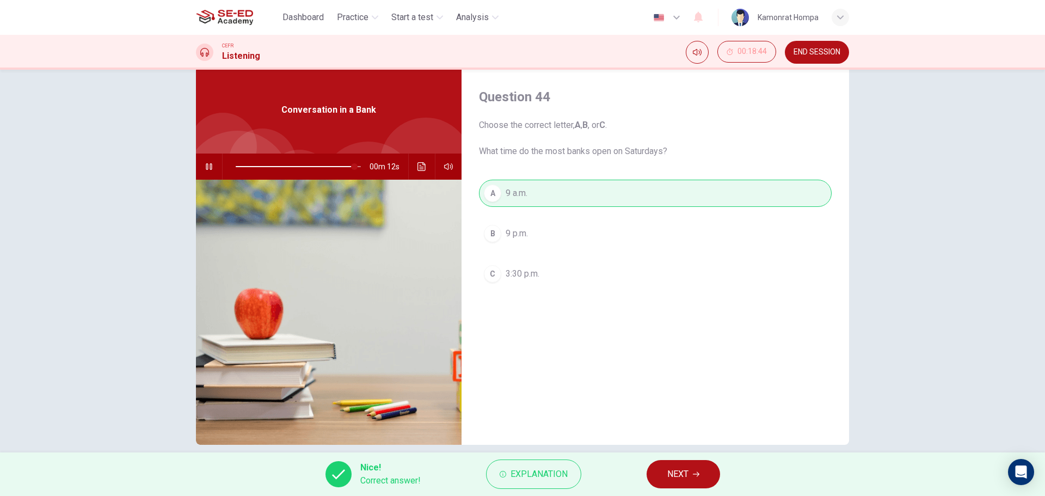
type input "95"
click at [693, 475] on icon "button" at bounding box center [696, 474] width 7 height 7
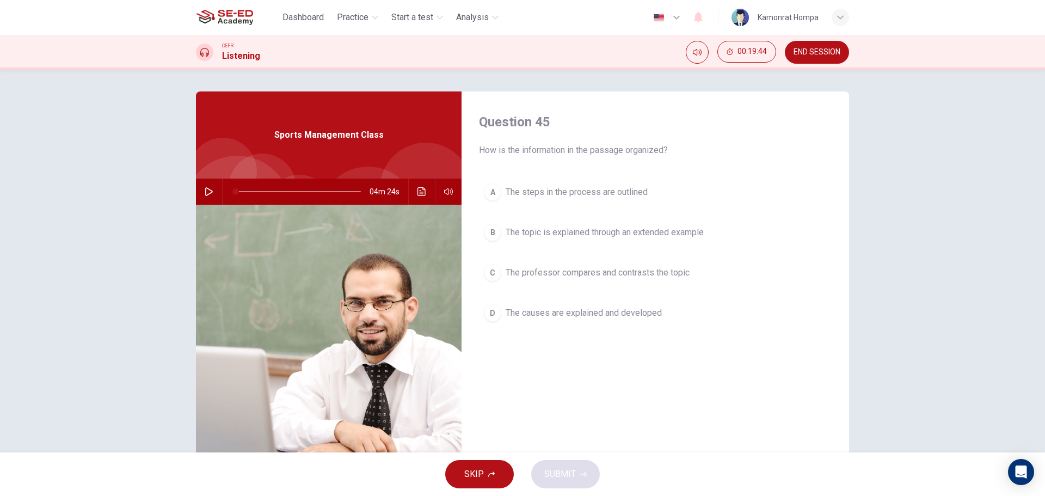
click at [212, 195] on button "button" at bounding box center [208, 192] width 17 height 26
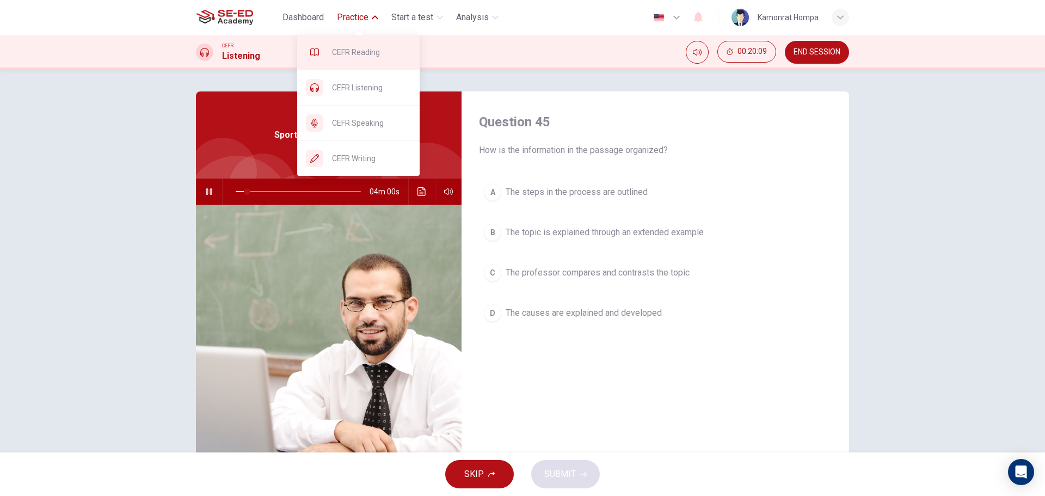
type input "9"
click at [370, 53] on span "CEFR Reading" at bounding box center [371, 52] width 79 height 13
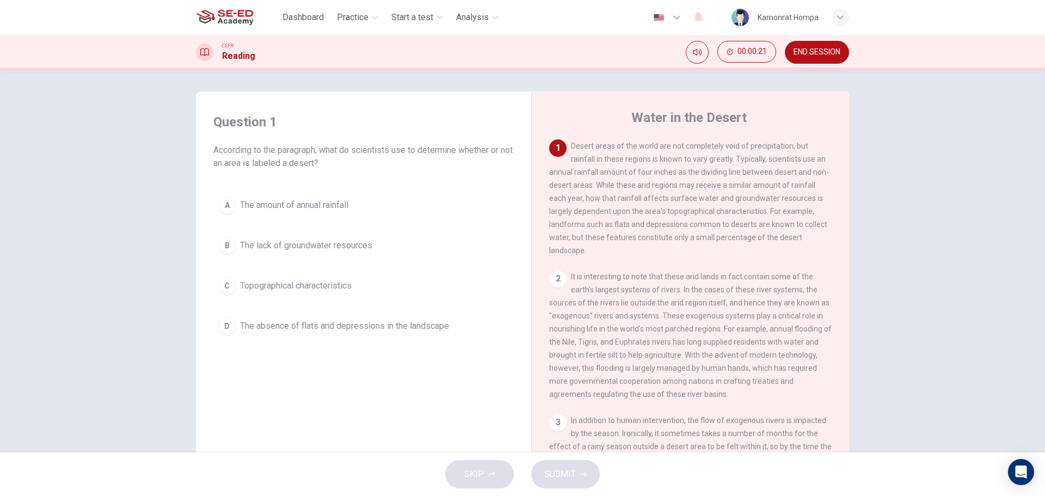
click at [823, 195] on div "1 Desert areas of the world are not completely void of precipitation, but rainf…" at bounding box center [690, 198] width 283 height 118
